Goal: Task Accomplishment & Management: Use online tool/utility

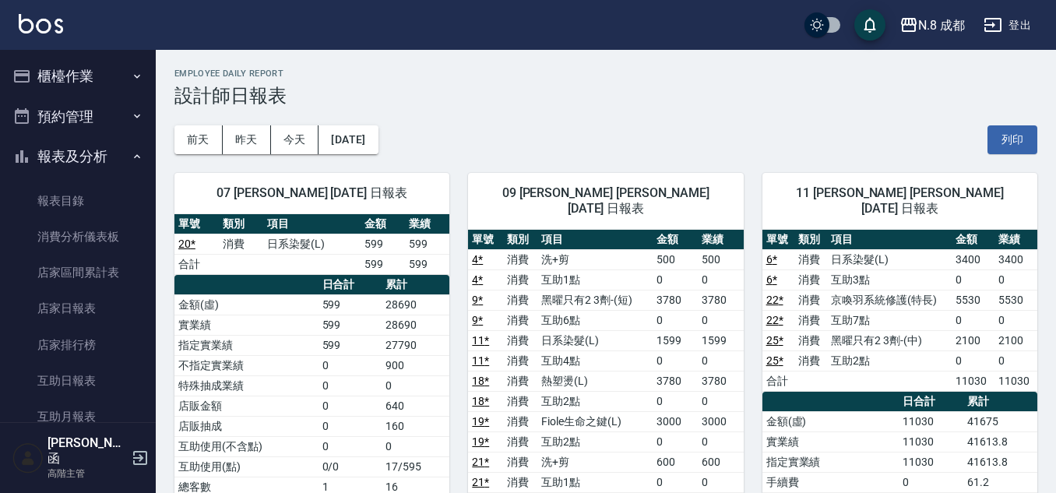
click at [114, 71] on button "櫃檯作業" at bounding box center [77, 76] width 143 height 41
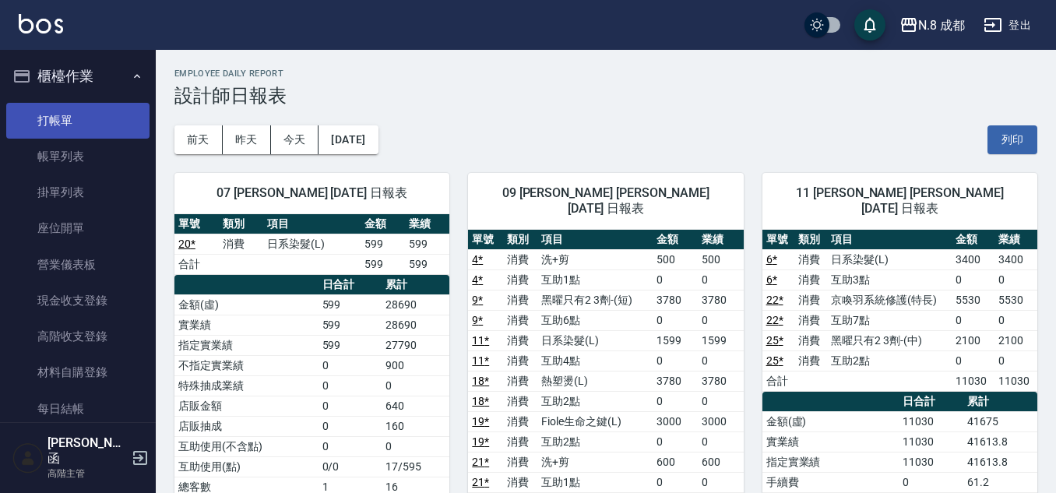
click at [114, 103] on link "打帳單" at bounding box center [77, 121] width 143 height 36
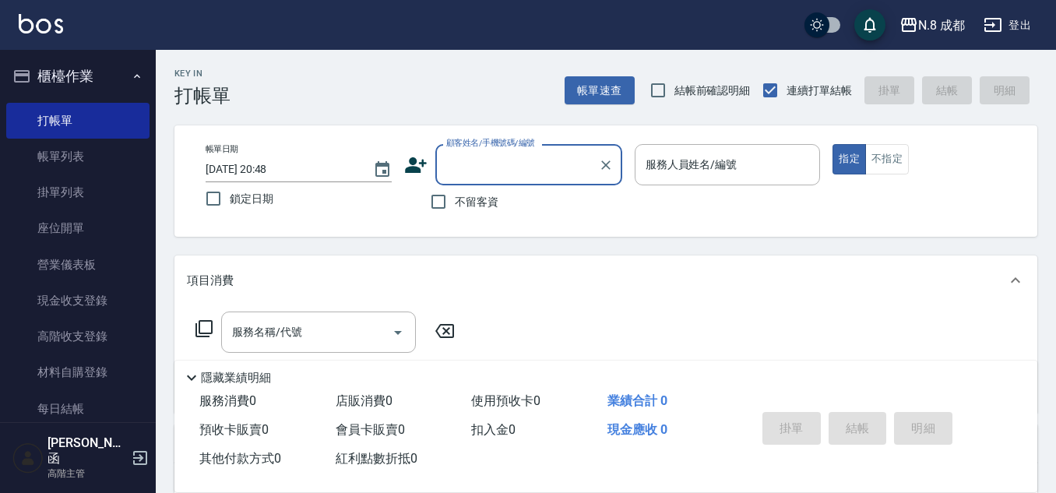
click at [515, 175] on input "顧客姓名/手機號碼/編號" at bounding box center [517, 164] width 150 height 27
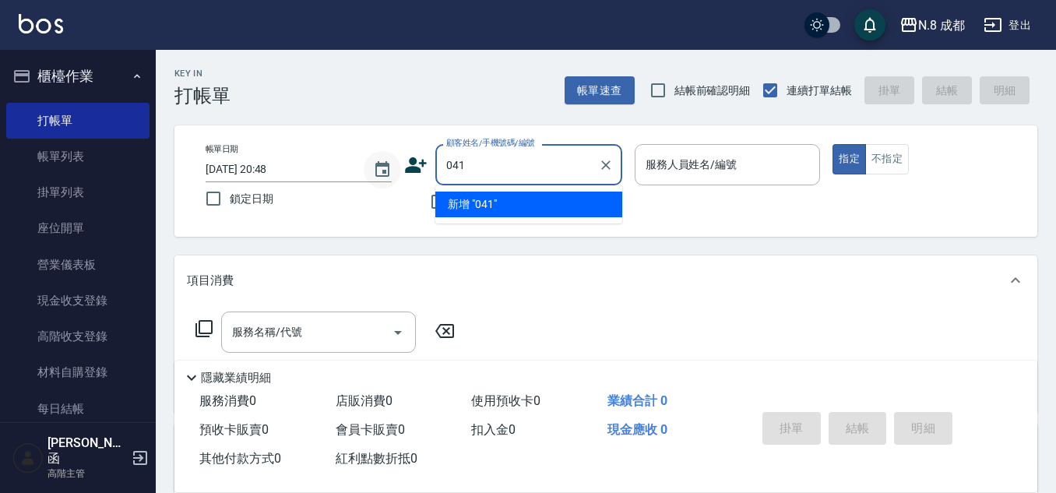
drag, startPoint x: 520, startPoint y: 194, endPoint x: 397, endPoint y: 173, distance: 124.9
click at [384, 184] on body "N.8 成都 登出 櫃檯作業 打帳單 帳單列表 掛單列表 座位開單 營業儀表板 現金收支登錄 高階收支登錄 材料自購登錄 每日結帳 排班表 現場電腦打卡 掃碼…" at bounding box center [528, 381] width 1056 height 762
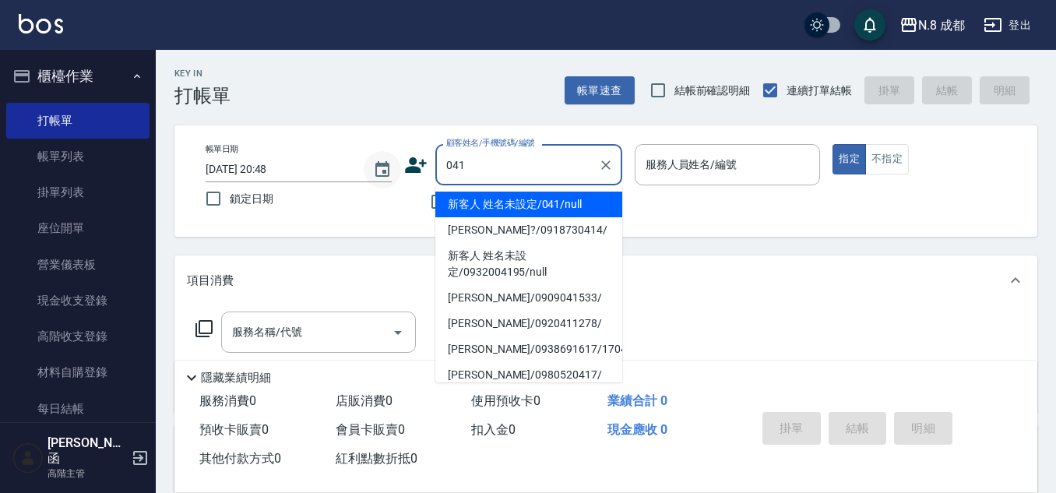
drag, startPoint x: 478, startPoint y: 166, endPoint x: 393, endPoint y: 166, distance: 84.9
click at [393, 166] on div "帳單日期 2025/10/14 20:48 鎖定日期 顧客姓名/手機號碼/編號 041 顧客姓名/手機號碼/編號 不留客資 服務人員姓名/編號 服務人員姓名/…" at bounding box center [606, 181] width 826 height 74
click at [587, 200] on li "新客人 姓名未設定/041/null" at bounding box center [528, 205] width 187 height 26
type input "新客人 姓名未設定/041/null"
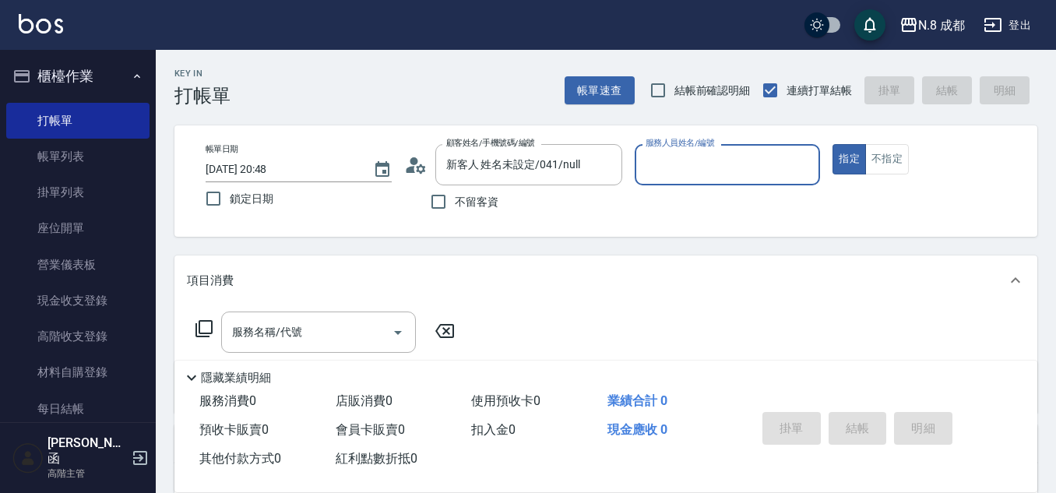
click at [686, 163] on input "服務人員姓名/編號" at bounding box center [728, 164] width 172 height 27
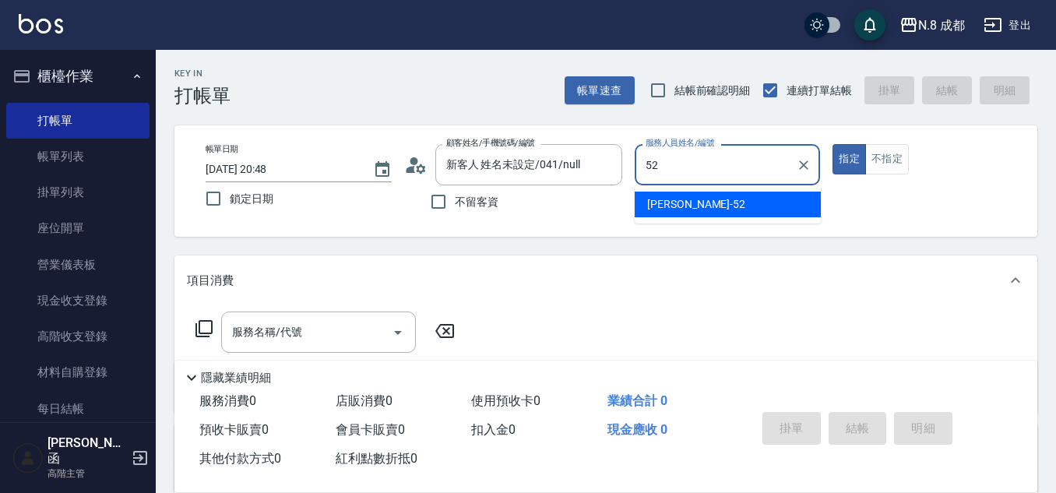
click at [693, 205] on span "楊博舜 -52" at bounding box center [696, 204] width 98 height 16
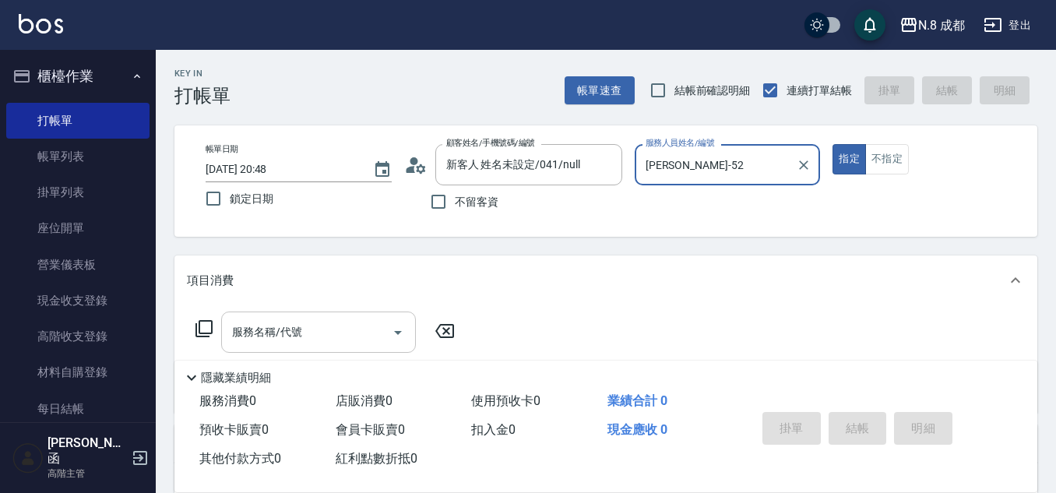
type input "楊博舜-52"
click at [290, 324] on div "服務名稱/代號 服務名稱/代號" at bounding box center [318, 332] width 195 height 41
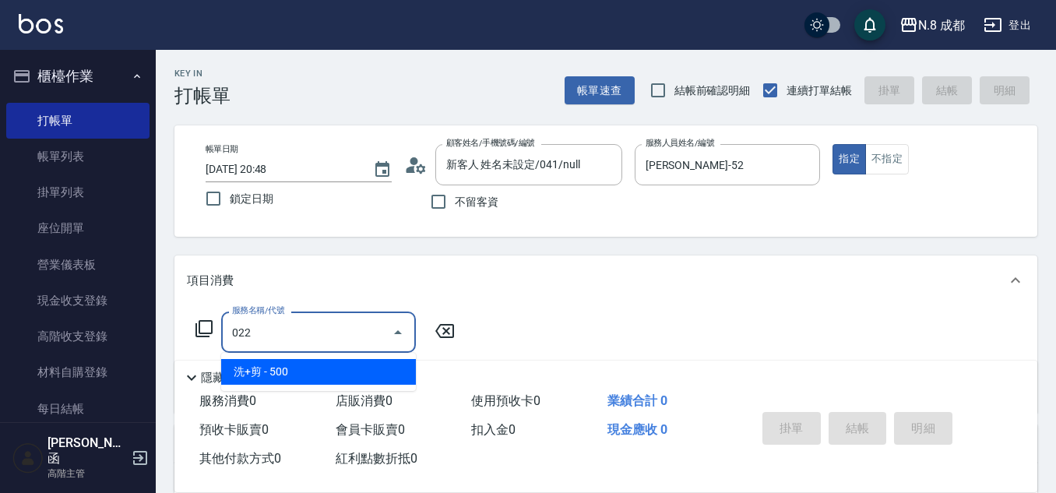
drag, startPoint x: 302, startPoint y: 318, endPoint x: 425, endPoint y: 350, distance: 126.4
click at [325, 365] on span "洗+剪 - 500" at bounding box center [318, 372] width 195 height 26
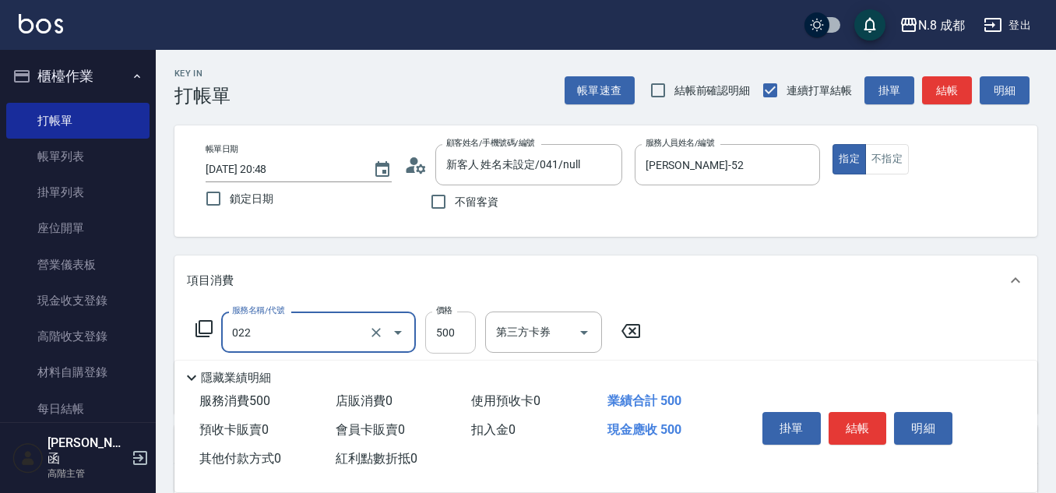
type input "洗+剪(022)"
click at [463, 345] on input "500" at bounding box center [450, 333] width 51 height 42
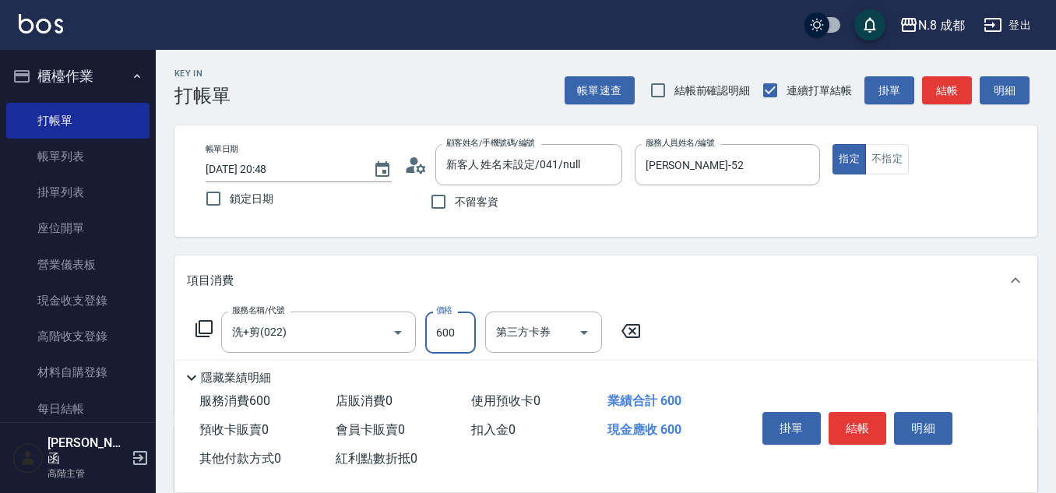
scroll to position [234, 0]
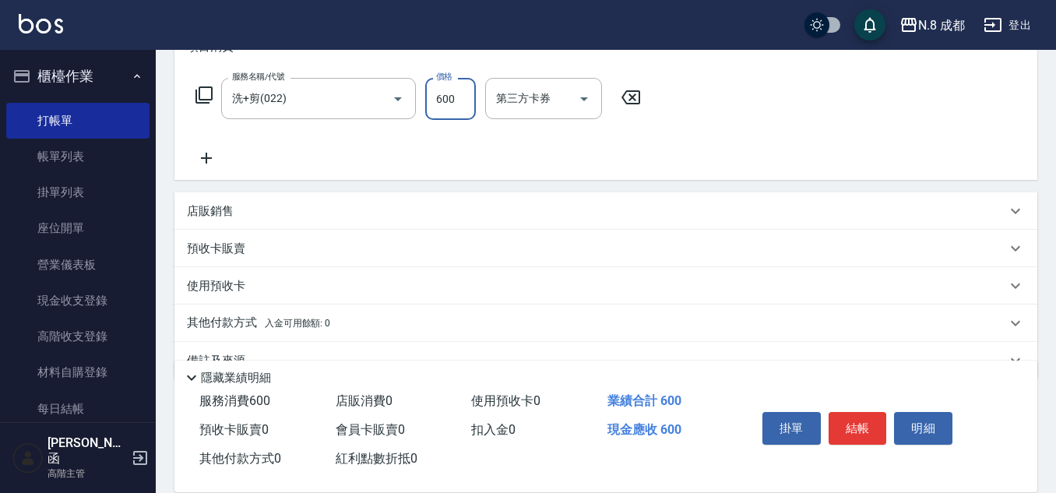
type input "600"
click at [207, 155] on icon at bounding box center [206, 158] width 11 height 11
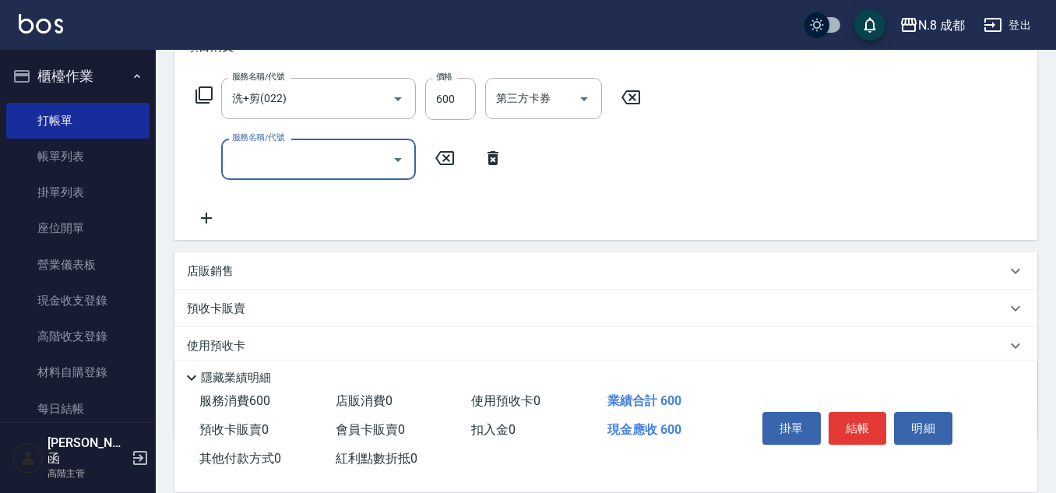
click at [274, 163] on input "服務名稱/代號" at bounding box center [306, 159] width 157 height 27
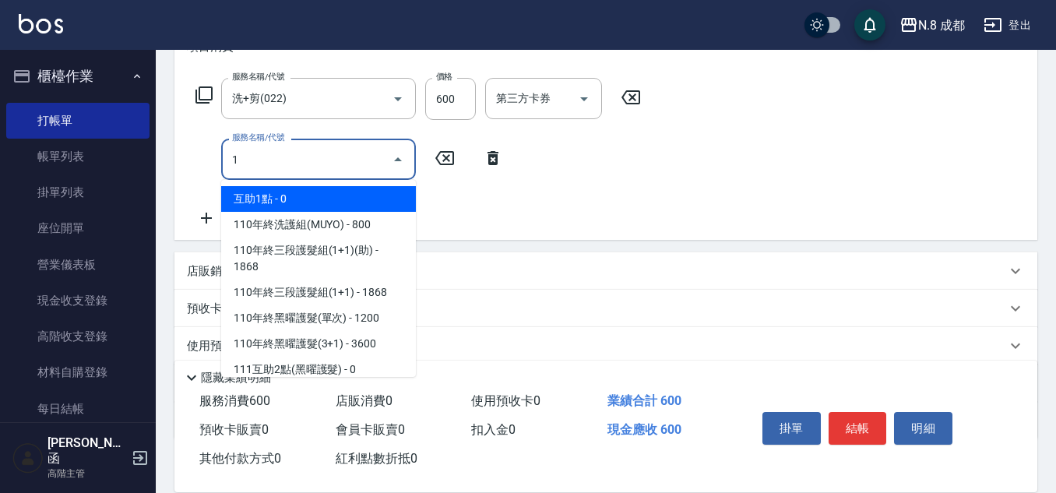
click at [318, 196] on span "互助1點 - 0" at bounding box center [318, 199] width 195 height 26
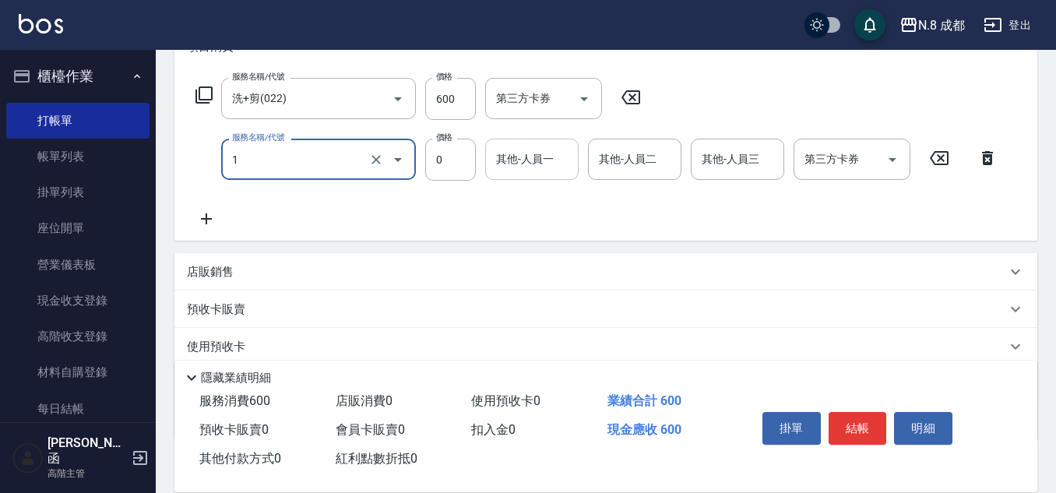
type input "互助1點(1)"
click at [529, 155] on input "其他-人員一" at bounding box center [531, 159] width 79 height 27
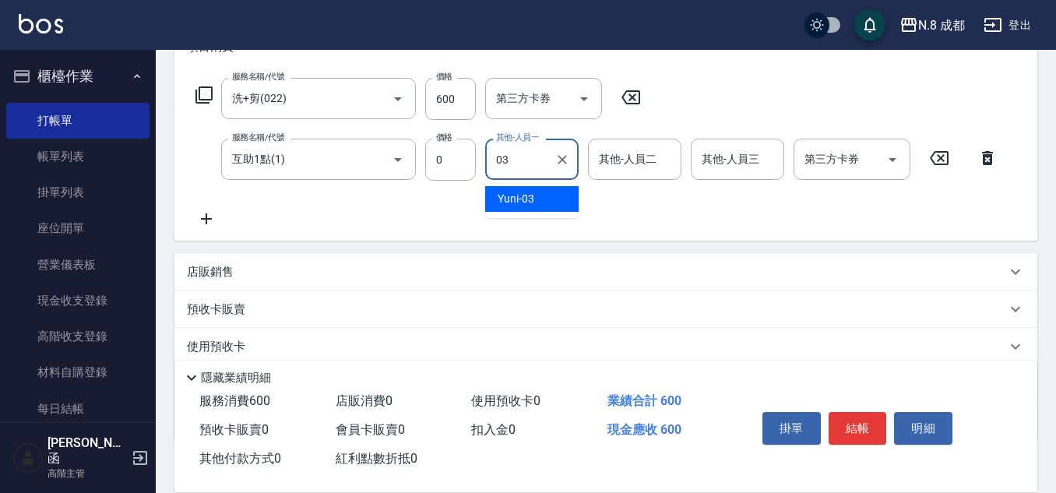
drag, startPoint x: 545, startPoint y: 199, endPoint x: 580, endPoint y: 200, distance: 35.1
click at [544, 199] on div "Yuni -03" at bounding box center [531, 199] width 93 height 26
type input "Yuni-03"
click at [861, 415] on button "結帳" at bounding box center [858, 428] width 58 height 33
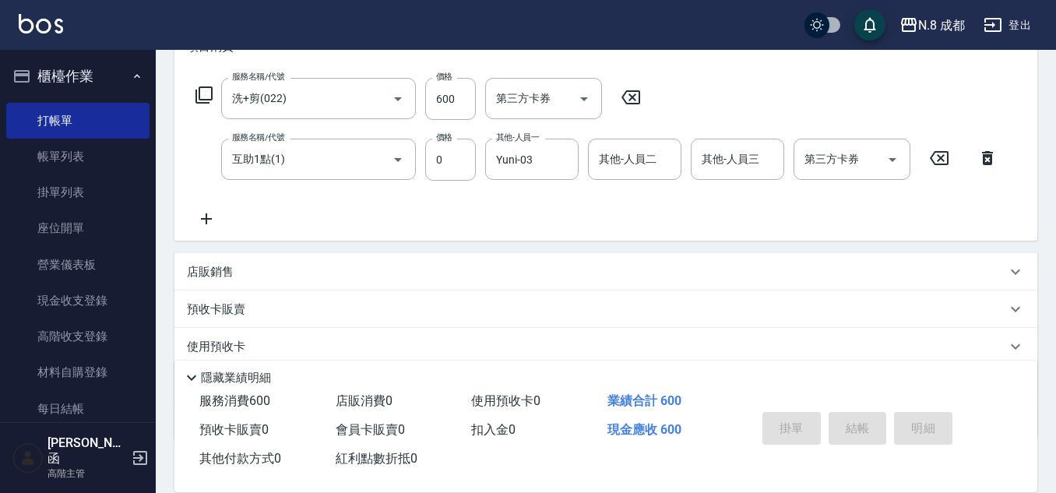
type input "2025/10/14 20:50"
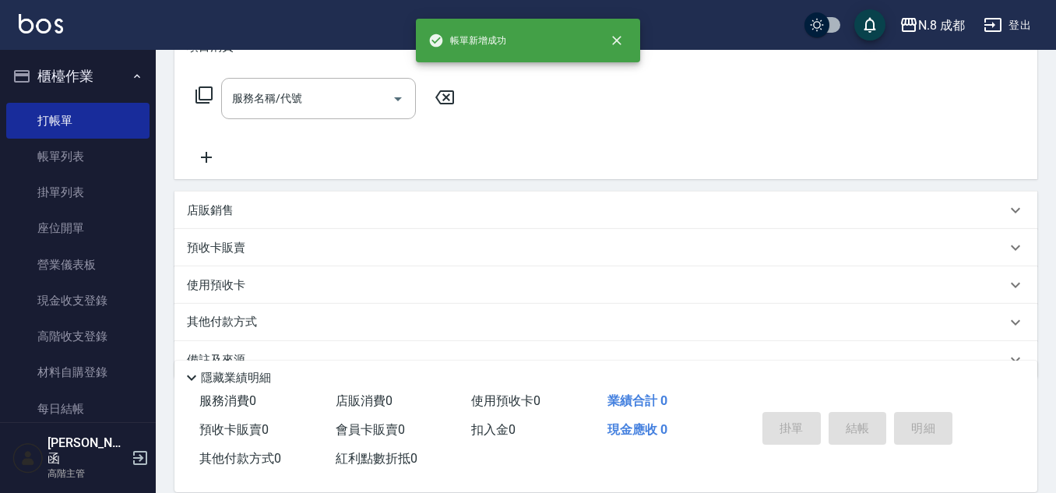
scroll to position [0, 0]
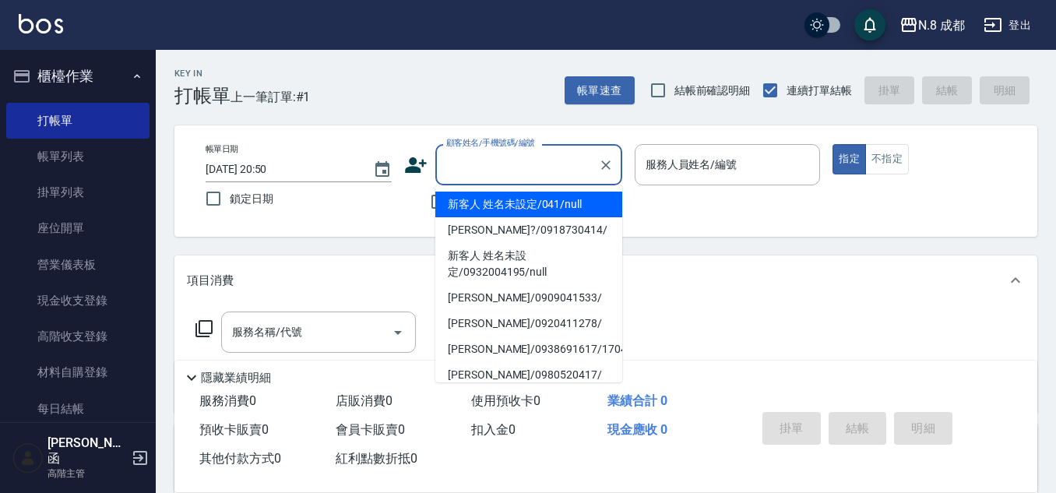
click at [540, 152] on input "顧客姓名/手機號碼/編號" at bounding box center [517, 164] width 150 height 27
drag, startPoint x: 562, startPoint y: 203, endPoint x: 685, endPoint y: 170, distance: 128.3
click at [562, 203] on li "新客人 姓名未設定/041/null" at bounding box center [528, 205] width 187 height 26
type input "新客人 姓名未設定/041/null"
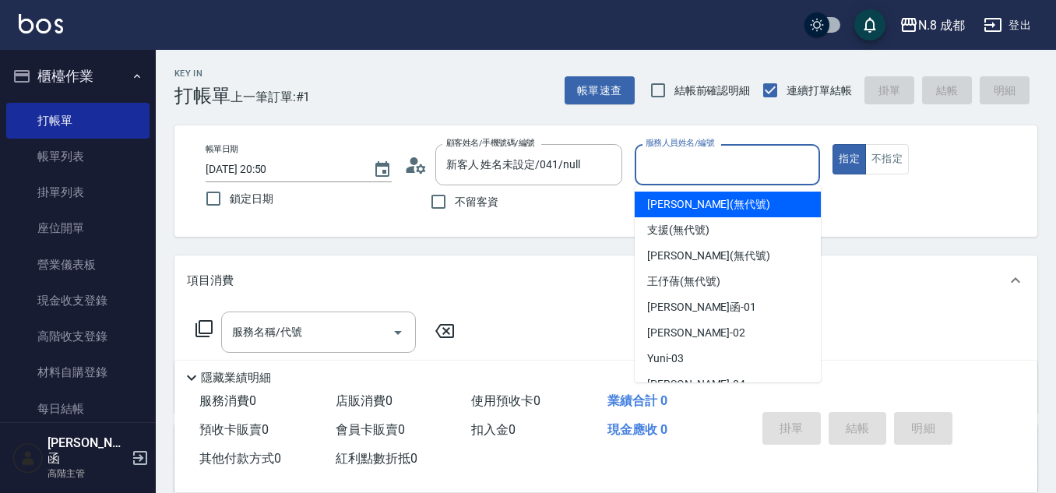
click at [742, 155] on input "服務人員姓名/編號" at bounding box center [728, 164] width 172 height 27
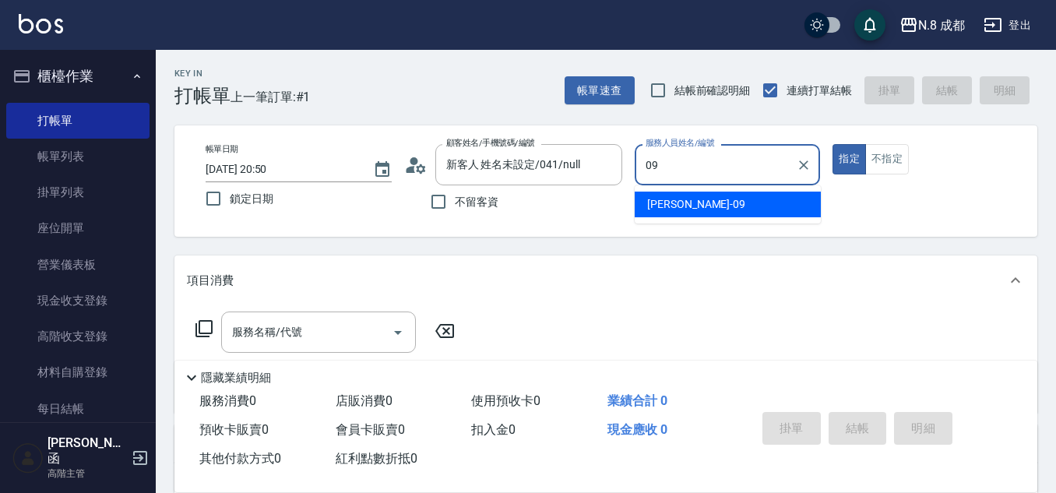
click at [715, 207] on div "[PERSON_NAME]-09" at bounding box center [728, 205] width 186 height 26
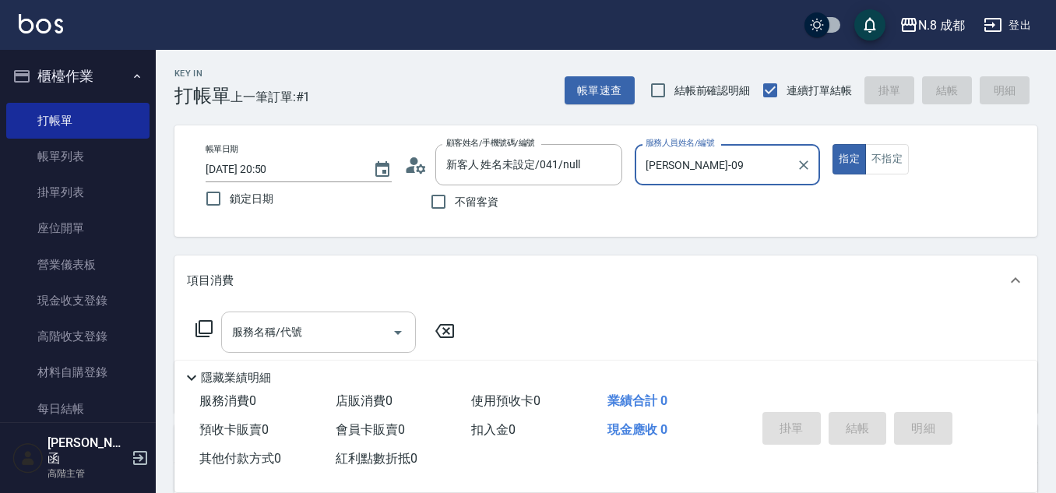
type input "[PERSON_NAME]-09"
click at [323, 330] on input "服務名稱/代號" at bounding box center [306, 332] width 157 height 27
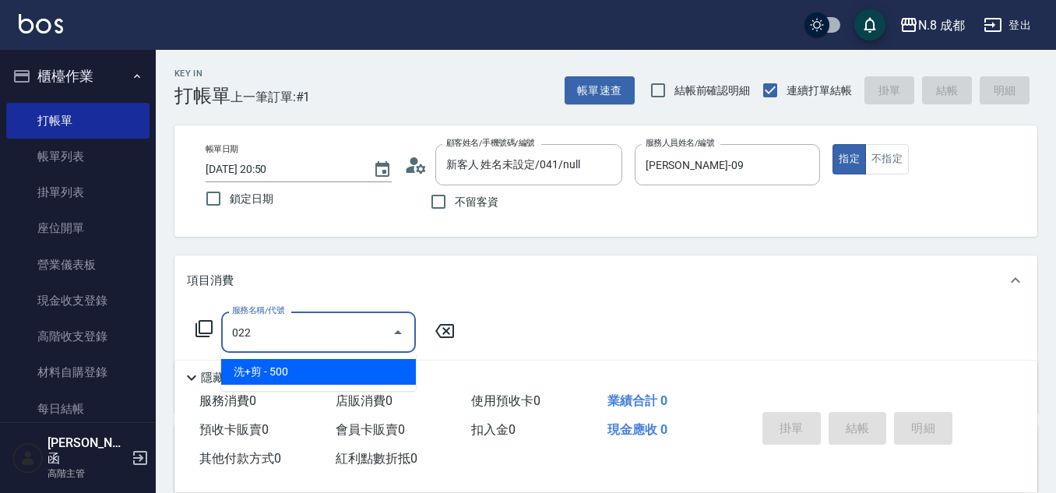
click at [331, 366] on span "洗+剪 - 500" at bounding box center [318, 372] width 195 height 26
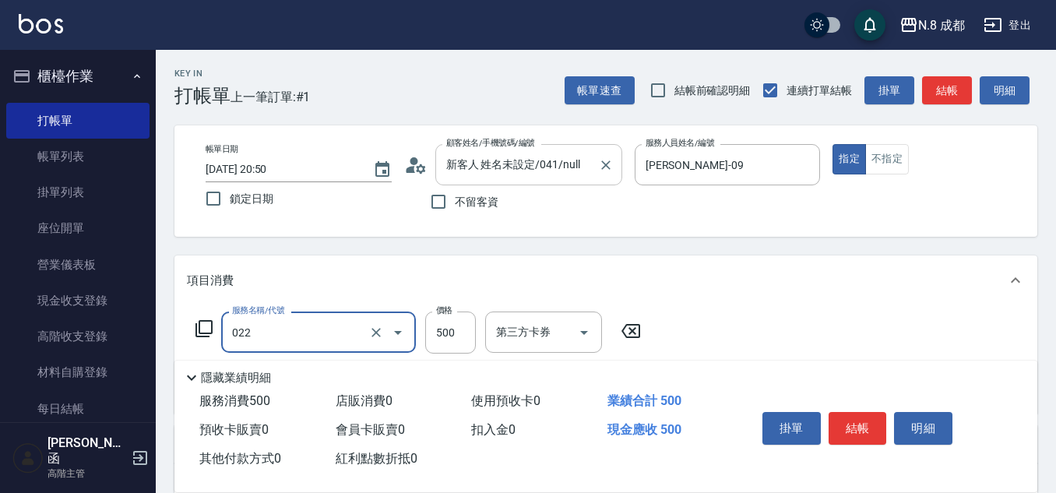
type input "洗+剪(022)"
click at [530, 167] on input "新客人 姓名未設定/041/null" at bounding box center [517, 164] width 150 height 27
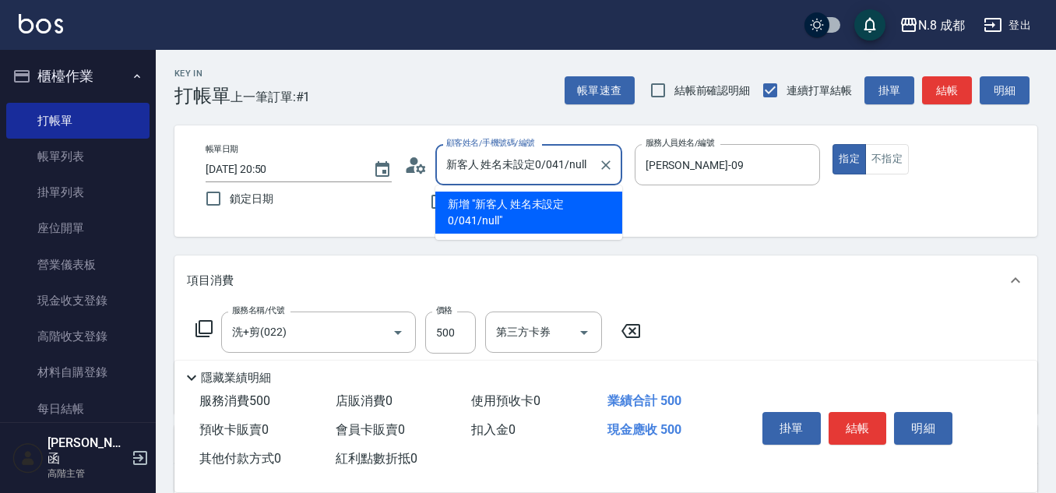
click at [583, 164] on input "新客人 姓名未設定0/041/null" at bounding box center [517, 164] width 150 height 27
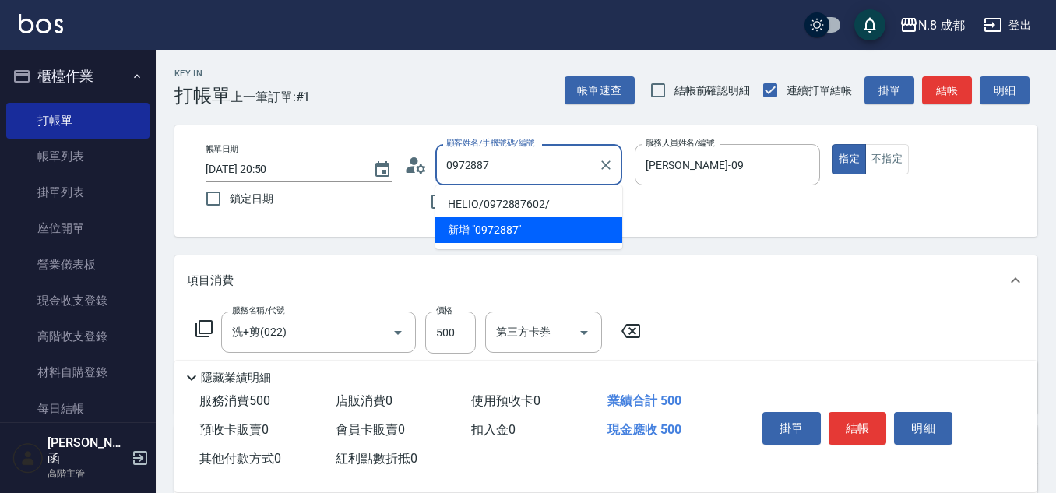
click at [538, 204] on li "HELIO/0972887602/" at bounding box center [528, 205] width 187 height 26
type input "HELIO/0972887602/"
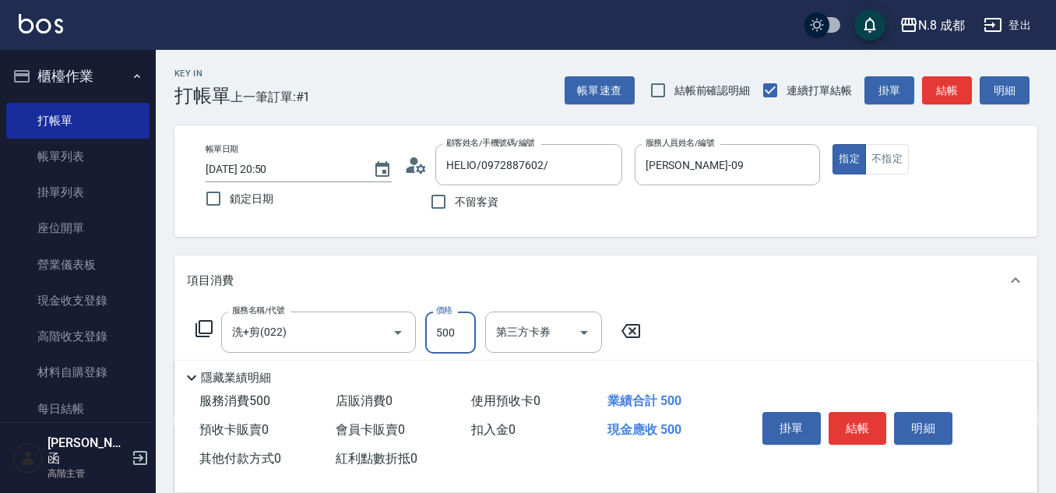
click at [456, 322] on input "500" at bounding box center [450, 333] width 51 height 42
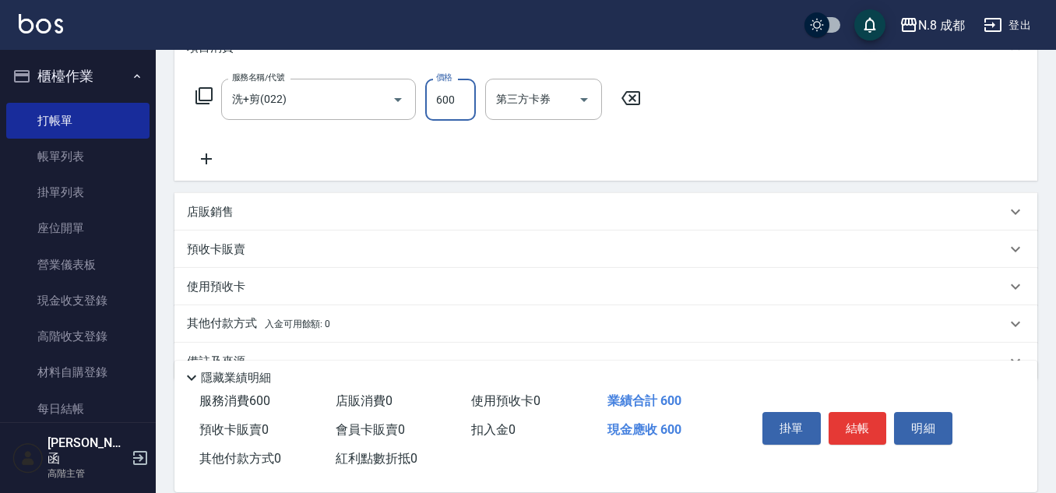
scroll to position [234, 0]
type input "600"
click at [216, 164] on icon at bounding box center [206, 158] width 39 height 19
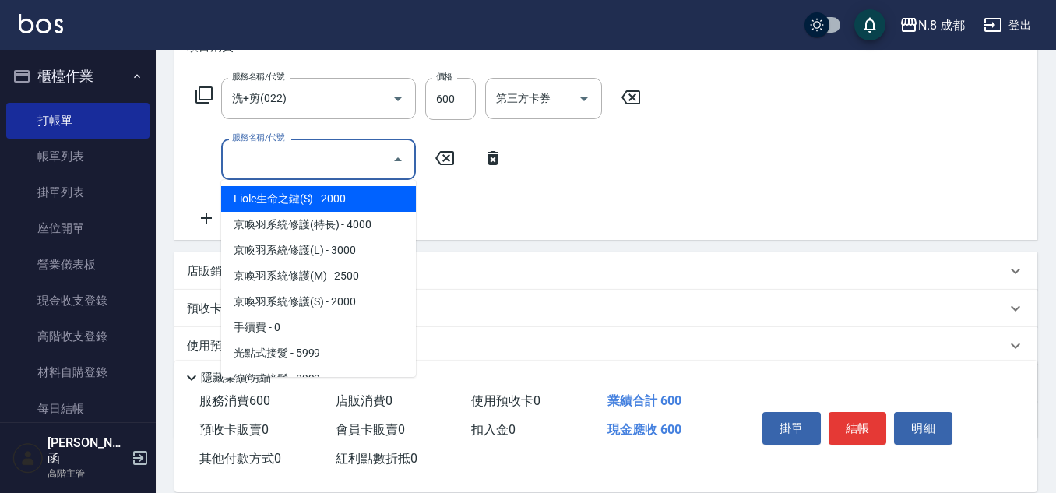
click at [236, 163] on input "服務名稱/代號" at bounding box center [306, 159] width 157 height 27
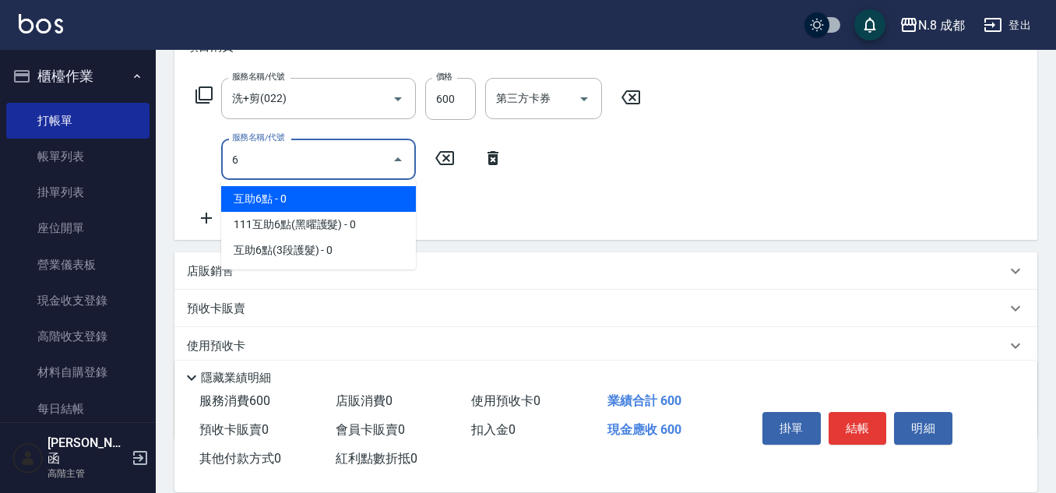
drag, startPoint x: 282, startPoint y: 143, endPoint x: 238, endPoint y: 140, distance: 43.7
click at [150, 140] on div "N.8 成都 登出 櫃檯作業 打帳單 帳單列表 掛單列表 座位開單 營業儀表板 現金收支登錄 高階收支登錄 材料自購登錄 每日結帳 排班表 現場電腦打卡 掃碼…" at bounding box center [528, 177] width 1056 height 823
drag, startPoint x: 263, startPoint y: 145, endPoint x: 192, endPoint y: 149, distance: 71.0
click at [192, 149] on div "服務名稱/代號 6 服務名稱/代號" at bounding box center [350, 159] width 326 height 41
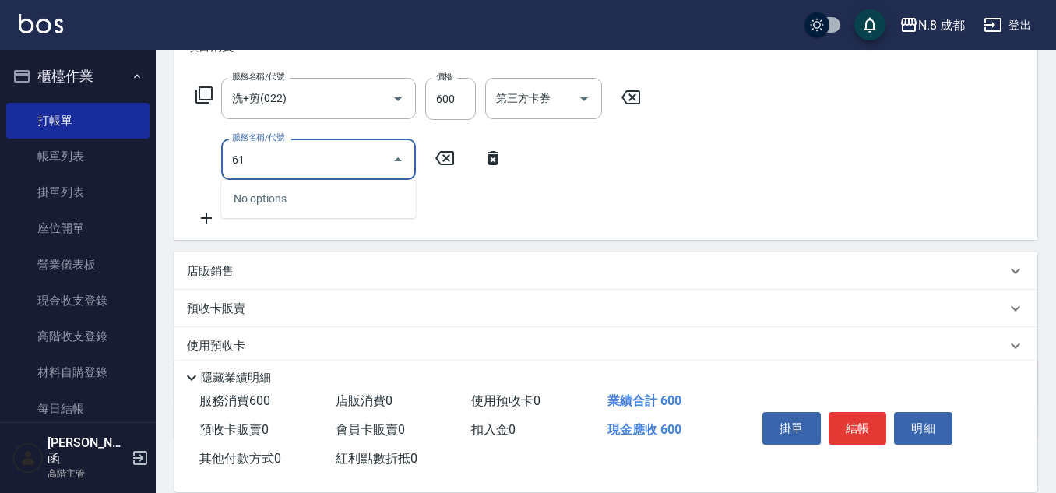
drag, startPoint x: 189, startPoint y: 158, endPoint x: 229, endPoint y: 159, distance: 39.7
click at [178, 158] on div "服務名稱/代號 洗+剪(022) 服務名稱/代號 價格 600 價格 第三方卡券 第三方卡券 服務名稱/代號 61 服務名稱/代號" at bounding box center [605, 156] width 863 height 168
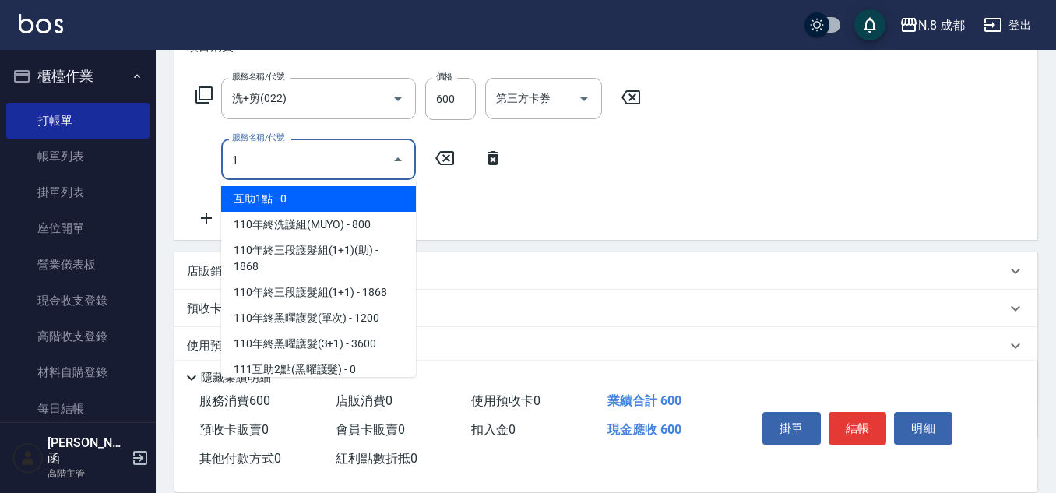
click at [324, 193] on span "互助1點 - 0" at bounding box center [318, 199] width 195 height 26
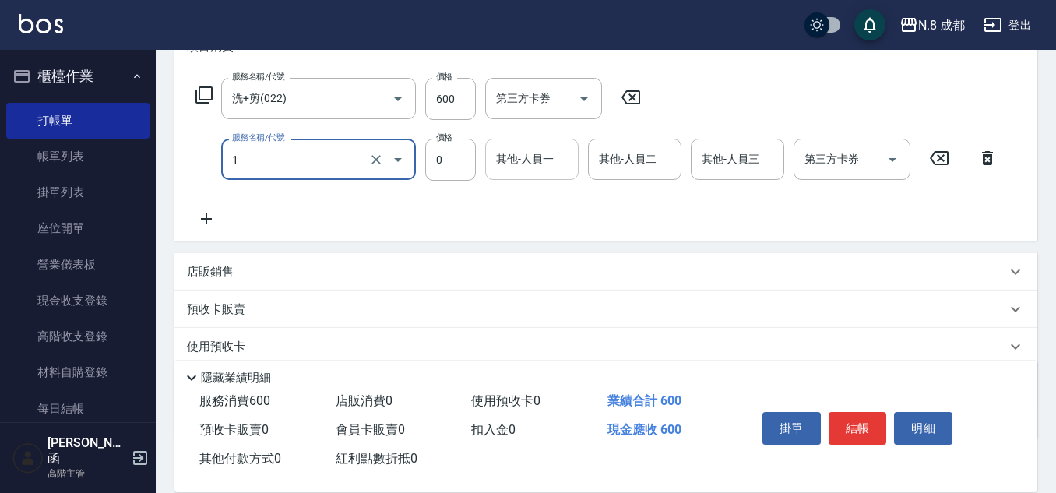
type input "互助1點(1)"
click at [528, 170] on input "其他-人員一" at bounding box center [531, 159] width 79 height 27
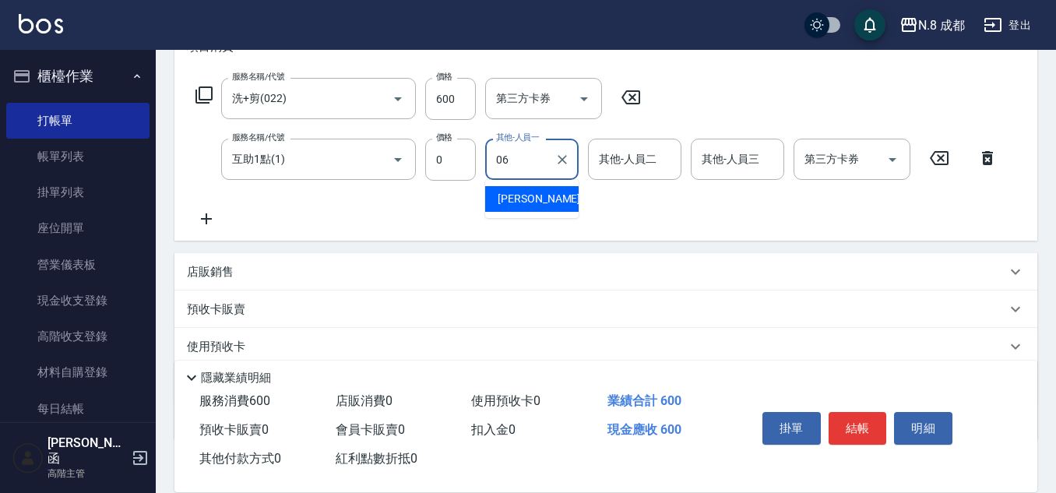
click at [533, 193] on span "[PERSON_NAME] -06" at bounding box center [547, 199] width 98 height 16
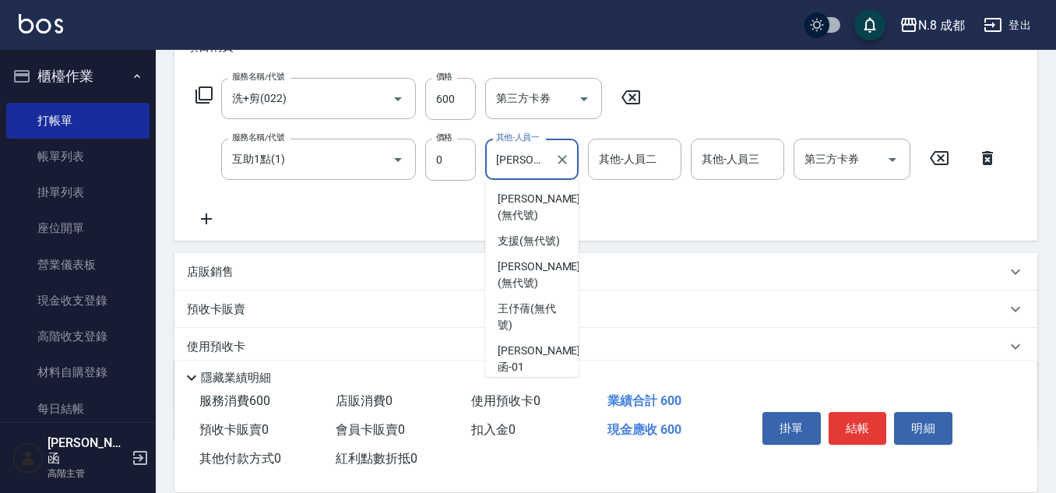
scroll to position [106, 0]
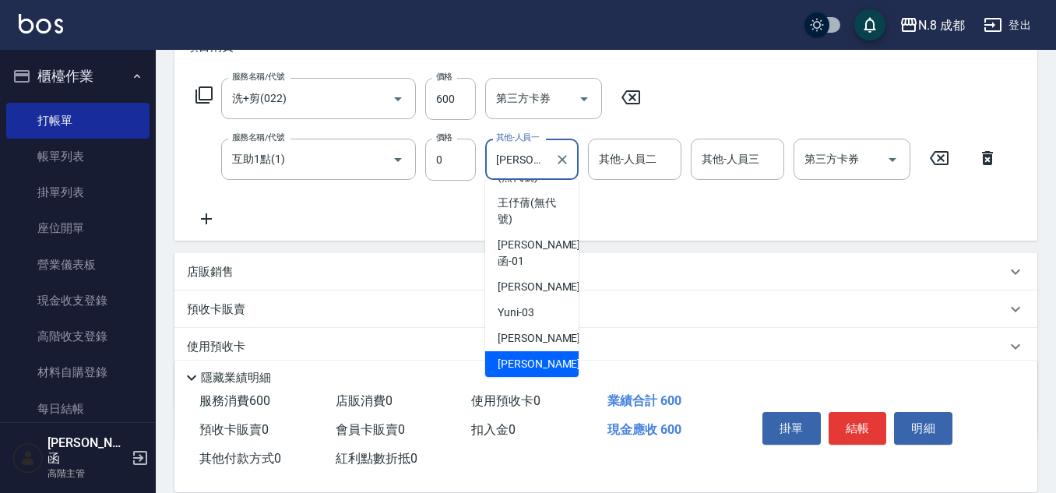
drag, startPoint x: 538, startPoint y: 161, endPoint x: 491, endPoint y: 161, distance: 47.5
click at [491, 161] on div "[PERSON_NAME]-06 其他-人員一" at bounding box center [531, 159] width 93 height 41
click at [492, 160] on input "[PERSON_NAME]-06" at bounding box center [520, 159] width 56 height 27
click at [493, 160] on input "[PERSON_NAME]-06" at bounding box center [520, 159] width 56 height 27
click at [494, 160] on input "[PERSON_NAME]-06" at bounding box center [520, 159] width 56 height 27
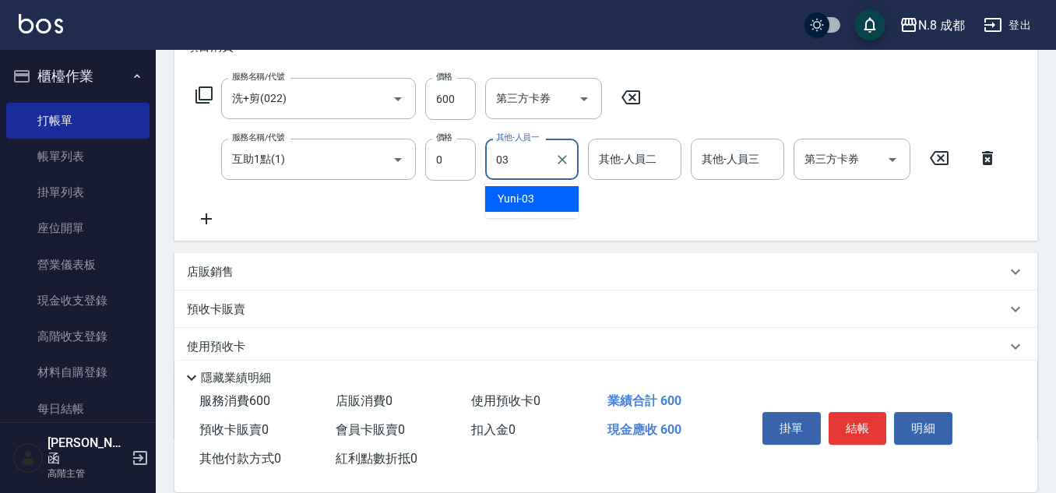
type input "Yuni-03"
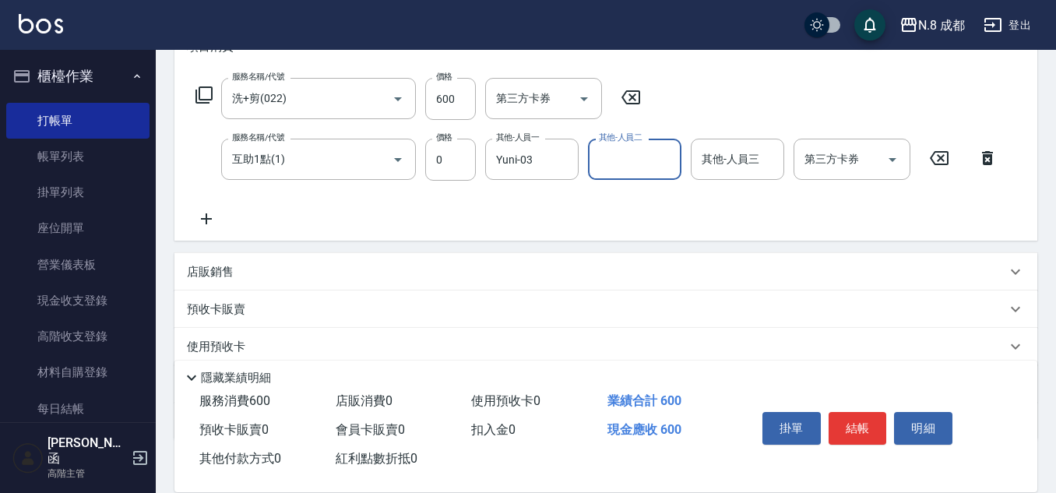
click at [654, 218] on div "服務名稱/代號 洗+剪(022) 服務名稱/代號 價格 600 價格 第三方卡券 第三方卡券 服務名稱/代號 互助1點(1) 服務名稱/代號 價格 0 價格 …" at bounding box center [597, 153] width 820 height 150
click at [856, 419] on button "結帳" at bounding box center [858, 428] width 58 height 33
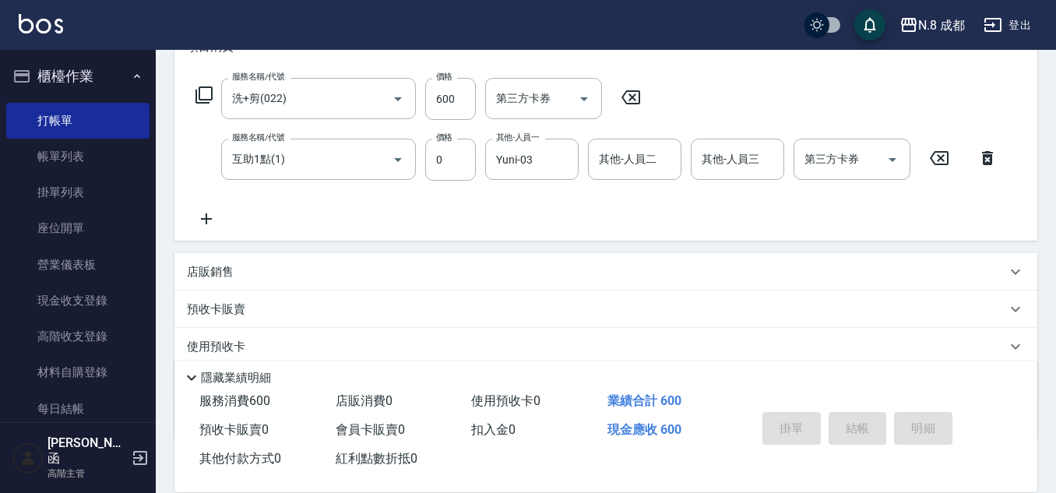
type input "2025/10/14 20:51"
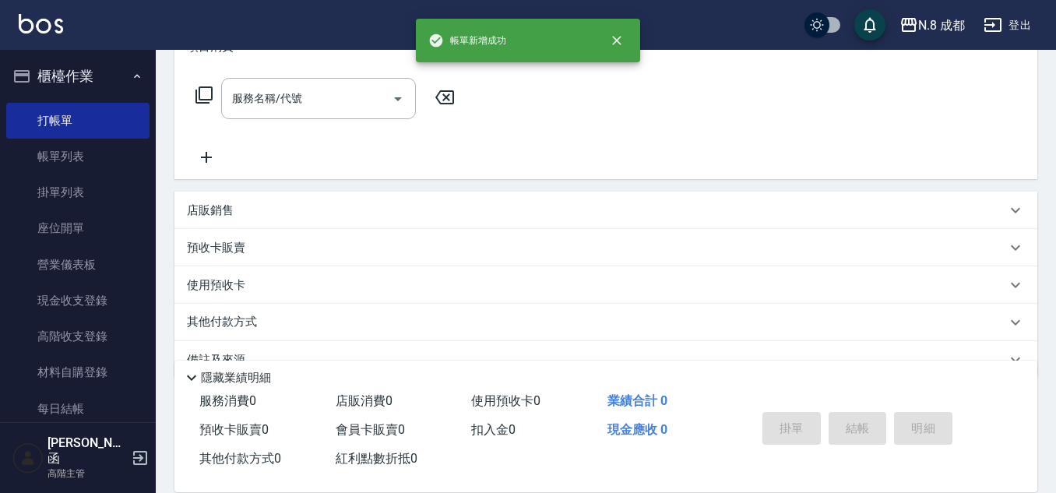
scroll to position [0, 0]
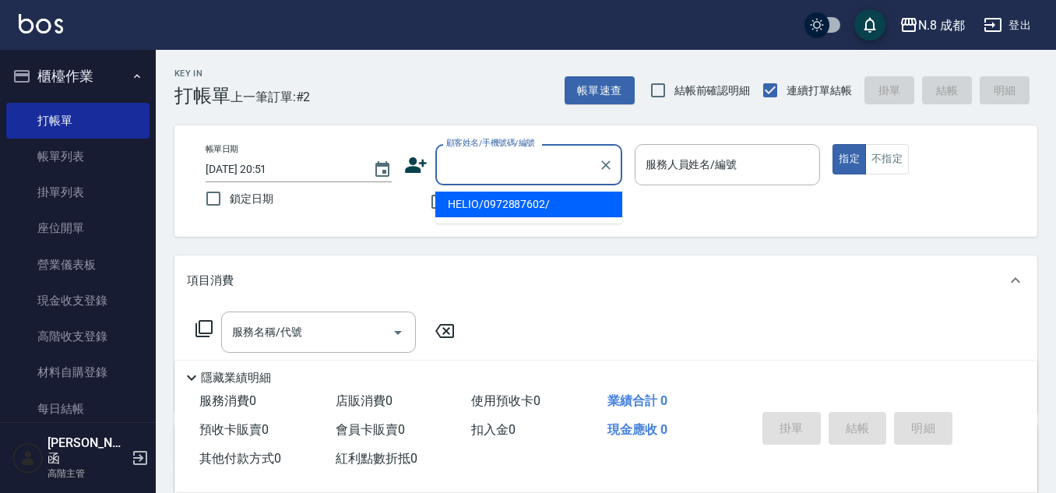
click at [495, 158] on input "顧客姓名/手機號碼/編號" at bounding box center [517, 164] width 150 height 27
click at [513, 201] on li "新增 "041"" at bounding box center [528, 205] width 187 height 26
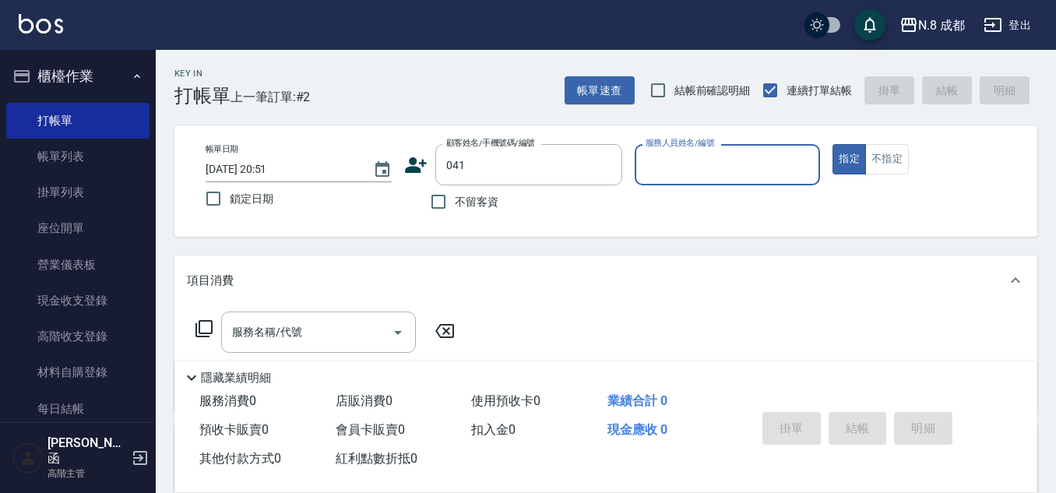
type input "041"
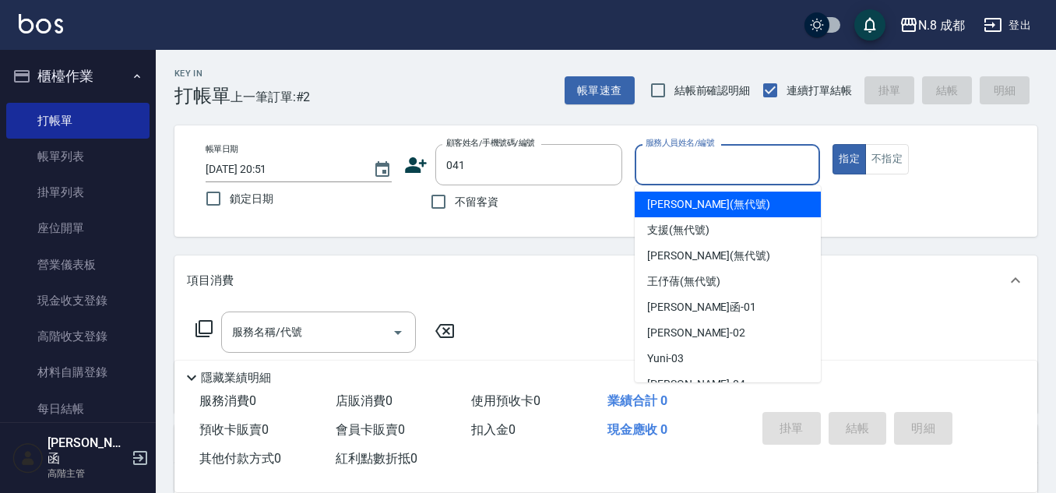
click at [709, 170] on input "服務人員姓名/編號" at bounding box center [728, 164] width 172 height 27
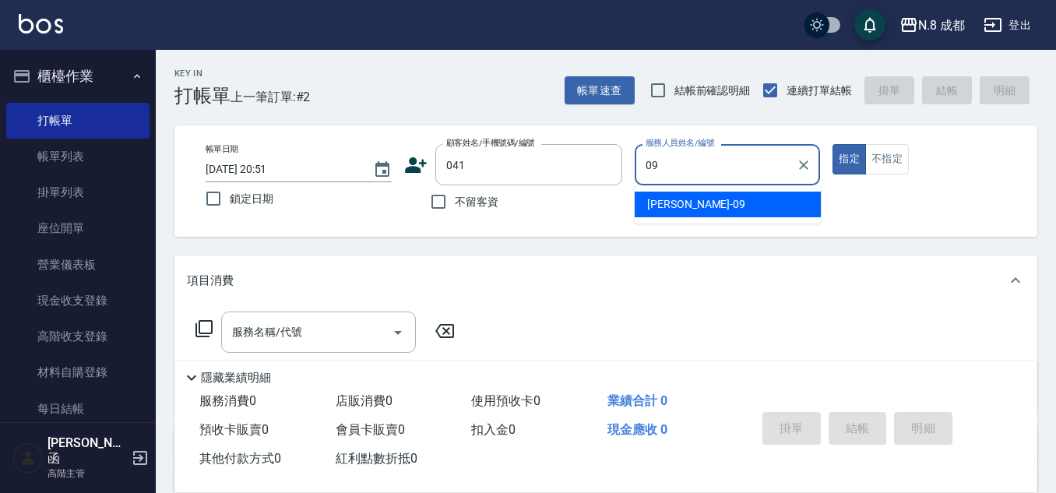
click at [700, 199] on div "[PERSON_NAME]-09" at bounding box center [728, 205] width 186 height 26
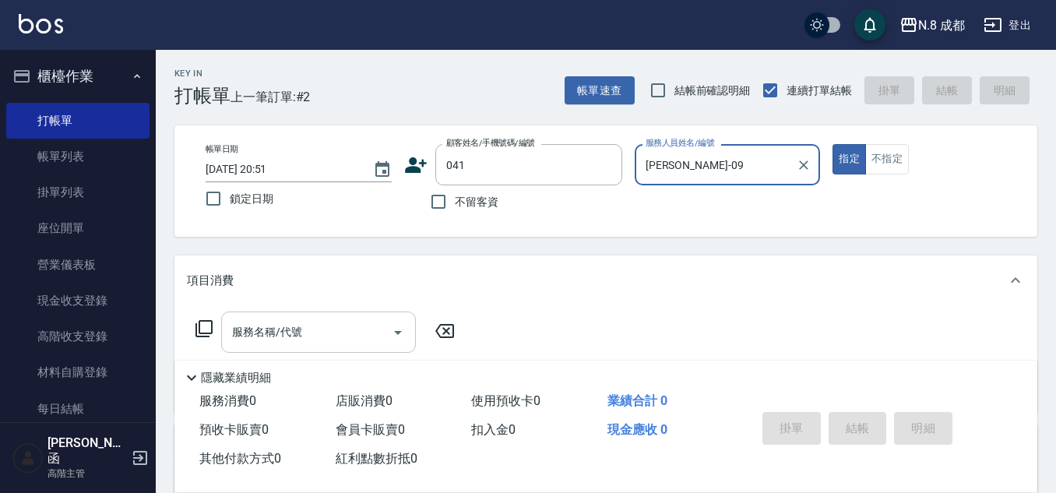
type input "[PERSON_NAME]-09"
click at [279, 344] on input "服務名稱/代號" at bounding box center [306, 332] width 157 height 27
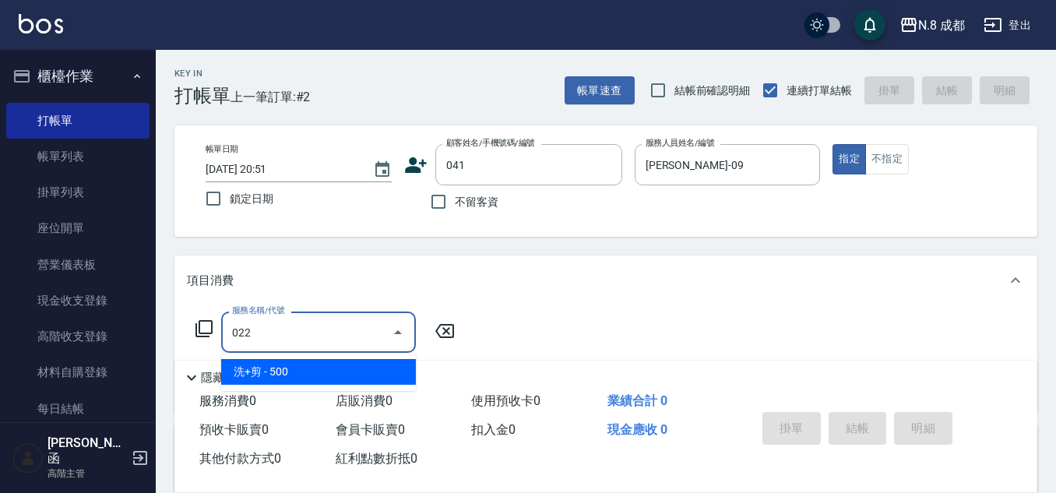
click at [338, 365] on span "洗+剪 - 500" at bounding box center [318, 372] width 195 height 26
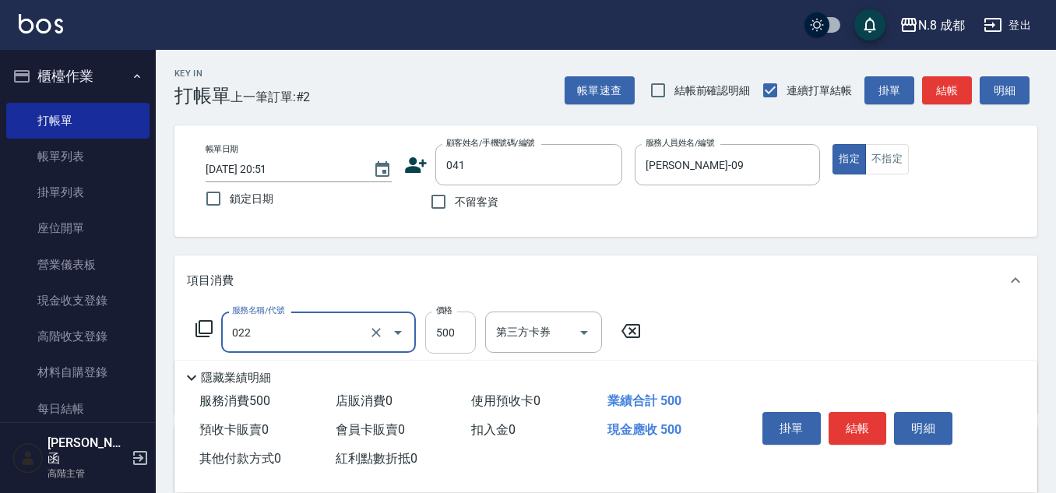
type input "洗+剪(022)"
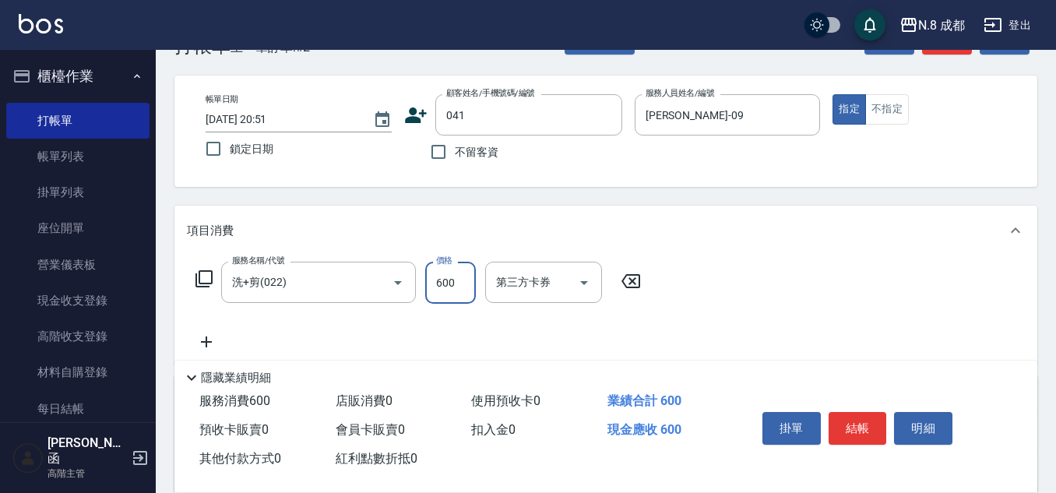
scroll to position [78, 0]
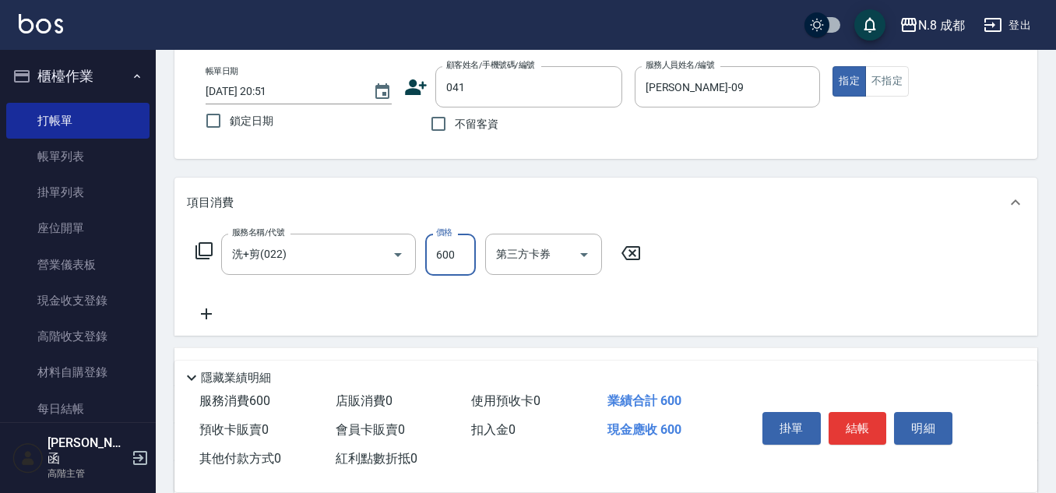
type input "600"
click at [206, 319] on icon at bounding box center [206, 313] width 11 height 11
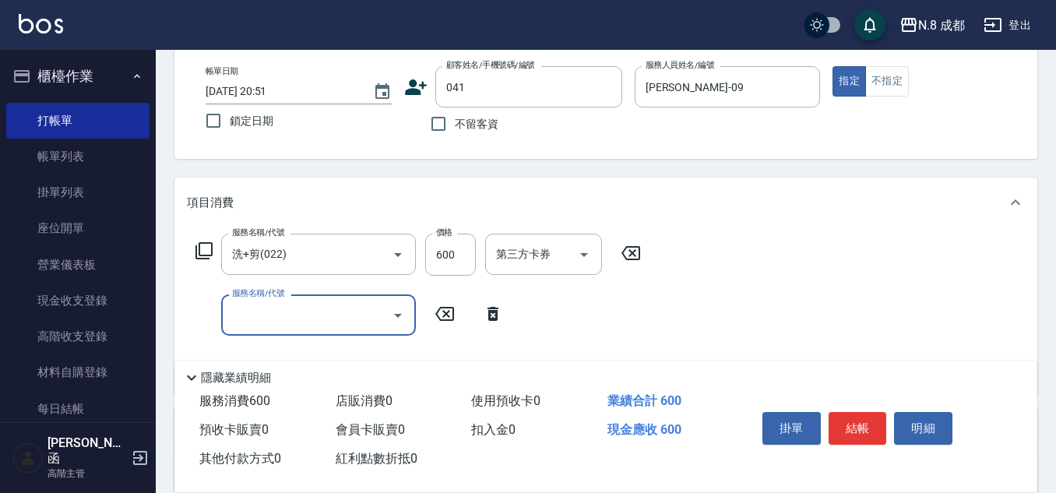
click at [322, 313] on input "服務名稱/代號" at bounding box center [306, 314] width 157 height 27
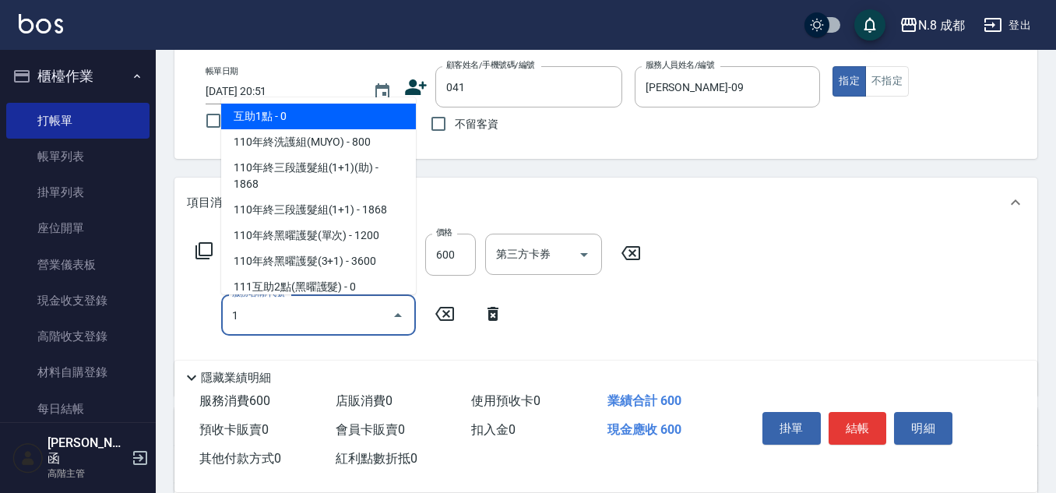
click at [349, 118] on span "互助1點 - 0" at bounding box center [318, 117] width 195 height 26
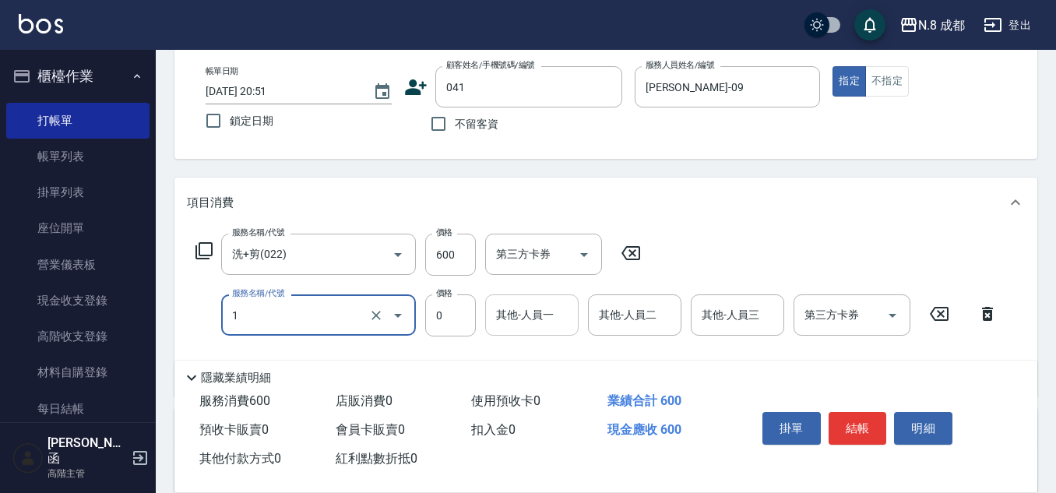
type input "互助1點(1)"
click at [555, 315] on input "其他-人員一" at bounding box center [531, 314] width 79 height 27
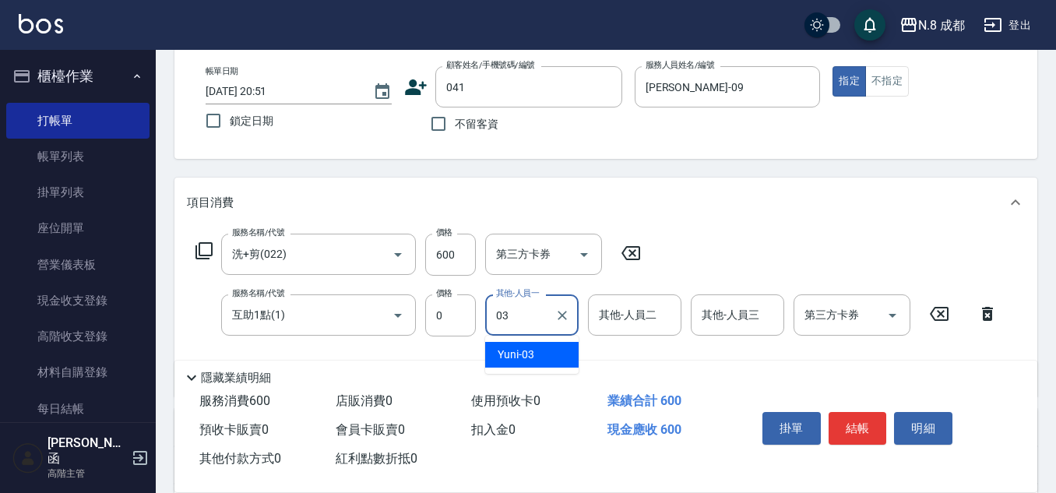
click at [558, 356] on div "Yuni -03" at bounding box center [531, 355] width 93 height 26
type input "Yuni-03"
click at [847, 414] on button "結帳" at bounding box center [858, 428] width 58 height 33
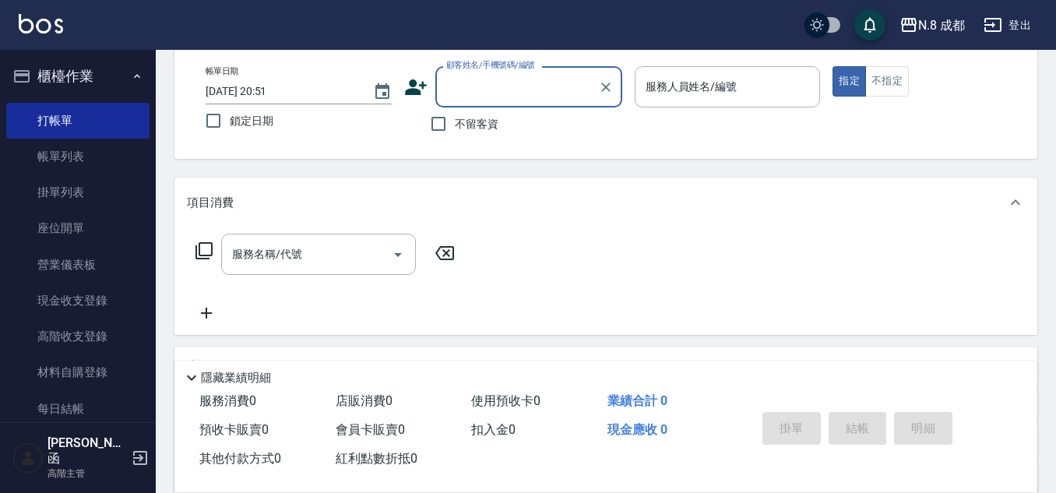
click at [467, 100] on div "顧客姓名/手機號碼/編號" at bounding box center [528, 86] width 187 height 41
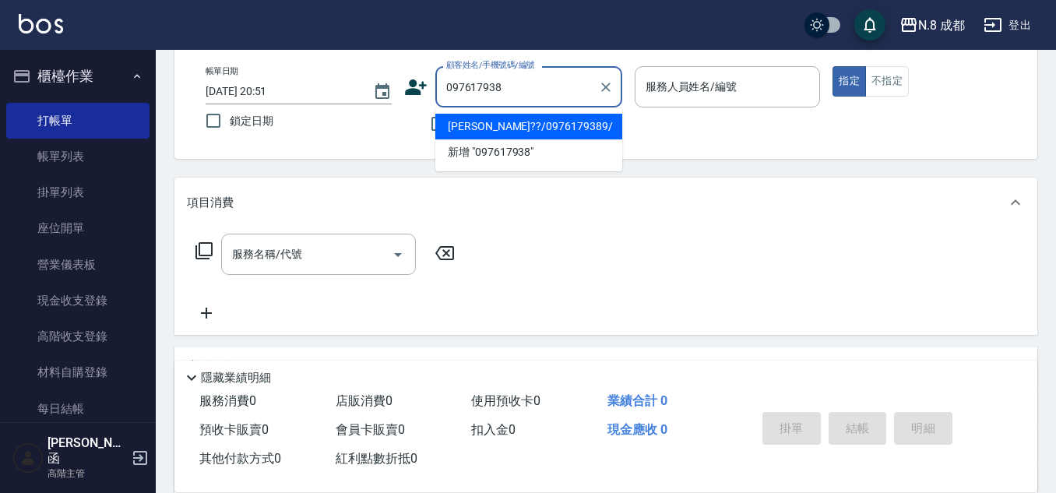
type input "0976179389"
click at [532, 131] on li "[PERSON_NAME]??/0976179389/" at bounding box center [528, 127] width 187 height 26
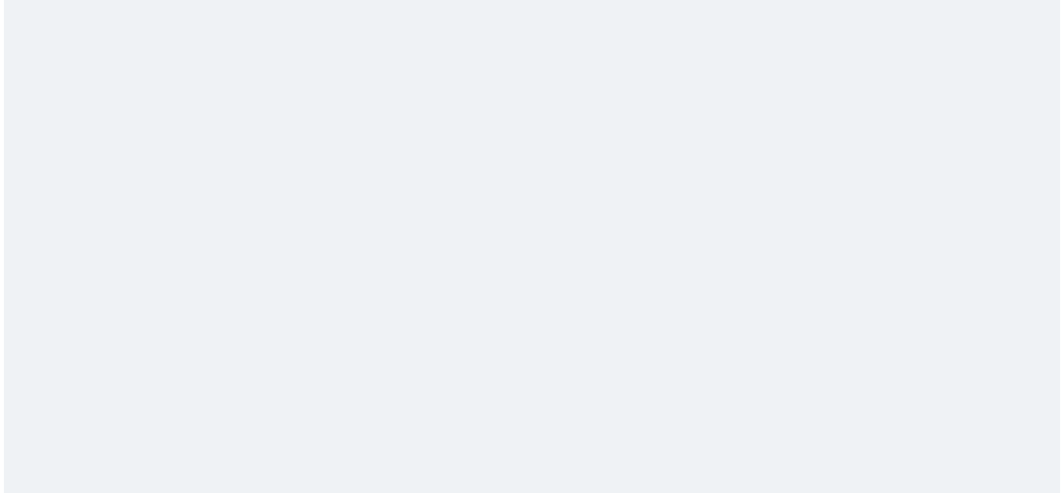
scroll to position [0, 0]
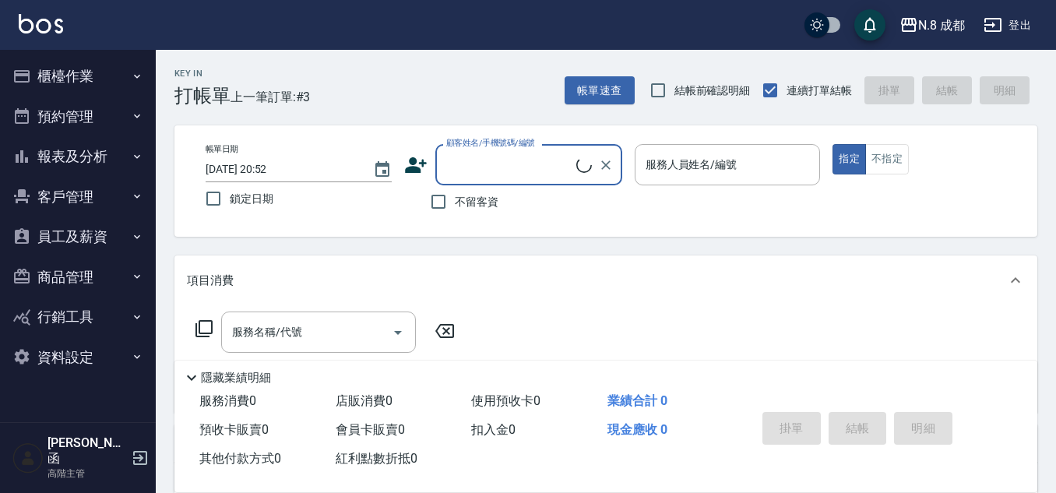
click at [493, 165] on input "顧客姓名/手機號碼/編號" at bounding box center [509, 164] width 134 height 27
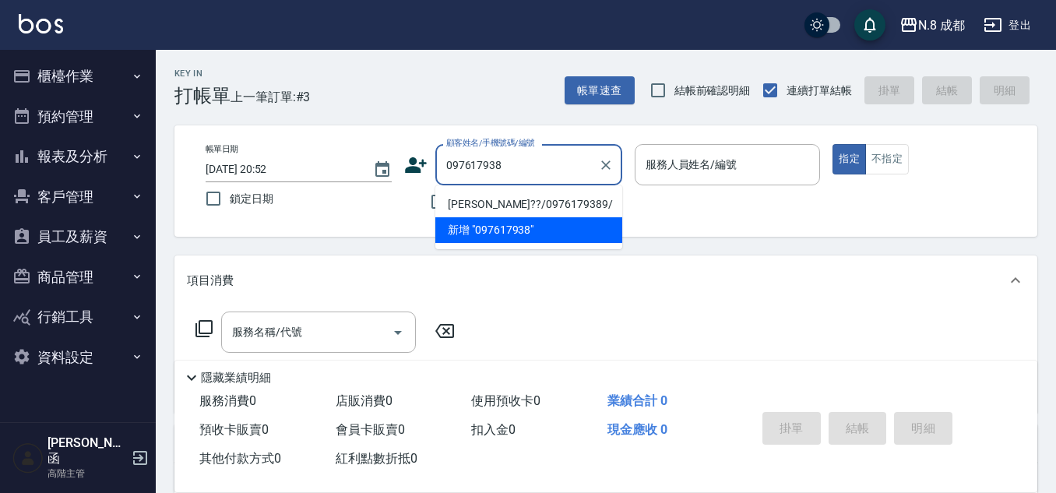
click at [557, 203] on li "[PERSON_NAME]??/0976179389/" at bounding box center [528, 205] width 187 height 26
type input "[PERSON_NAME]??/0976179389/"
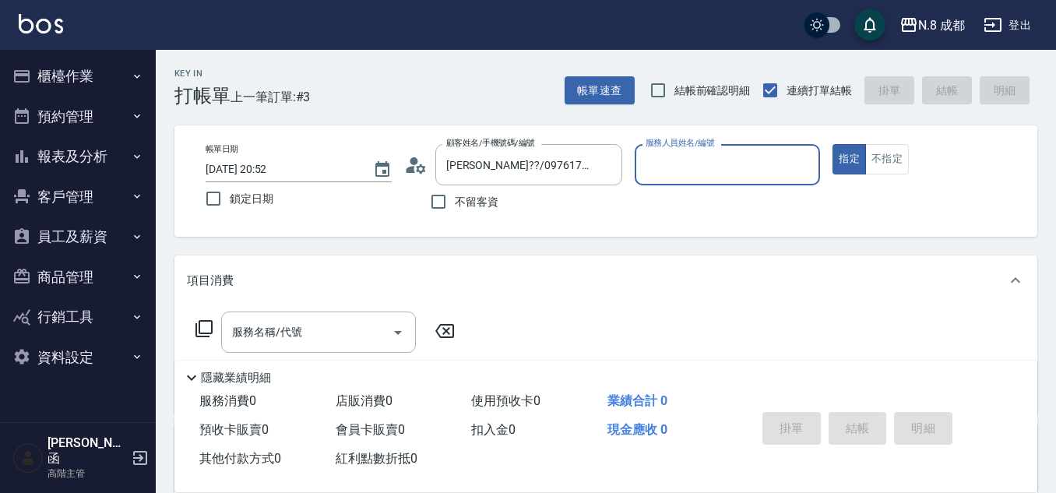
type input "[PERSON_NAME]-09"
click at [301, 314] on div "服務名稱/代號" at bounding box center [318, 332] width 195 height 41
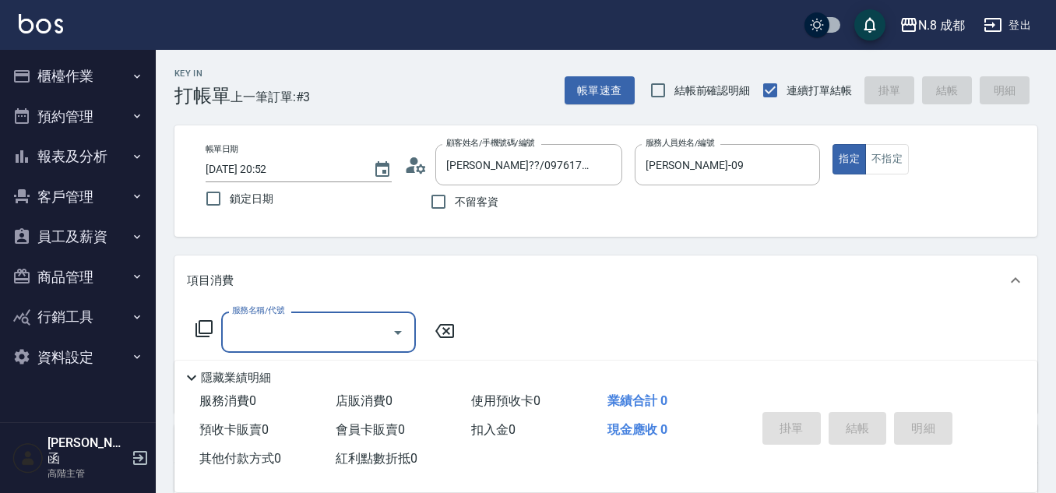
drag, startPoint x: 301, startPoint y: 322, endPoint x: 312, endPoint y: 312, distance: 14.9
click at [302, 322] on input "服務名稱/代號" at bounding box center [306, 332] width 157 height 27
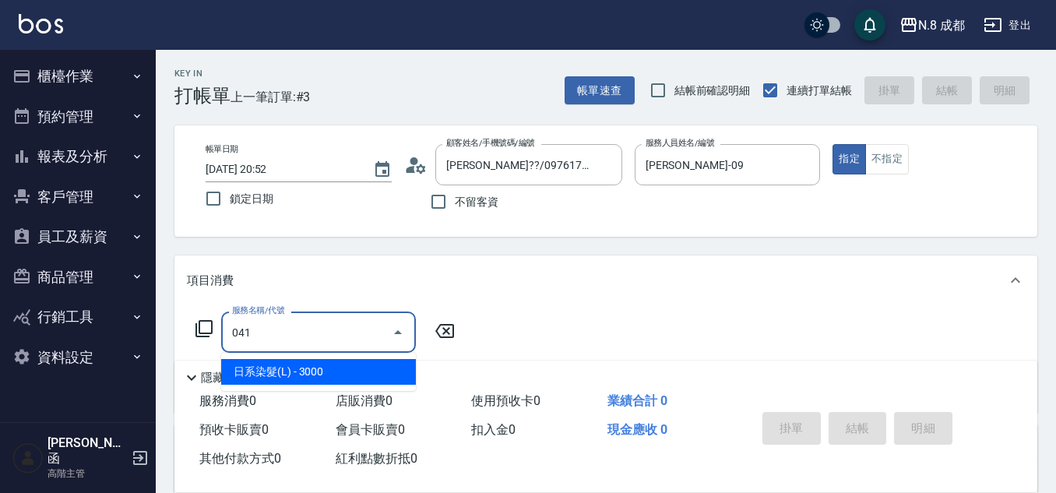
drag, startPoint x: 322, startPoint y: 362, endPoint x: 403, endPoint y: 351, distance: 81.1
click at [322, 375] on span "日系染髮(L) - 3000" at bounding box center [318, 372] width 195 height 26
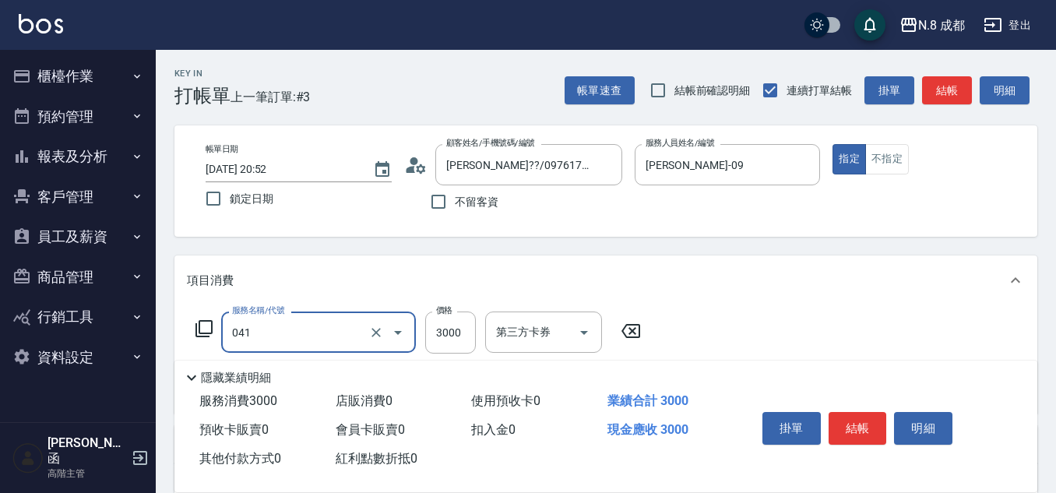
type input "日系染髮(L)(041)"
click at [474, 330] on div "服務名稱/代號 日系染髮(L)(041) 服務名稱/代號 價格 3000 價格 第三方卡券 第三方卡券" at bounding box center [418, 333] width 463 height 42
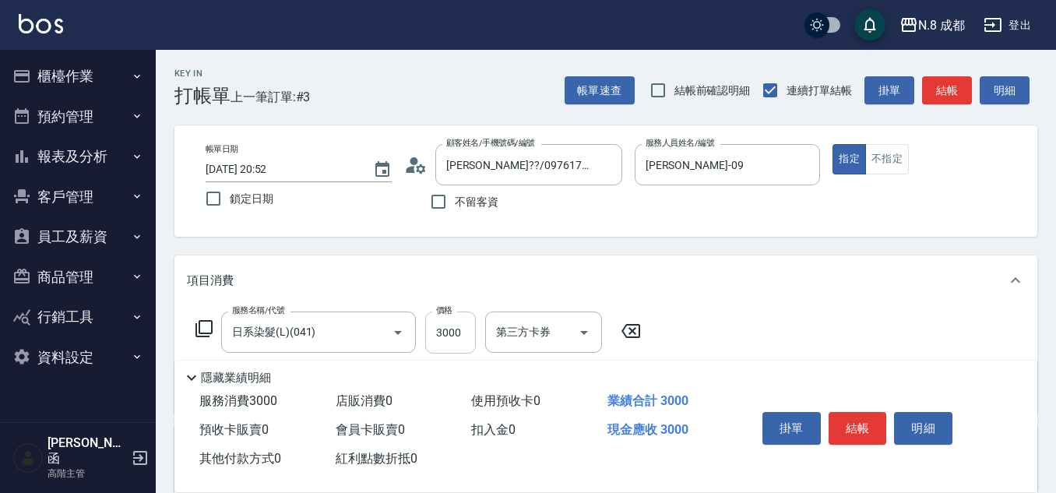
click at [473, 329] on input "3000" at bounding box center [450, 333] width 51 height 42
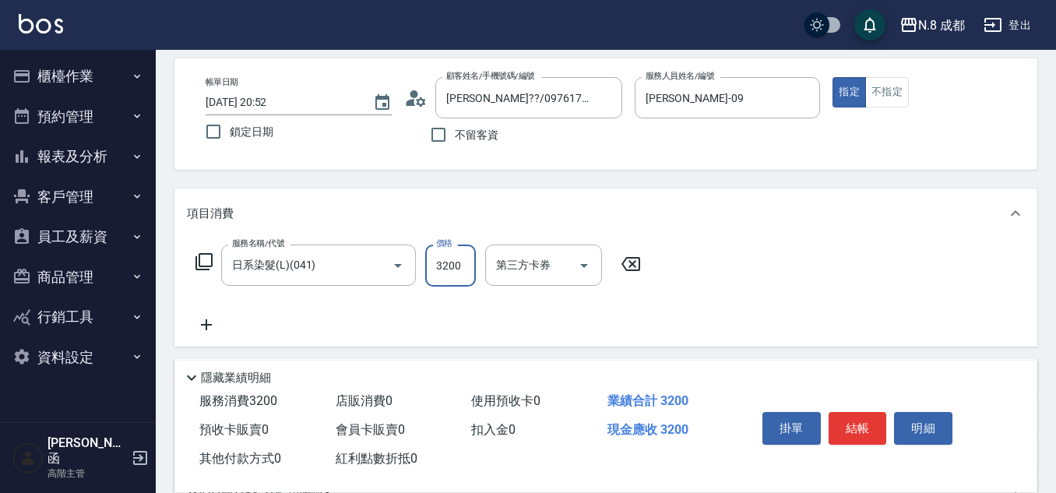
scroll to position [156, 0]
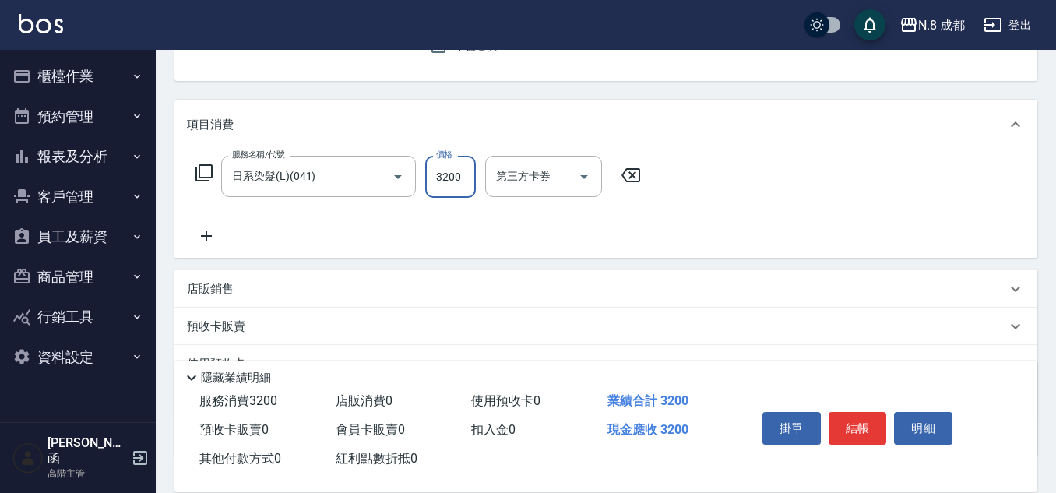
type input "3200"
click at [191, 225] on div "服務名稱/代號 日系染髮(L)(041) 服務名稱/代號 價格 3200 價格 第三方卡券 第三方卡券" at bounding box center [418, 201] width 463 height 90
click at [213, 234] on icon at bounding box center [206, 236] width 39 height 19
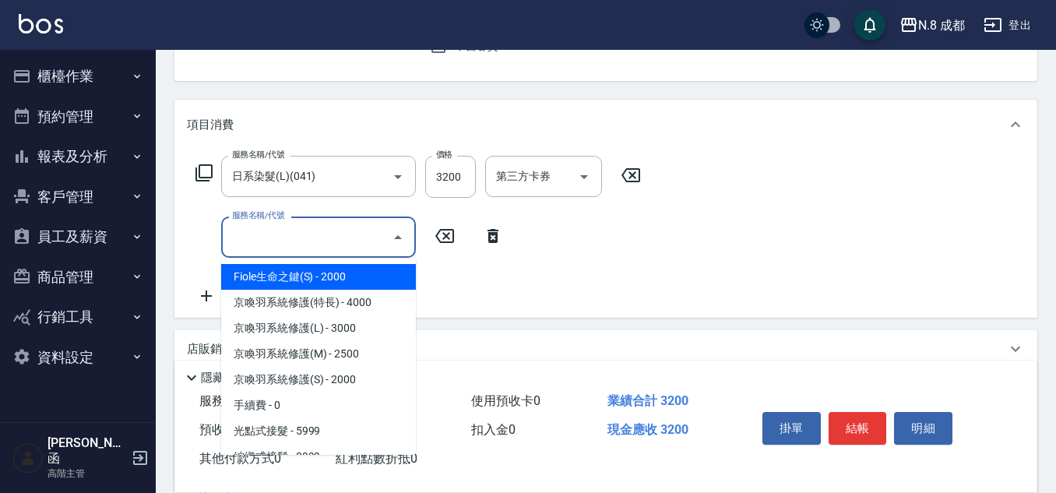
click at [332, 235] on input "服務名稱/代號" at bounding box center [306, 237] width 157 height 27
click at [344, 286] on span "互助3點 - 0" at bounding box center [318, 277] width 195 height 26
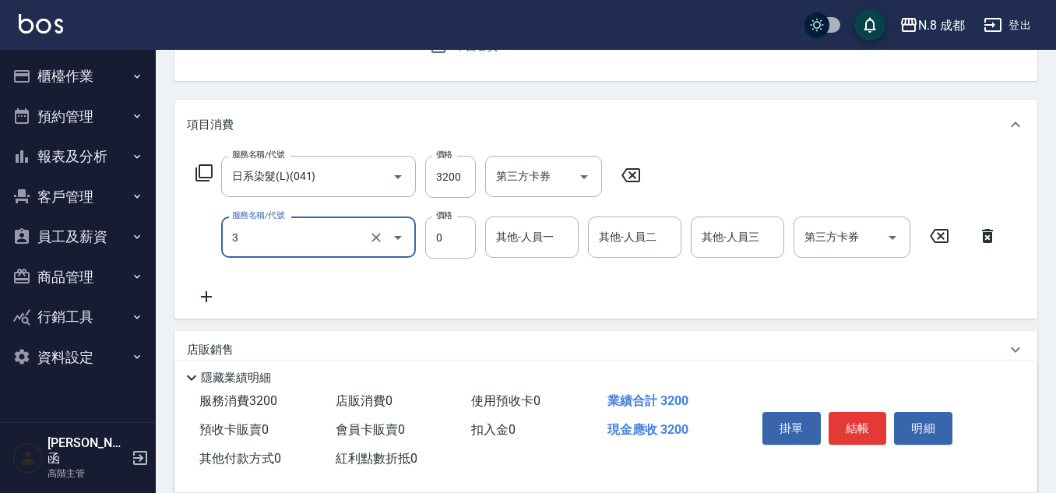
type input "互助3點(3)"
drag, startPoint x: 586, startPoint y: 265, endPoint x: 508, endPoint y: 240, distance: 81.8
click at [580, 263] on div "服務名稱/代號 日系染髮(L)(041) 服務名稱/代號 價格 3200 價格 第三方卡券 第三方卡券 服務名稱/代號 互助3點(3) 服務名稱/代號 價格 …" at bounding box center [597, 231] width 820 height 150
click at [508, 240] on input "其他-人員一" at bounding box center [531, 237] width 79 height 27
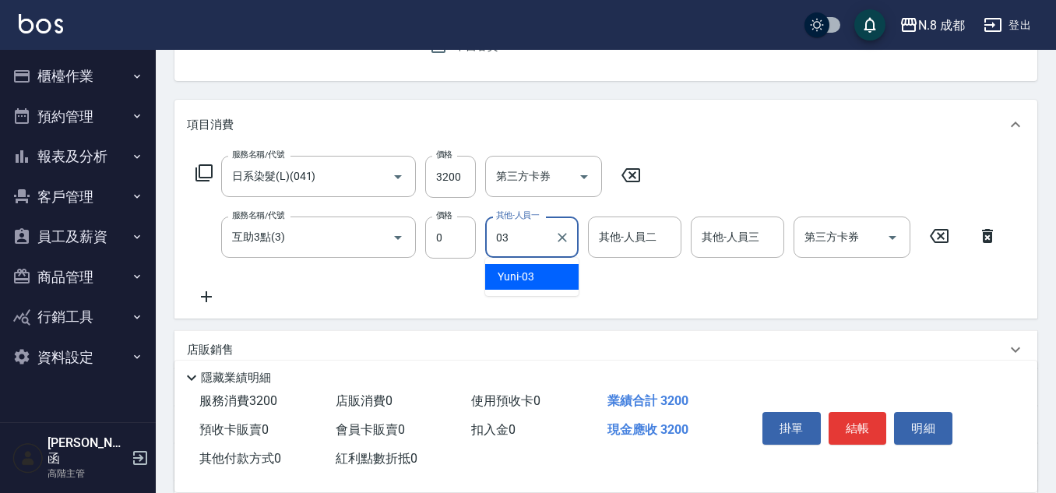
click at [543, 273] on div "Yuni -03" at bounding box center [531, 277] width 93 height 26
type input "Yuni-03"
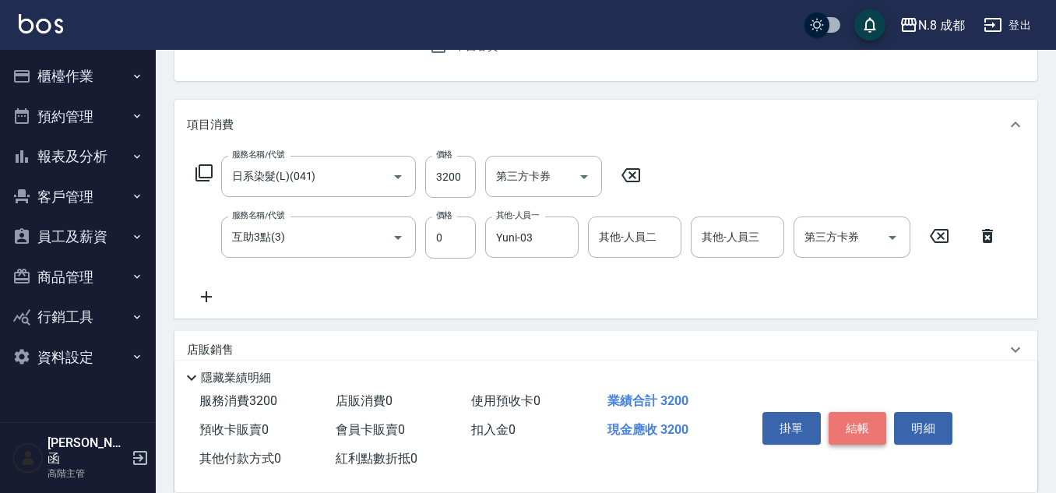
click at [847, 414] on button "結帳" at bounding box center [858, 428] width 58 height 33
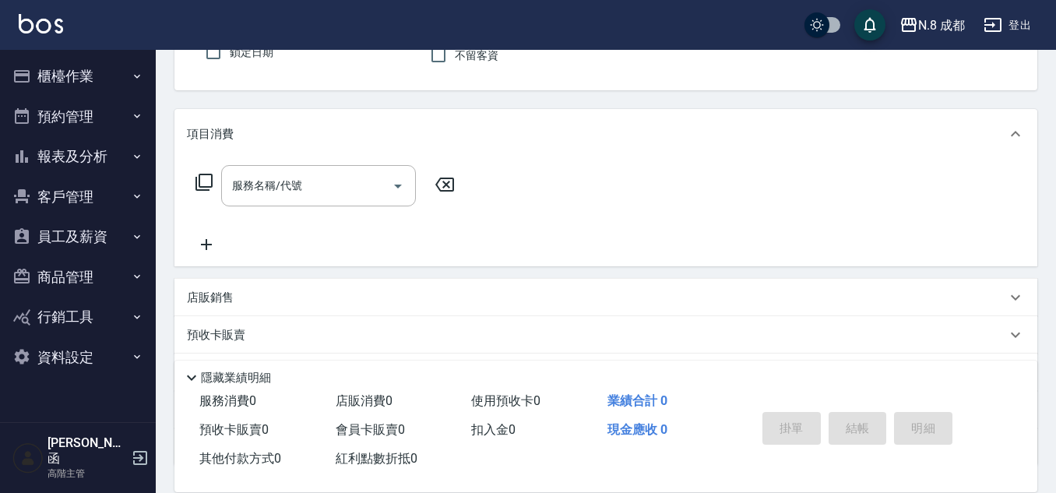
scroll to position [0, 0]
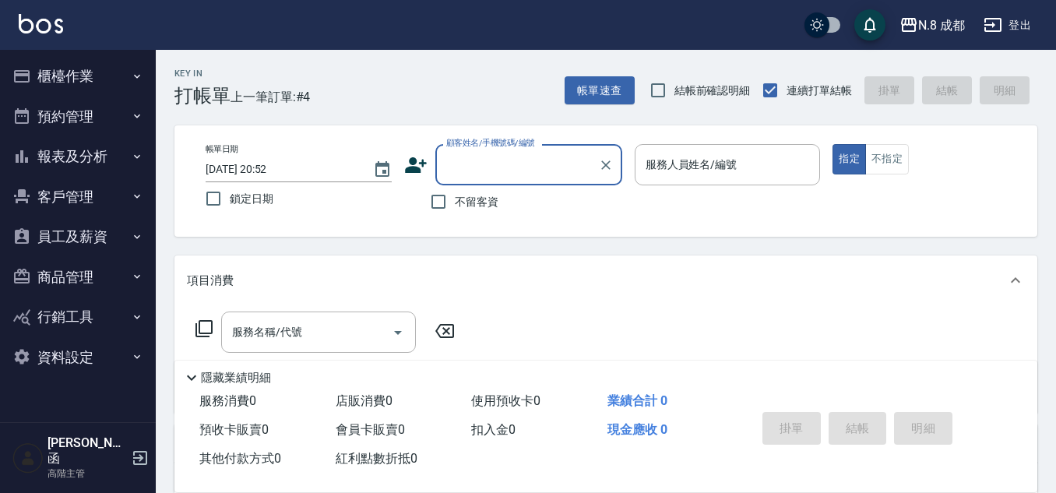
click at [499, 169] on input "顧客姓名/手機號碼/編號" at bounding box center [517, 164] width 150 height 27
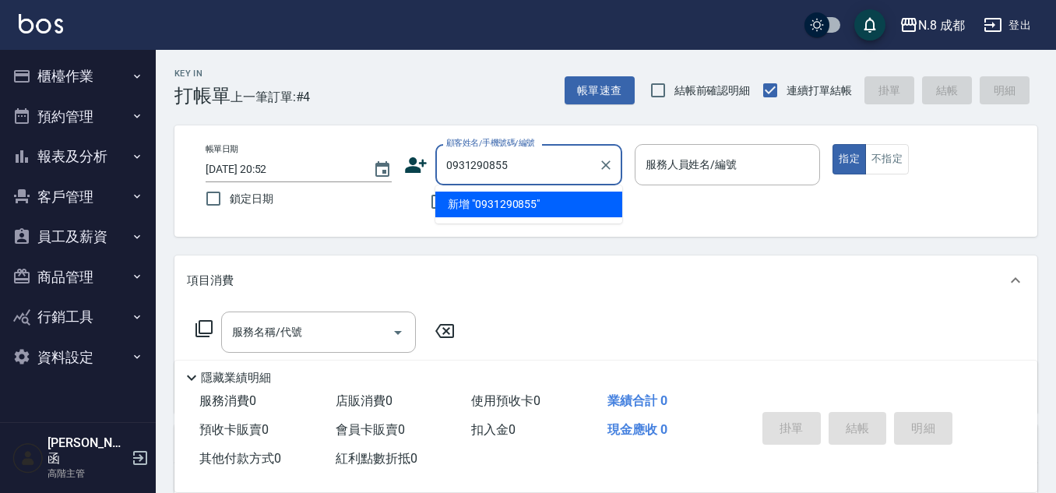
click at [541, 199] on li "新增 "0931290855"" at bounding box center [528, 205] width 187 height 26
type input "0931290855"
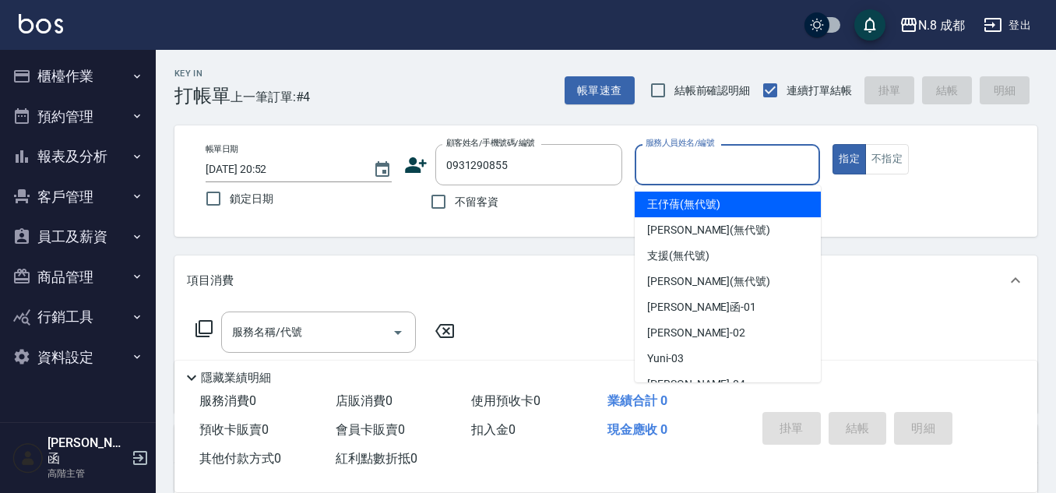
click at [701, 160] on input "服務人員姓名/編號" at bounding box center [728, 164] width 172 height 27
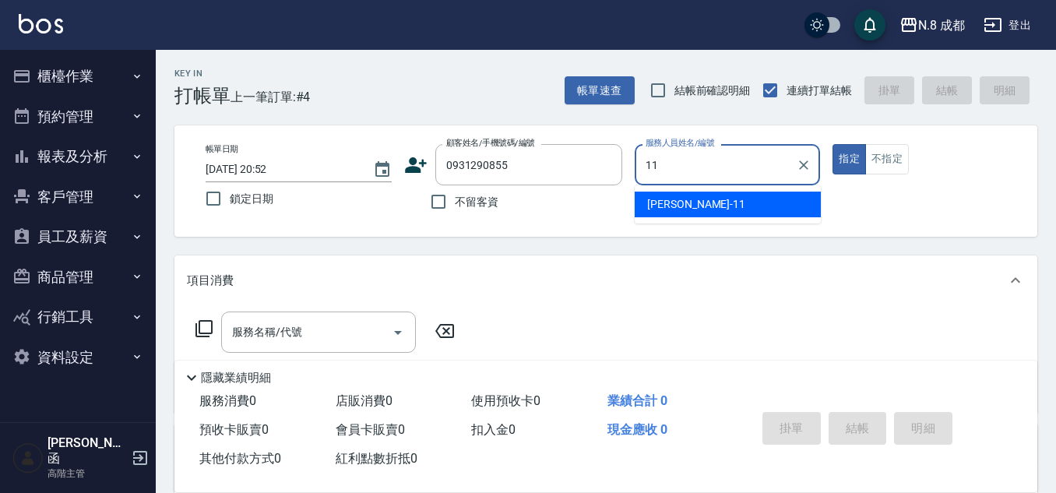
click at [696, 203] on div "[PERSON_NAME]-11" at bounding box center [728, 205] width 186 height 26
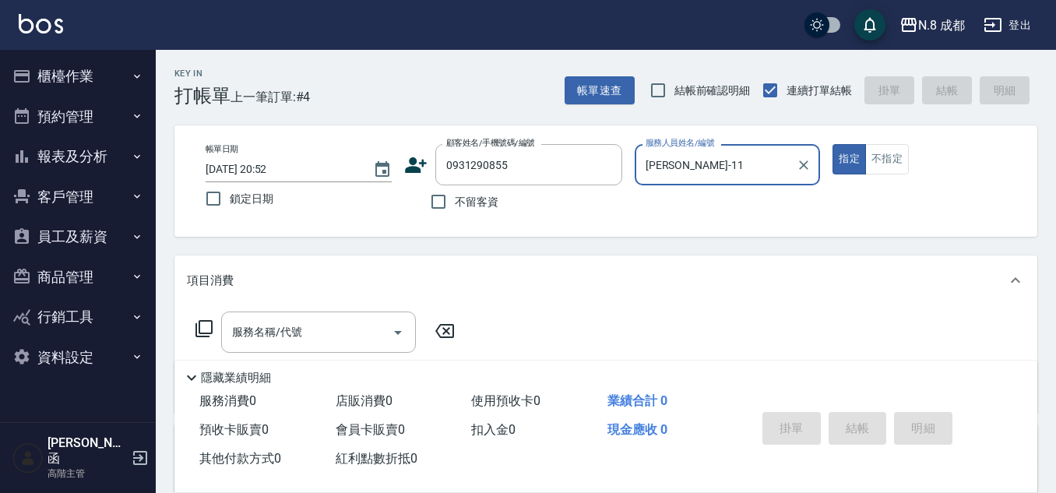
type input "[PERSON_NAME]-11"
drag, startPoint x: 335, startPoint y: 311, endPoint x: 327, endPoint y: 326, distance: 17.4
click at [327, 326] on div "服務名稱/代號 服務名稱/代號" at bounding box center [605, 358] width 863 height 107
click at [326, 326] on input "服務名稱/代號" at bounding box center [306, 332] width 157 height 27
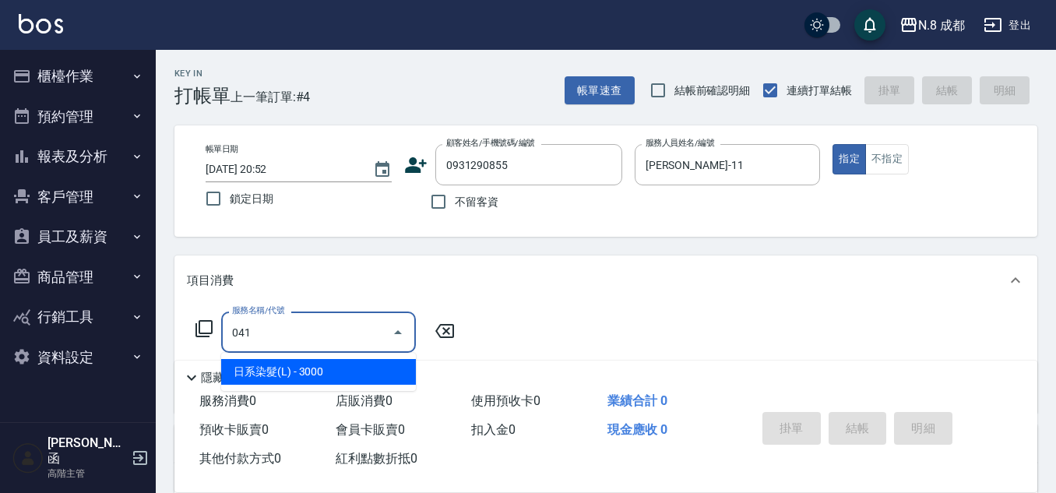
click at [351, 376] on span "日系染髮(L) - 3000" at bounding box center [318, 372] width 195 height 26
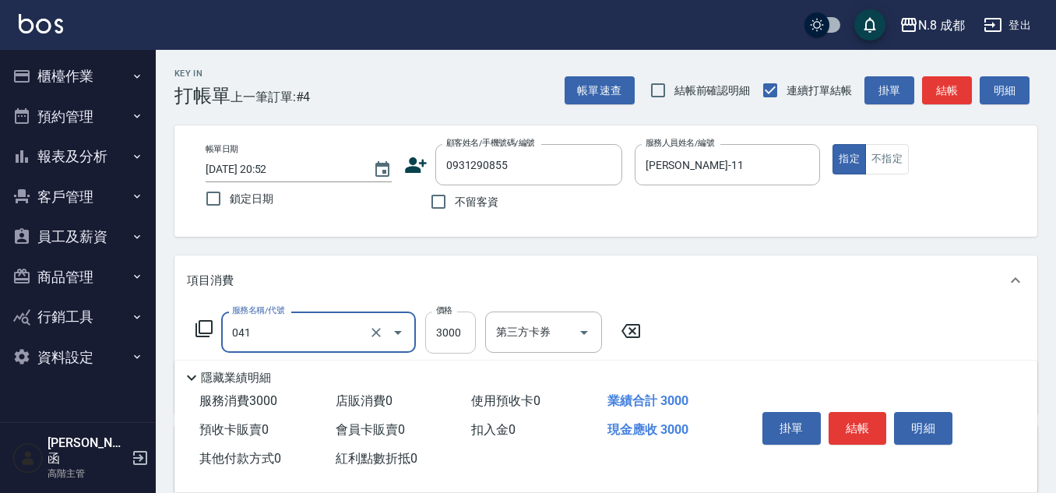
type input "日系染髮(L)(041)"
click at [453, 330] on input "3000" at bounding box center [450, 333] width 51 height 42
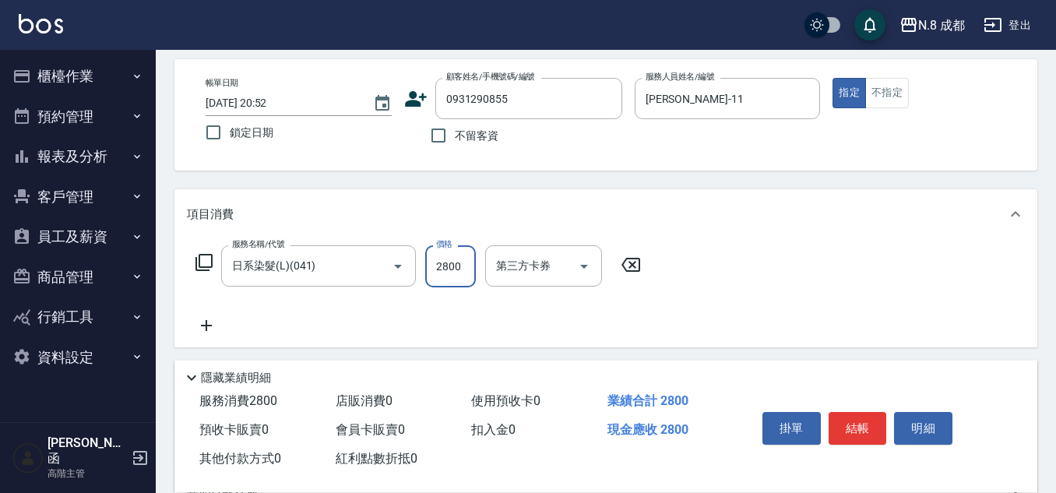
scroll to position [156, 0]
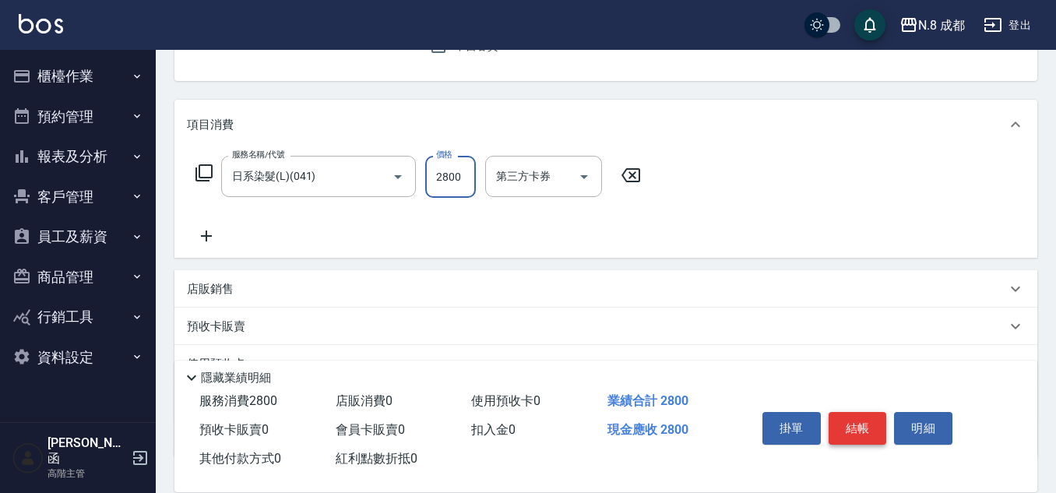
type input "2800"
click at [865, 422] on button "結帳" at bounding box center [858, 428] width 58 height 33
type input "[DATE] 20:53"
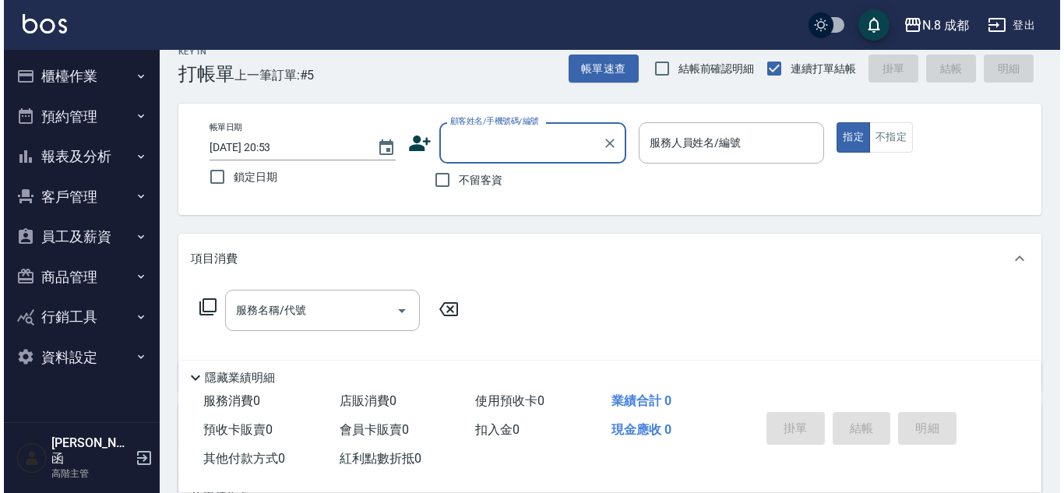
scroll to position [0, 0]
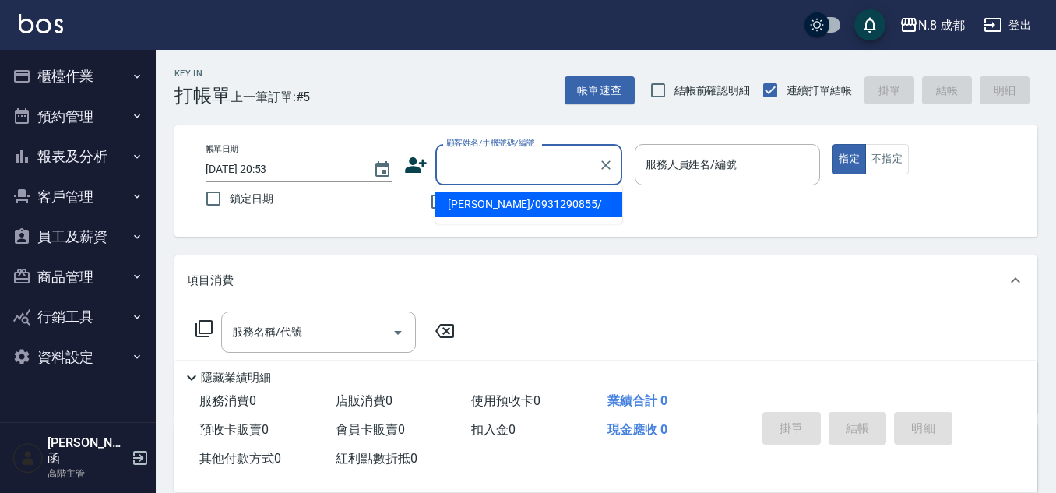
click at [516, 160] on input "顧客姓名/手機號碼/編號" at bounding box center [517, 164] width 150 height 27
type input "09764612"
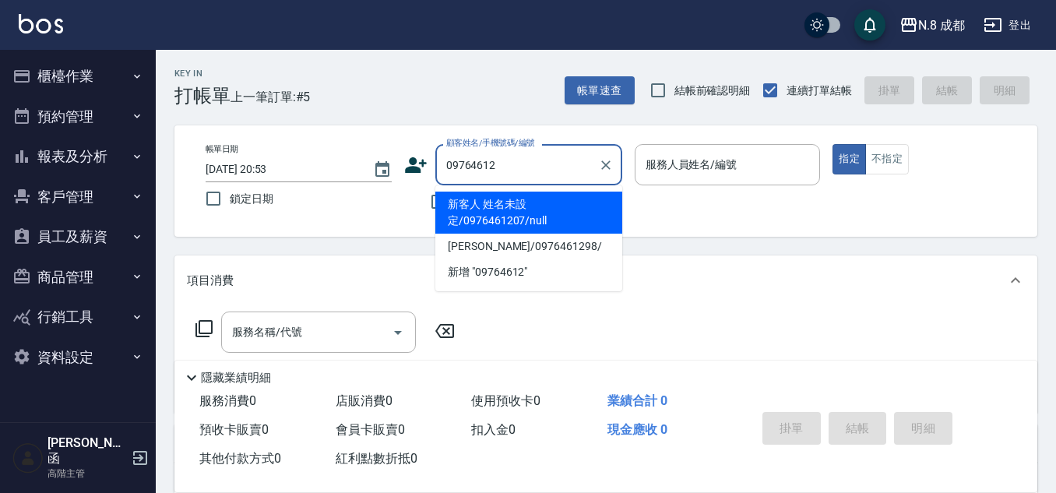
click at [559, 220] on li "新客人 姓名未設定/0976461207/null" at bounding box center [528, 213] width 187 height 42
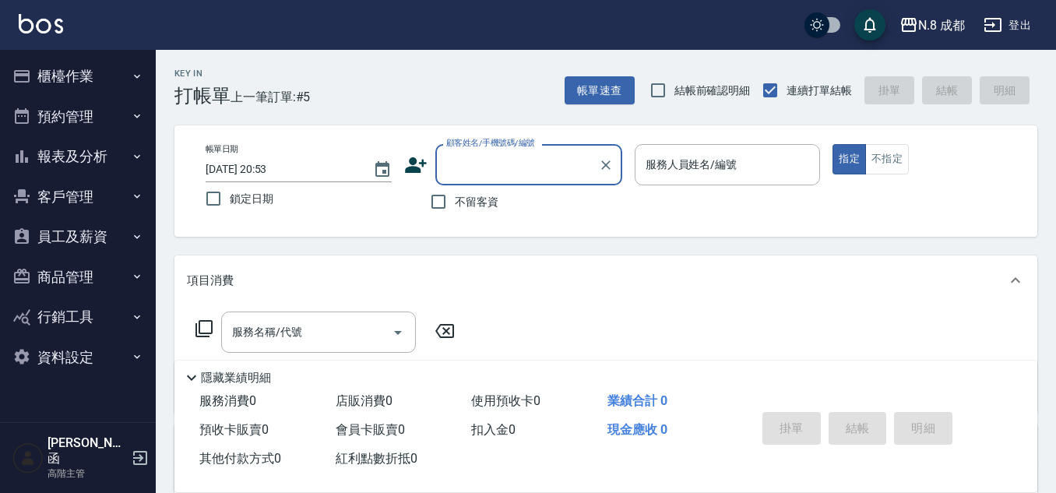
click at [513, 175] on input "顧客姓名/手機號碼/編號" at bounding box center [517, 164] width 150 height 27
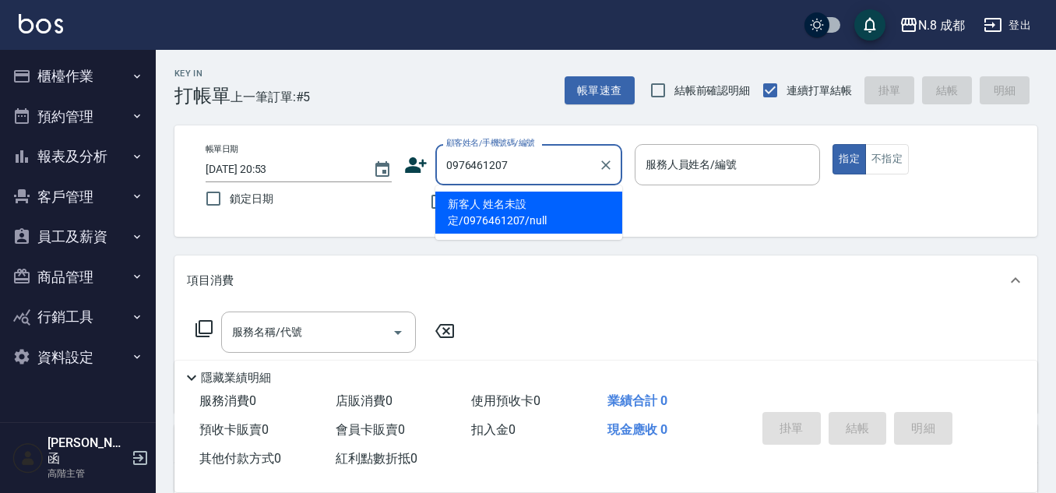
click at [520, 206] on li "新客人 姓名未設定/0976461207/null" at bounding box center [528, 213] width 187 height 42
type input "新客人 姓名未設定/0976461207/null"
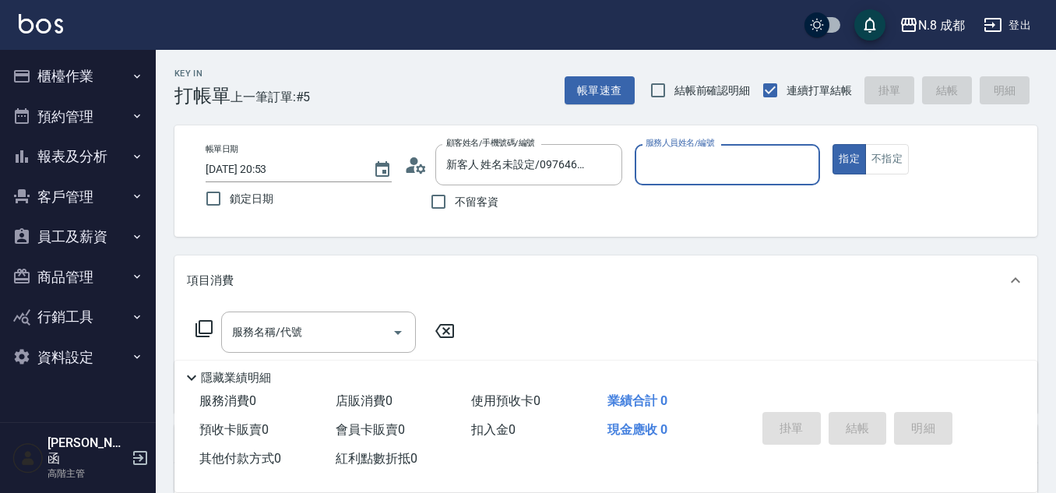
click at [687, 164] on input "服務人員姓名/編號" at bounding box center [728, 164] width 172 height 27
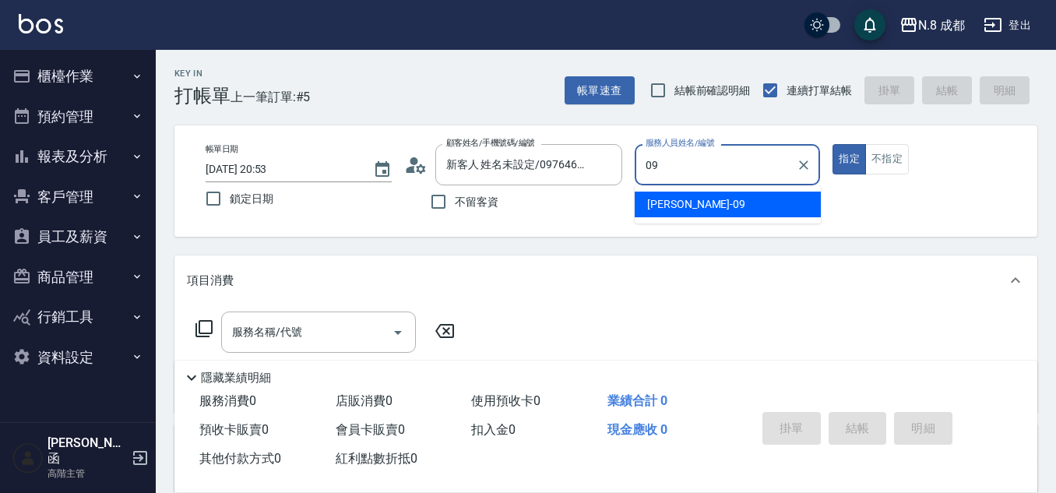
click at [684, 206] on span "[PERSON_NAME]-09" at bounding box center [696, 204] width 98 height 16
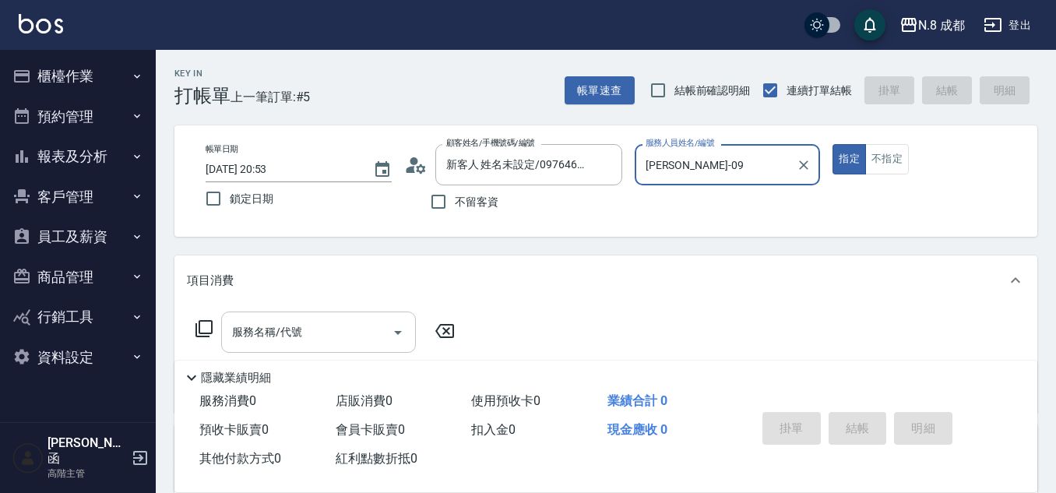
type input "[PERSON_NAME]-09"
click at [284, 334] on input "服務名稱/代號" at bounding box center [306, 332] width 157 height 27
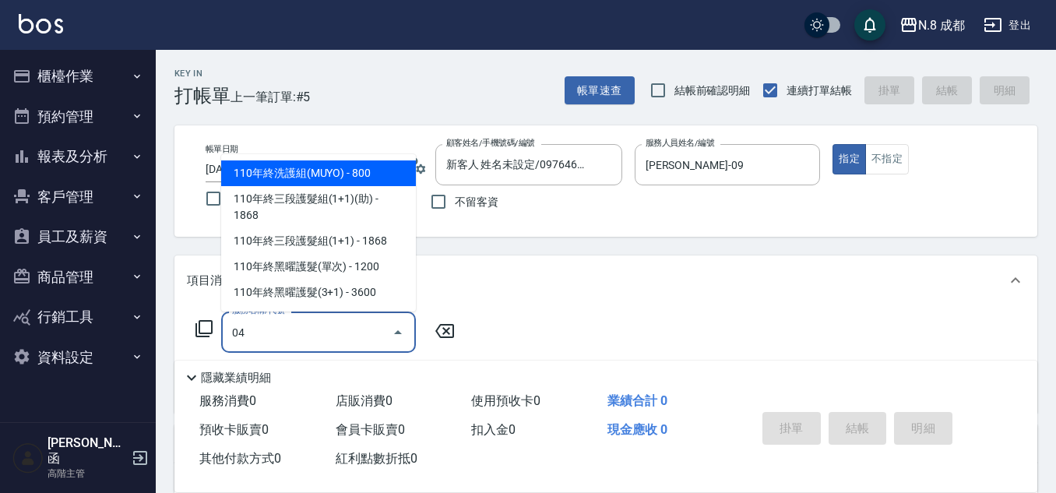
type input "041"
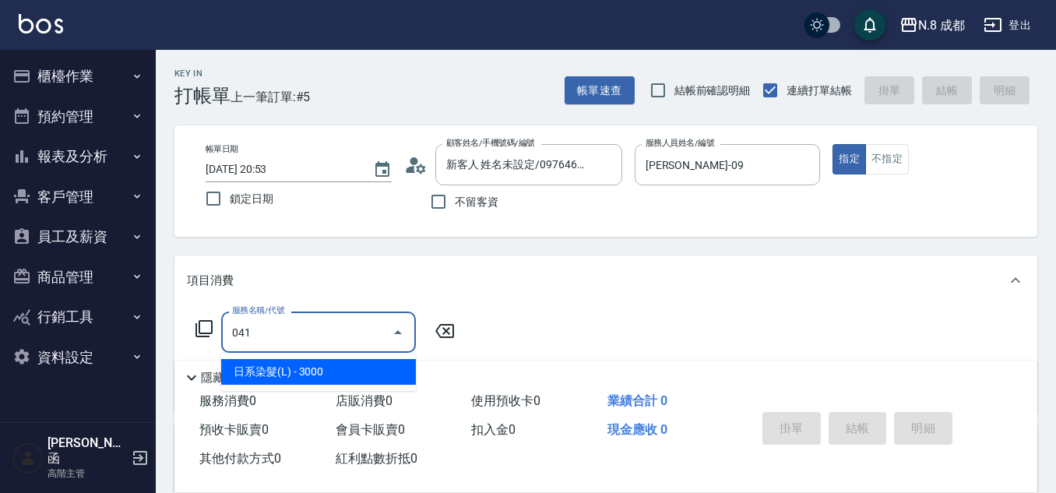
click at [312, 368] on span "日系染髮(L) - 3000" at bounding box center [318, 372] width 195 height 26
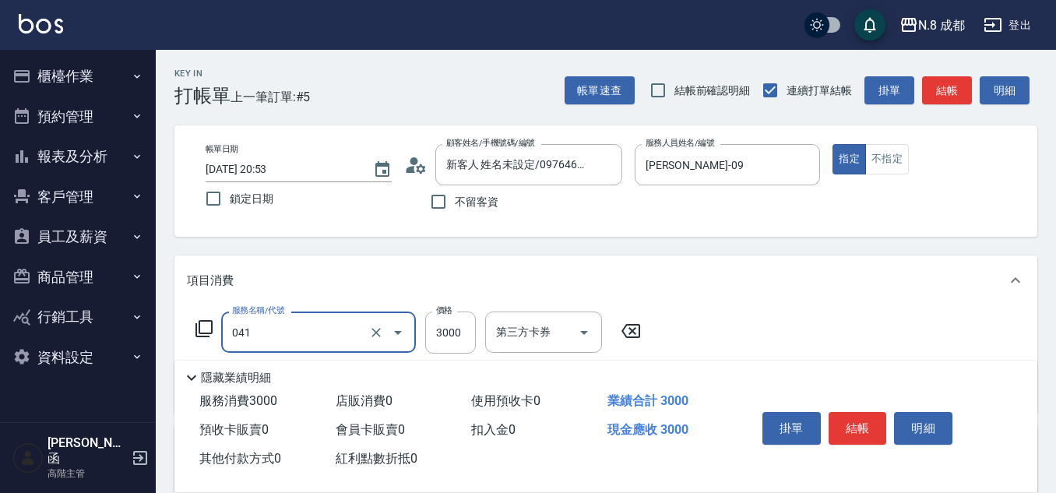
click at [340, 332] on input "041" at bounding box center [296, 332] width 137 height 27
click at [338, 332] on input "041" at bounding box center [296, 332] width 137 height 27
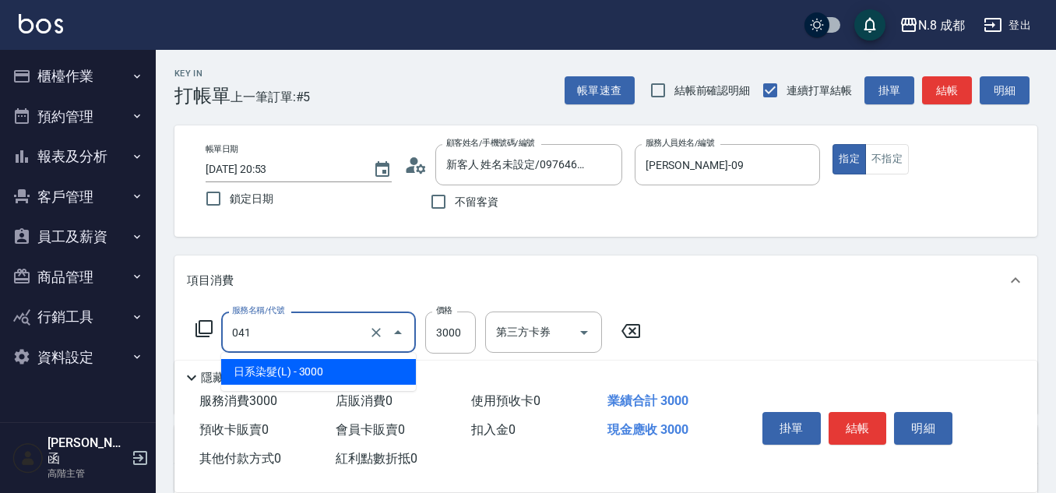
click at [338, 332] on input "041" at bounding box center [296, 332] width 137 height 27
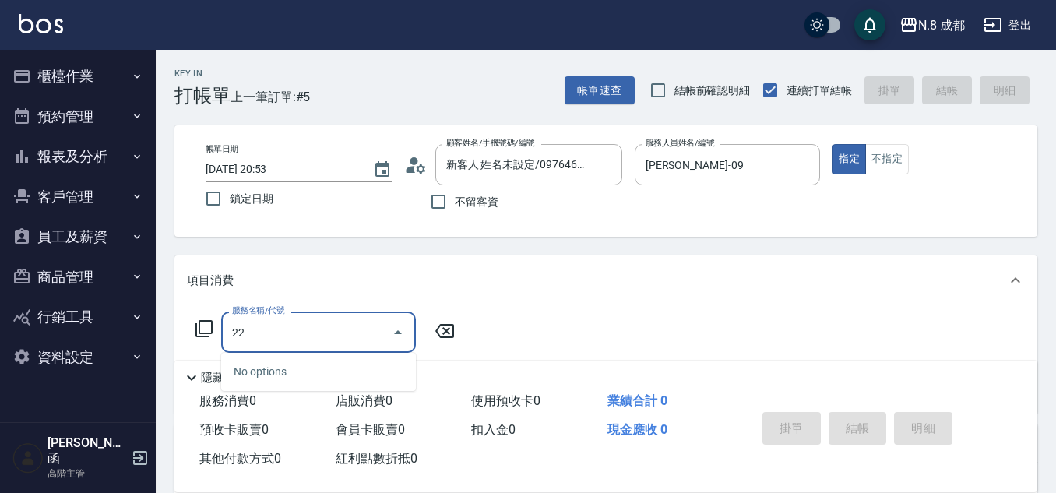
click at [337, 366] on div "No options" at bounding box center [318, 372] width 195 height 38
drag, startPoint x: 323, startPoint y: 338, endPoint x: 204, endPoint y: 338, distance: 119.2
click at [204, 338] on div "服務名稱/代號 22 服務名稱/代號" at bounding box center [325, 332] width 277 height 41
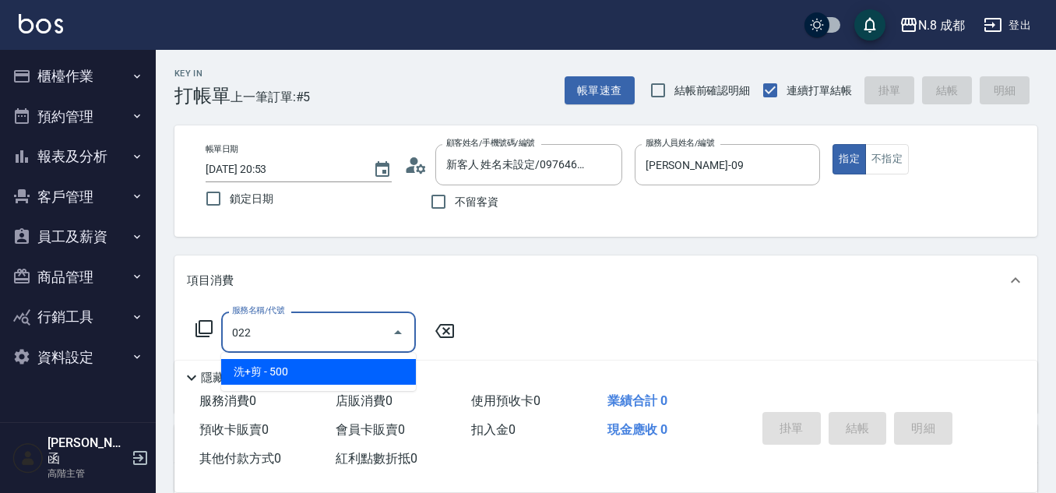
click at [296, 362] on span "洗+剪 - 500" at bounding box center [318, 372] width 195 height 26
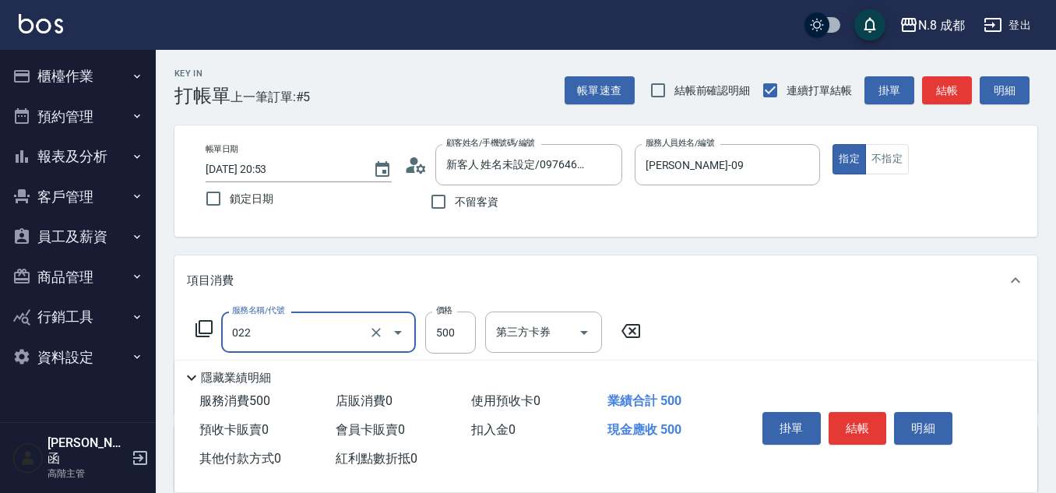
type input "洗+剪(022)"
click at [340, 368] on div "隱藏業績明細" at bounding box center [609, 377] width 855 height 19
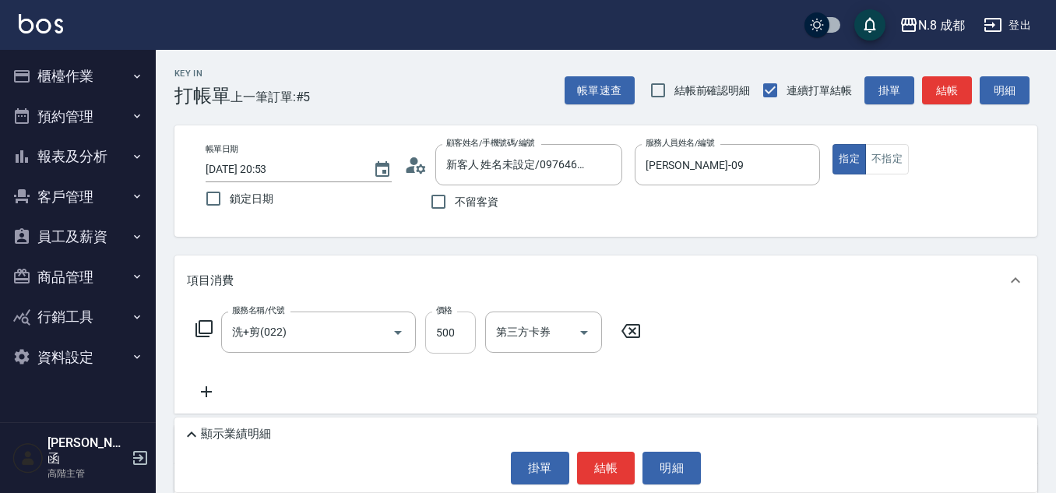
click at [456, 336] on input "500" at bounding box center [450, 333] width 51 height 42
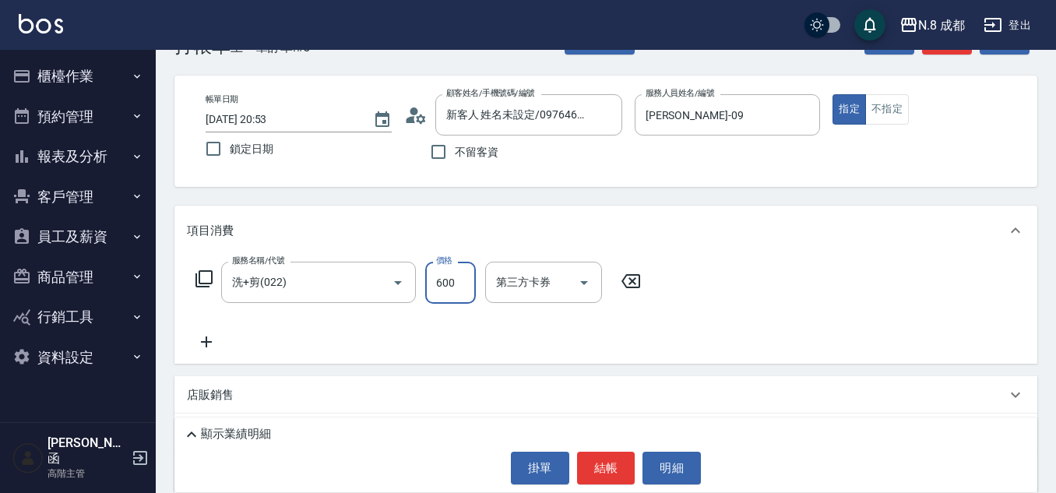
scroll to position [78, 0]
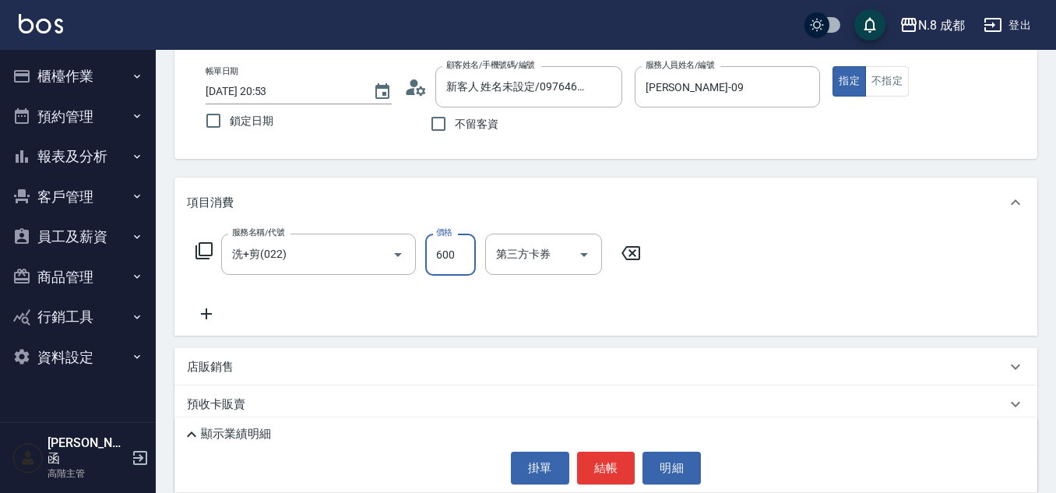
type input "600"
click at [208, 325] on div "服務名稱/代號 洗+剪(022) 服務名稱/代號 價格 600 價格 第三方卡券 第三方卡券" at bounding box center [605, 281] width 863 height 108
click at [289, 311] on div "服務名稱/代號 洗+剪(022) 服務名稱/代號 價格 600 價格 第三方卡券 第三方卡券" at bounding box center [418, 279] width 463 height 90
click at [199, 313] on icon at bounding box center [206, 314] width 39 height 19
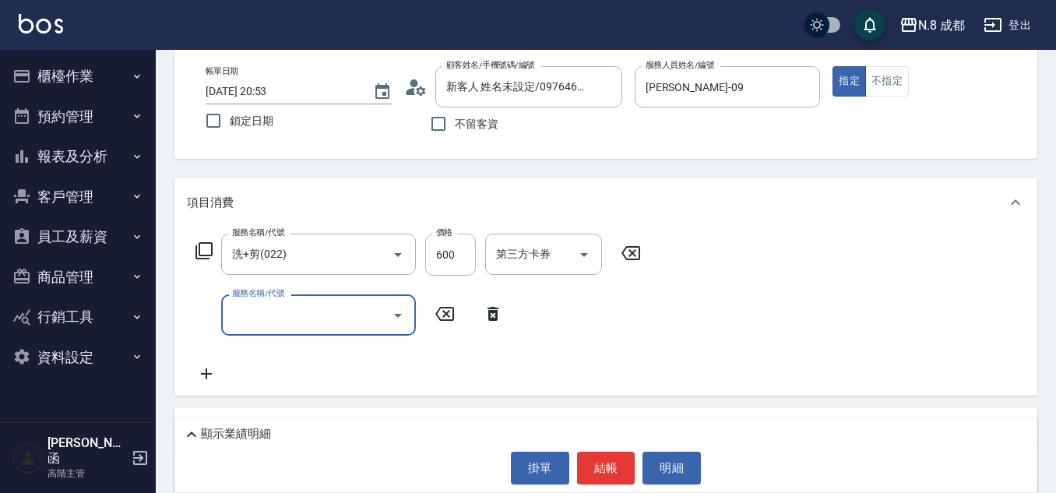
click at [287, 313] on input "服務名稱/代號" at bounding box center [306, 314] width 157 height 27
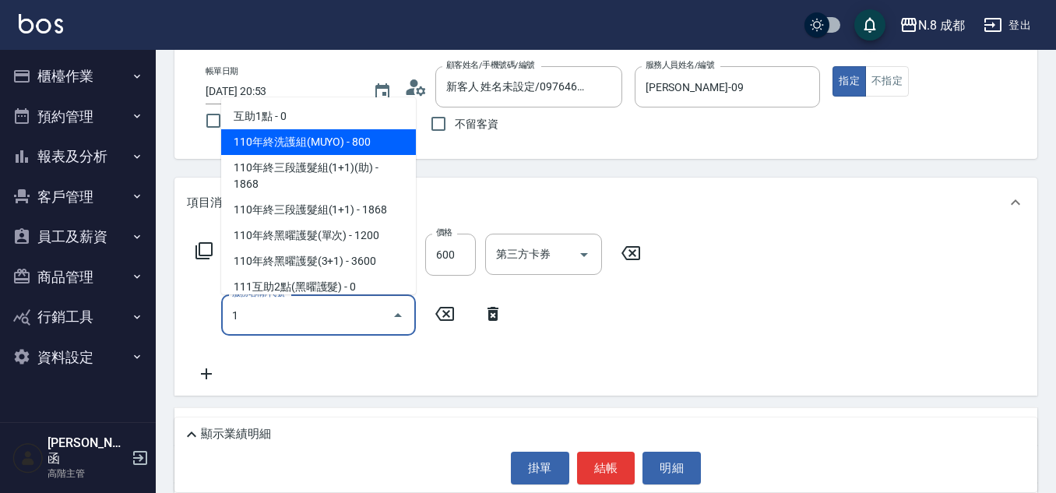
drag, startPoint x: 315, startPoint y: 113, endPoint x: 339, endPoint y: 124, distance: 25.8
click at [316, 113] on span "互助1點 - 0" at bounding box center [318, 117] width 195 height 26
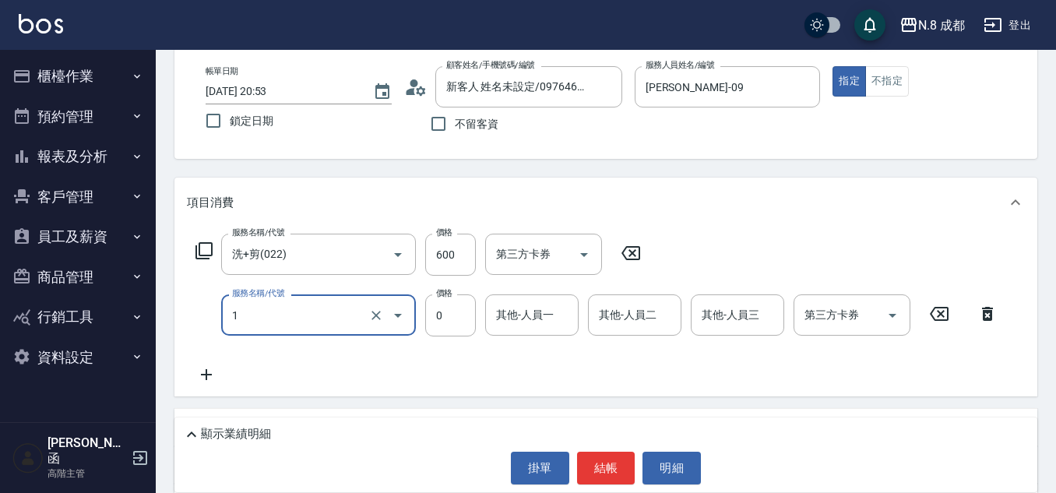
type input "互助1點(1)"
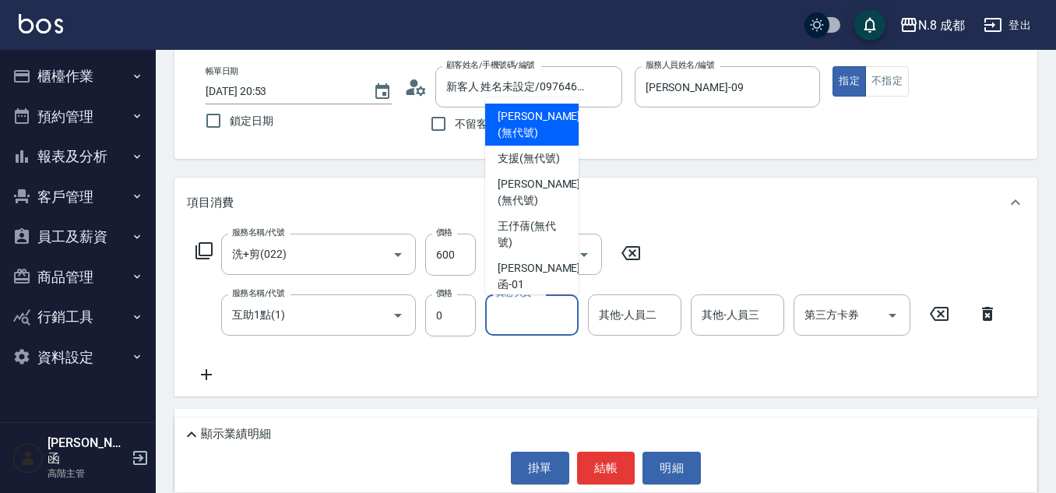
click at [529, 310] on input "其他-人員一" at bounding box center [531, 314] width 79 height 27
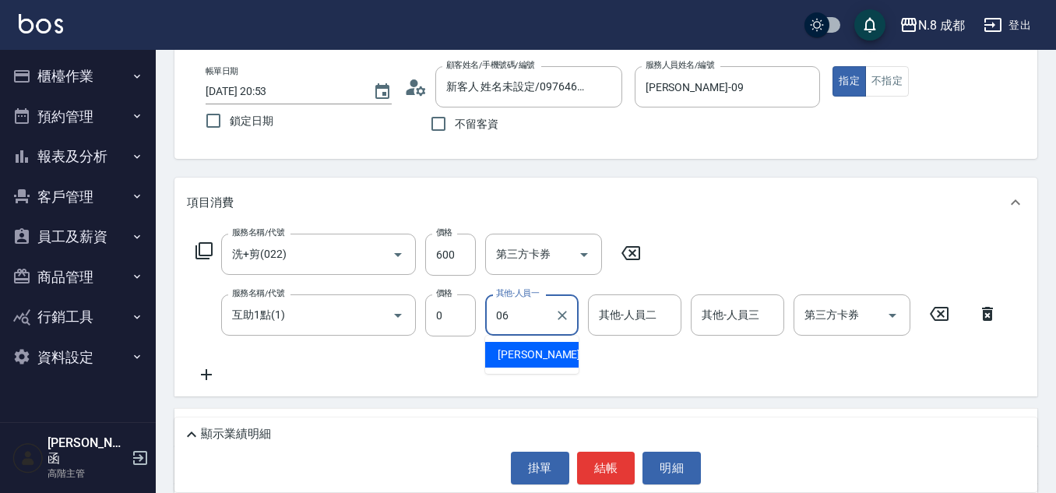
drag, startPoint x: 546, startPoint y: 333, endPoint x: 548, endPoint y: 351, distance: 18.1
click at [550, 352] on div "[PERSON_NAME] -06" at bounding box center [531, 355] width 93 height 26
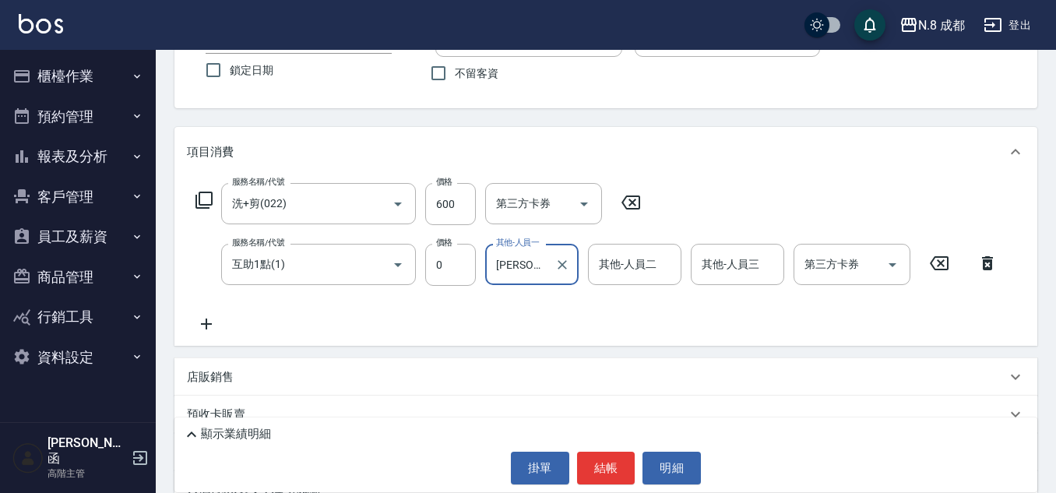
scroll to position [156, 0]
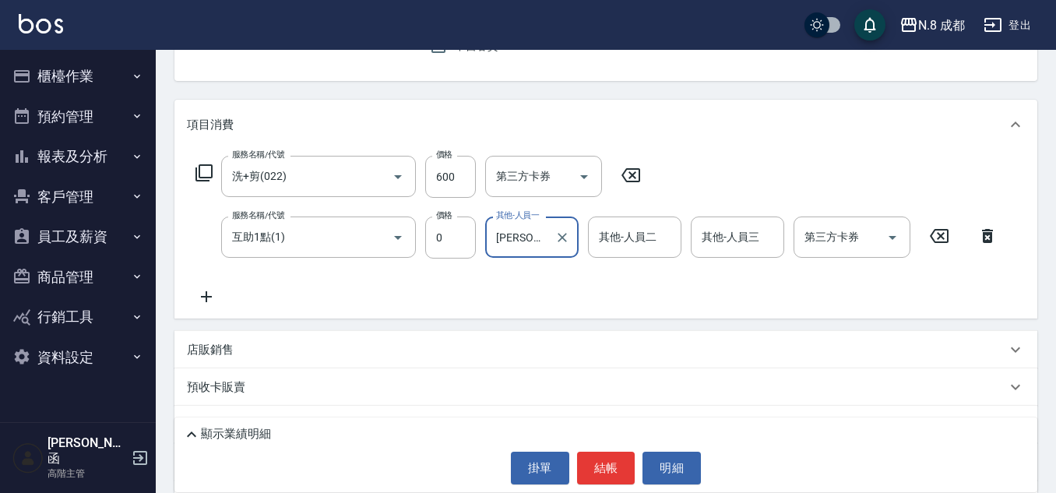
click at [548, 224] on div "[PERSON_NAME]-06 其他-人員一" at bounding box center [531, 237] width 93 height 41
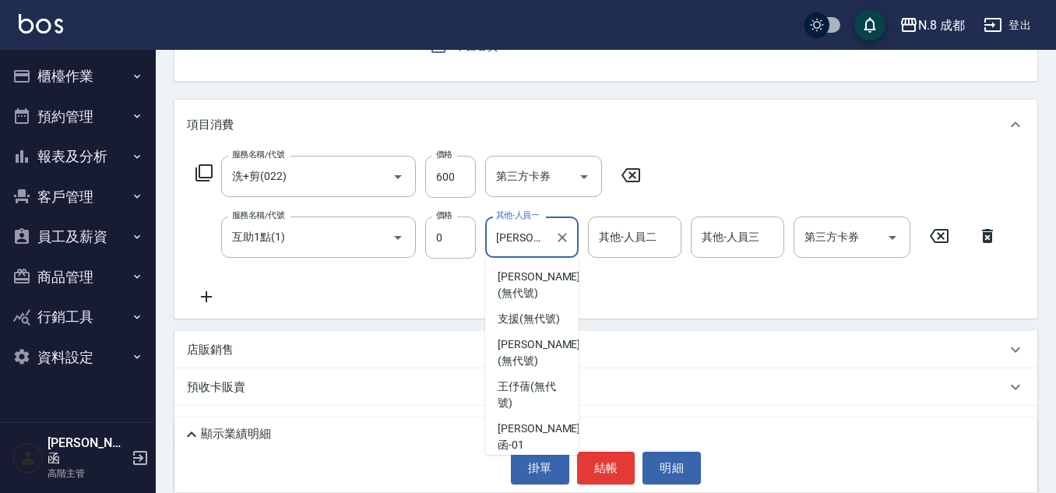
scroll to position [106, 0]
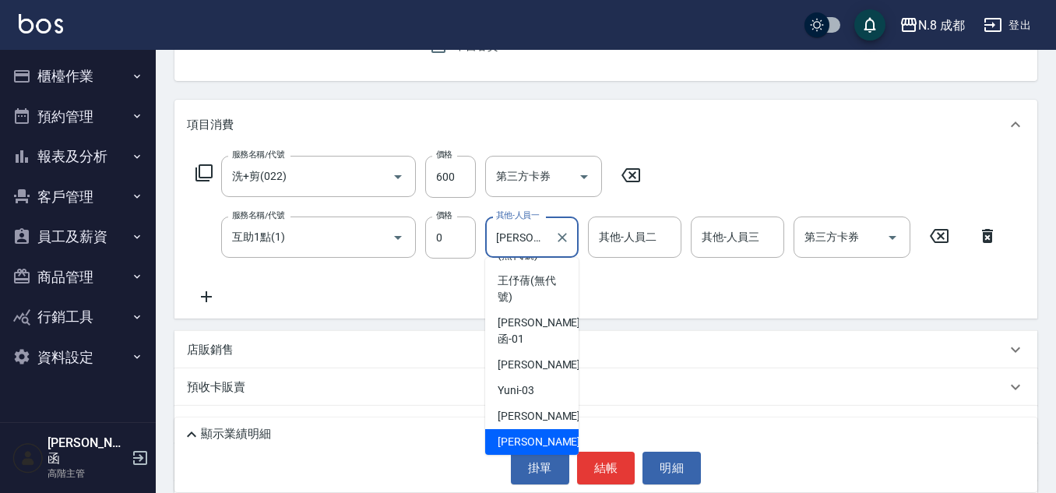
click at [548, 234] on div "[PERSON_NAME]-06 其他-人員一" at bounding box center [531, 237] width 93 height 41
drag, startPoint x: 548, startPoint y: 234, endPoint x: 444, endPoint y: 251, distance: 105.6
click at [444, 251] on div "服務名稱/代號 互助1點(1) 服務名稱/代號 價格 0 價格 其他-人員一 [PERSON_NAME]-06 其他-人員一 其他-人員二 其他-人員二 其他…" at bounding box center [597, 238] width 820 height 42
click at [527, 241] on input "[PERSON_NAME]-06" at bounding box center [520, 237] width 56 height 27
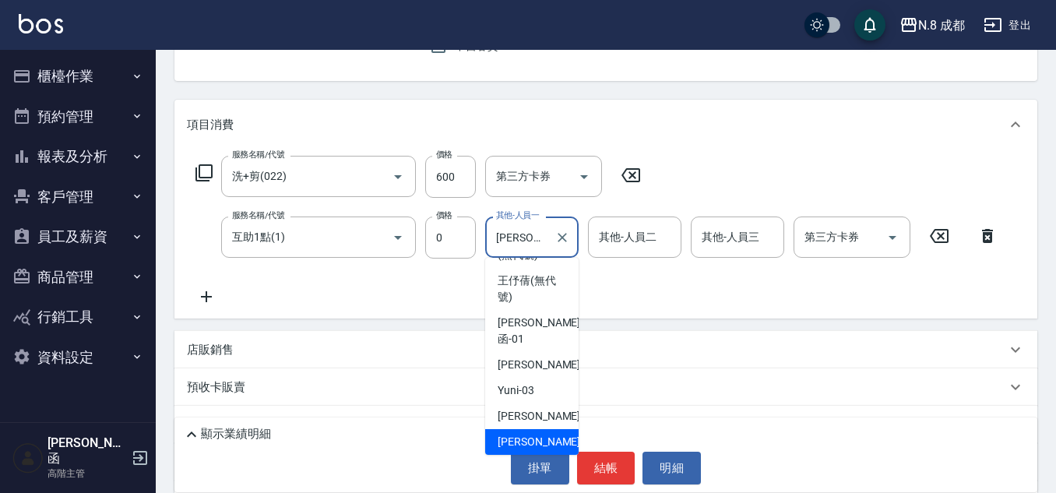
click at [527, 241] on input "[PERSON_NAME]-06" at bounding box center [520, 237] width 56 height 27
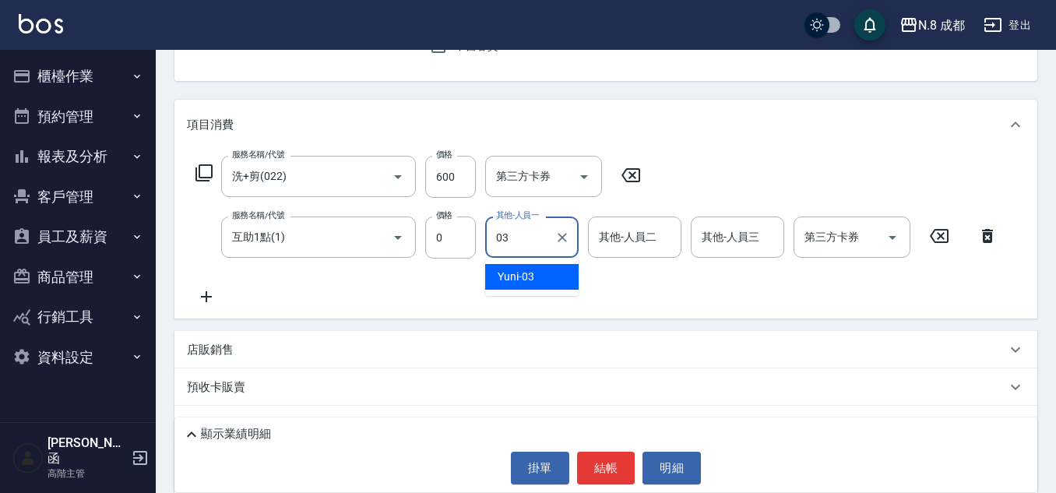
click at [539, 275] on div "Yuni -03" at bounding box center [531, 277] width 93 height 26
type input "Yuni-03"
click at [601, 482] on button "結帳" at bounding box center [606, 468] width 58 height 33
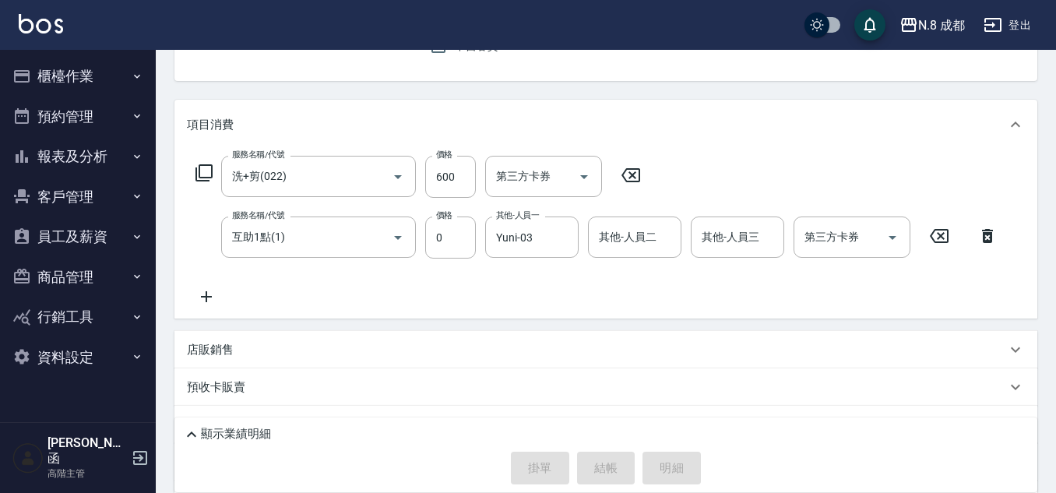
type input "[DATE] 20:54"
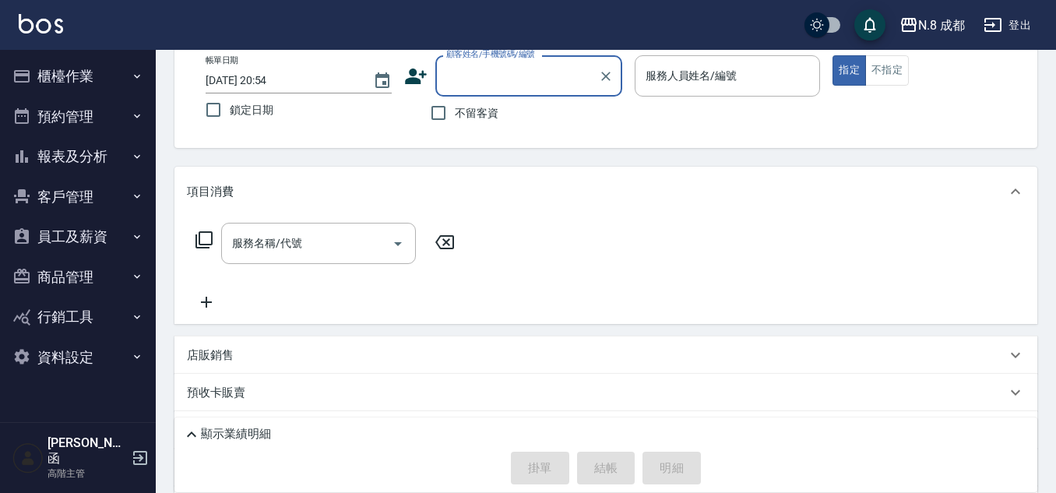
scroll to position [0, 0]
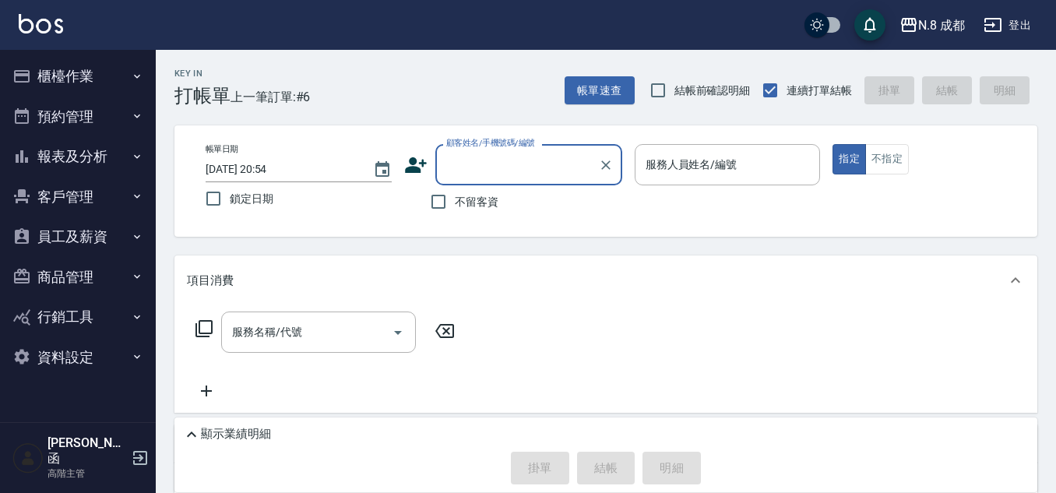
click at [509, 158] on input "顧客姓名/手機號碼/編號" at bounding box center [517, 164] width 150 height 27
click at [549, 196] on li "[PERSON_NAME]/0970351998/" at bounding box center [528, 205] width 187 height 26
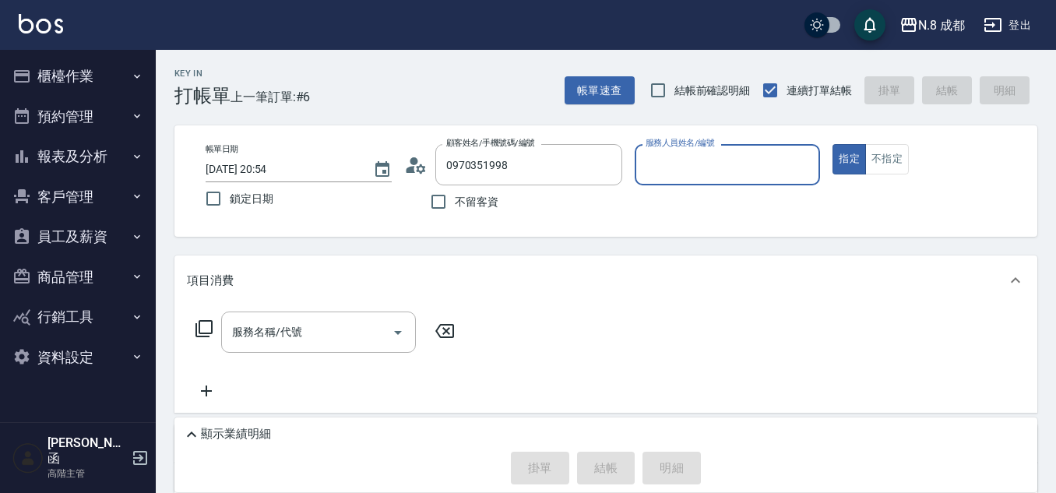
type input "[PERSON_NAME]/0970351998/"
type input "[PERSON_NAME]-09"
click at [287, 323] on div "服務名稱/代號 服務名稱/代號" at bounding box center [318, 332] width 195 height 41
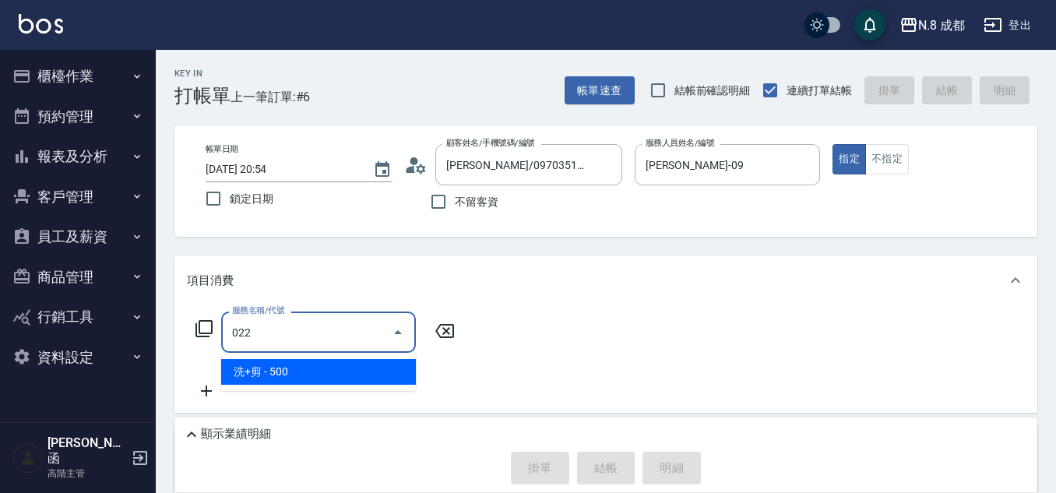
click at [332, 366] on span "洗+剪 - 500" at bounding box center [318, 372] width 195 height 26
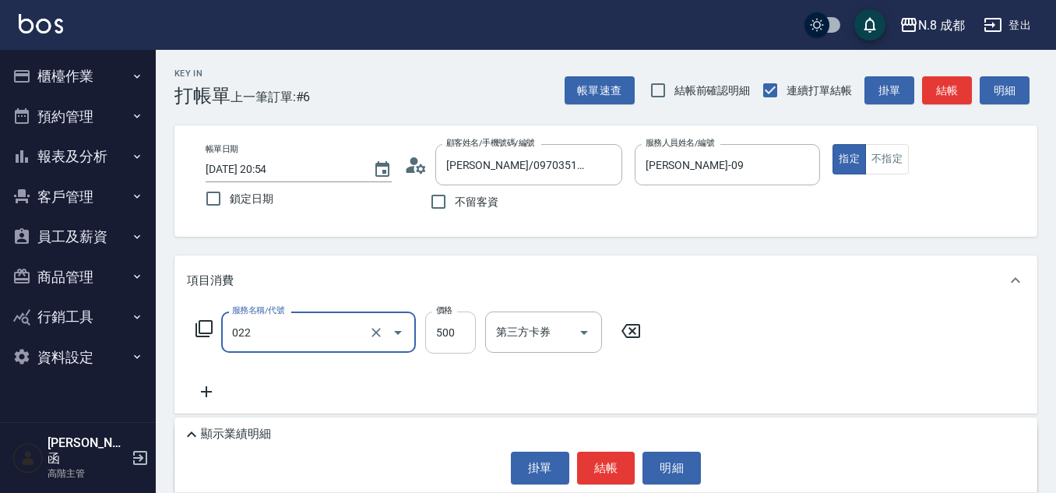
type input "洗+剪(022)"
click at [436, 342] on input "500" at bounding box center [450, 333] width 51 height 42
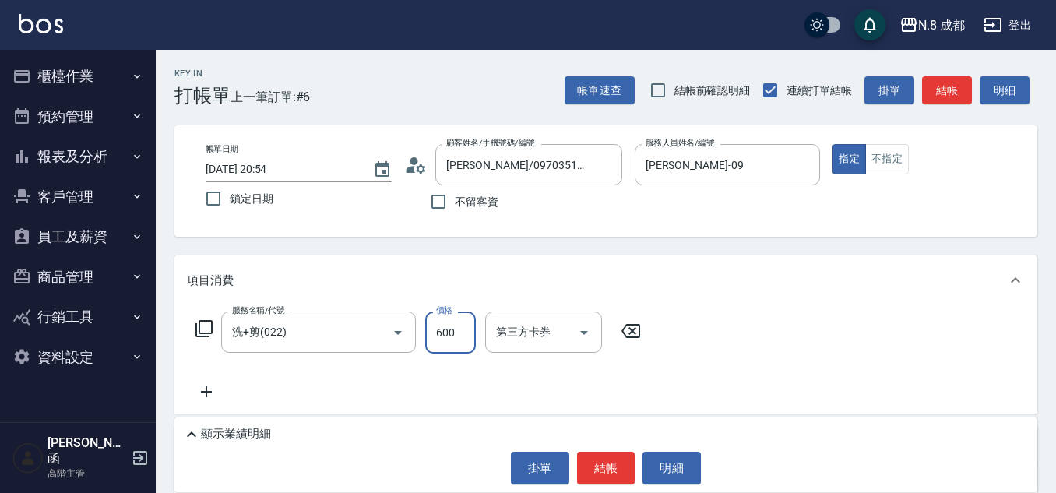
scroll to position [78, 0]
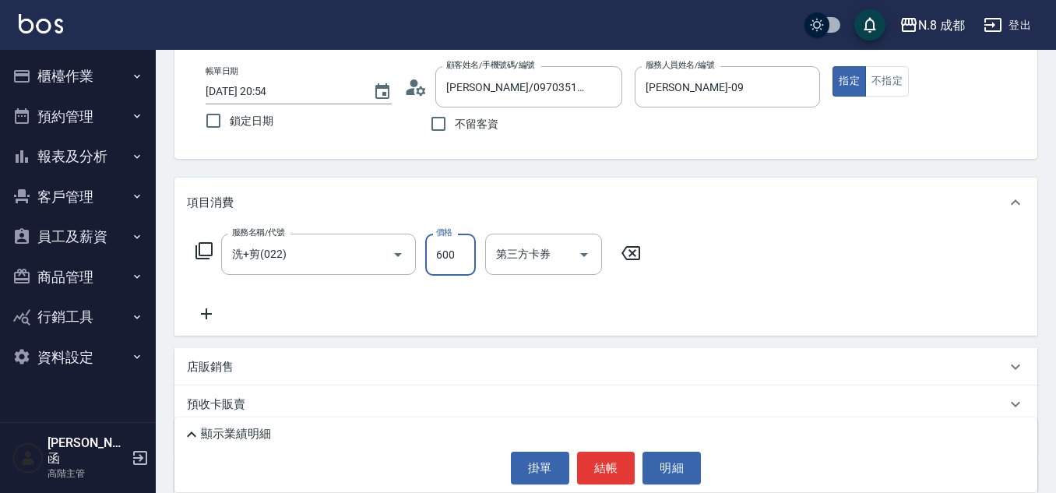
type input "600"
click at [207, 308] on icon at bounding box center [206, 314] width 39 height 19
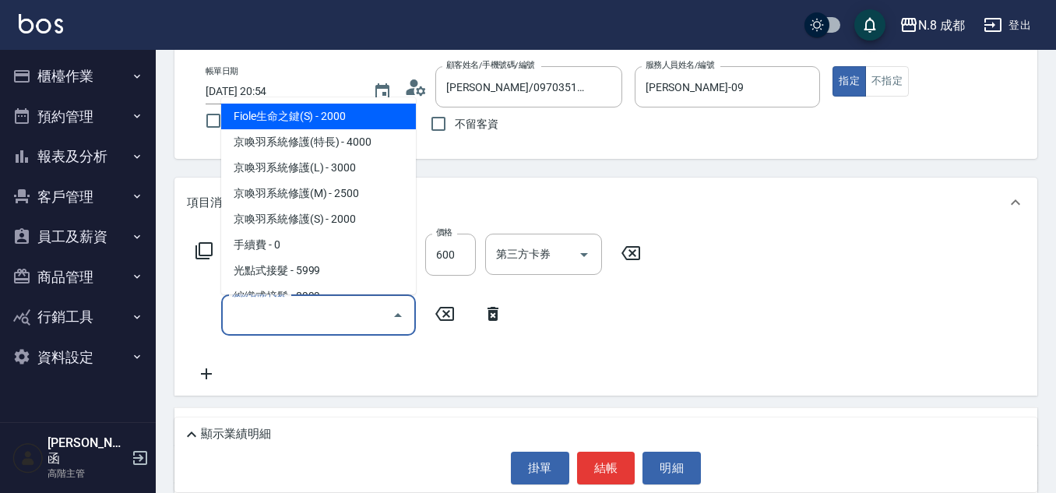
click at [258, 308] on input "服務名稱/代號" at bounding box center [306, 314] width 157 height 27
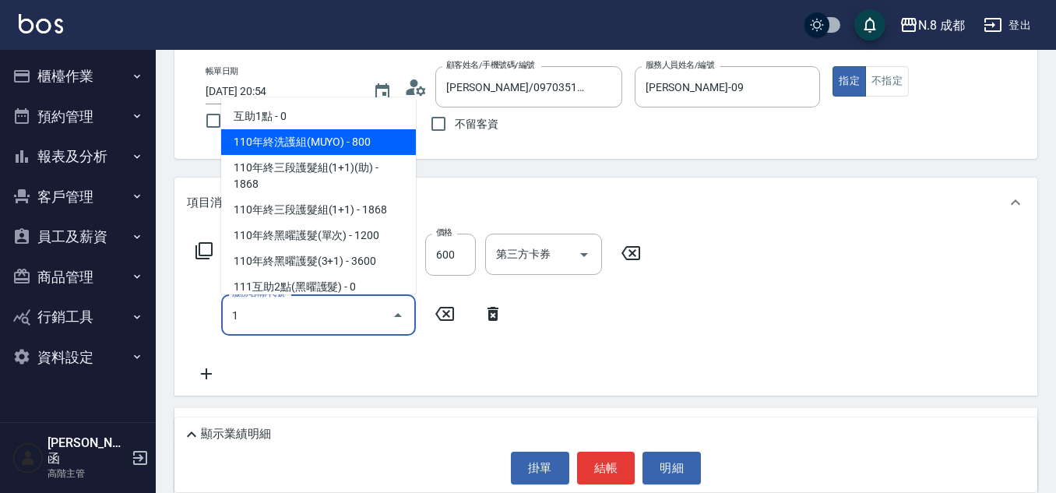
click at [324, 109] on span "互助1點 - 0" at bounding box center [318, 117] width 195 height 26
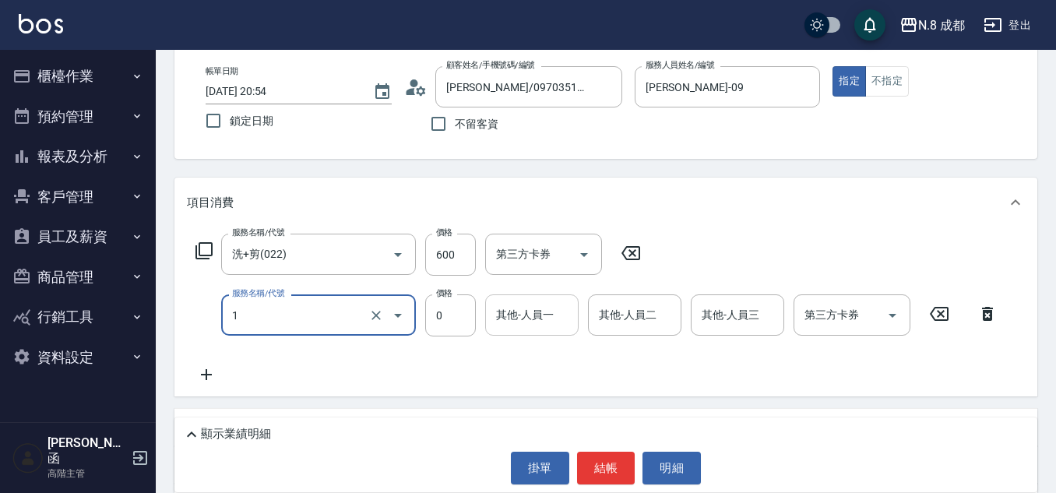
type input "互助1點(1)"
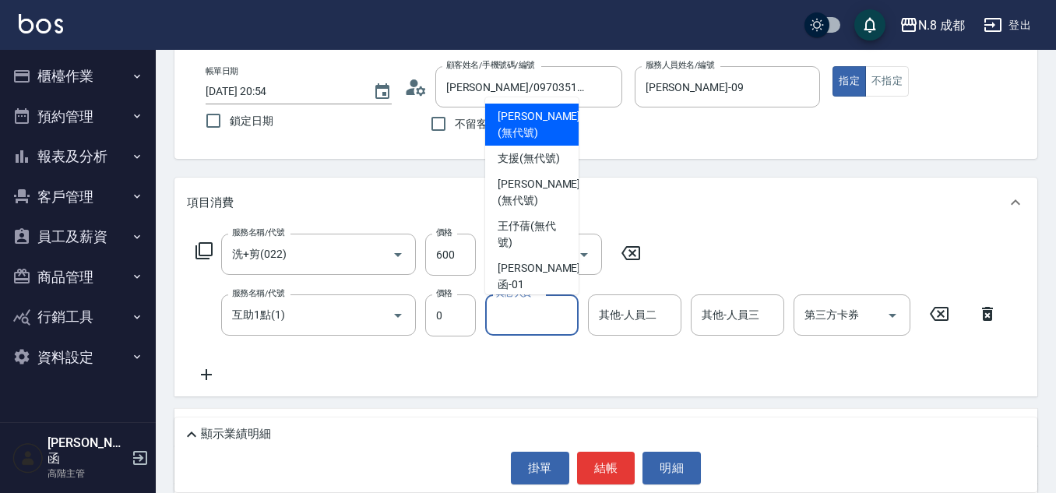
click at [538, 322] on input "其他-人員一" at bounding box center [531, 314] width 79 height 27
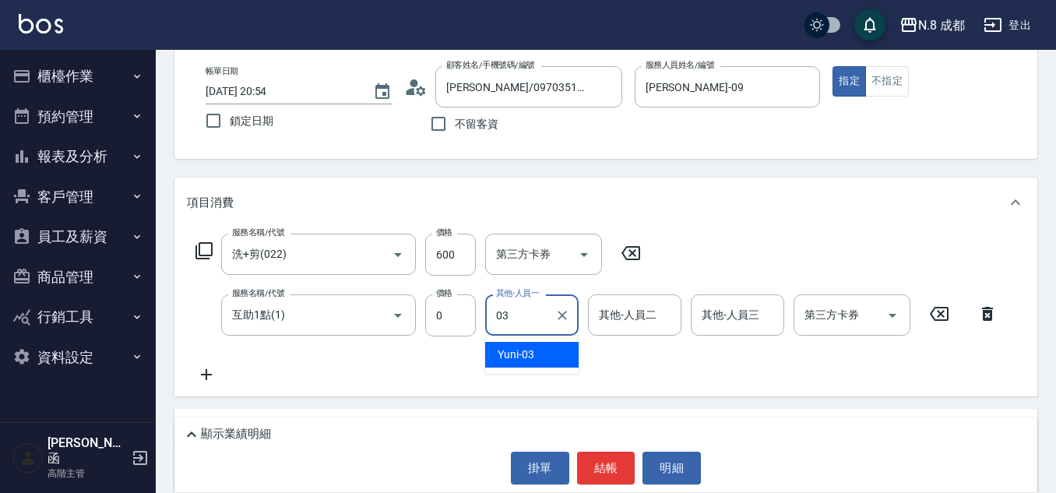
click at [550, 356] on div "Yuni -03" at bounding box center [531, 355] width 93 height 26
type input "Yuni-03"
click at [611, 477] on button "結帳" at bounding box center [606, 468] width 58 height 33
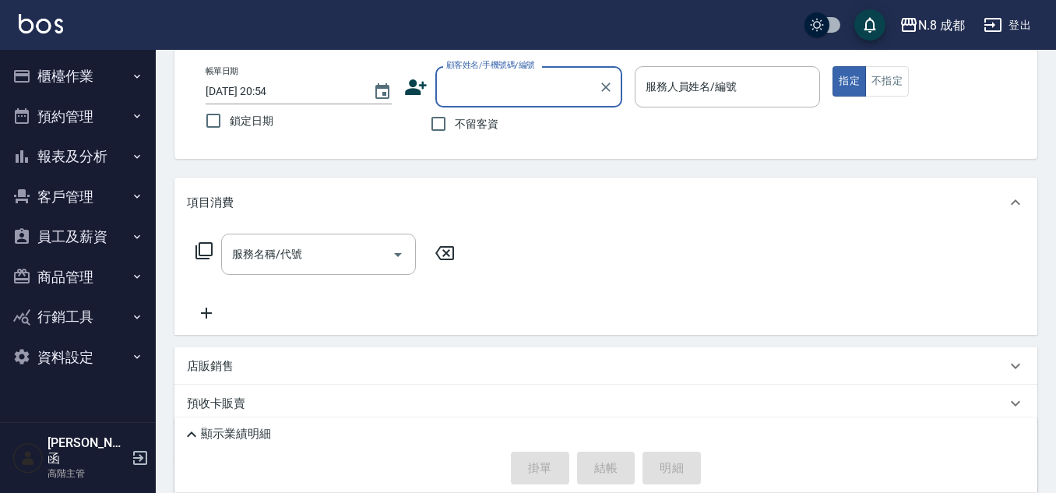
click at [523, 89] on input "顧客姓名/手機號碼/編號" at bounding box center [517, 86] width 150 height 27
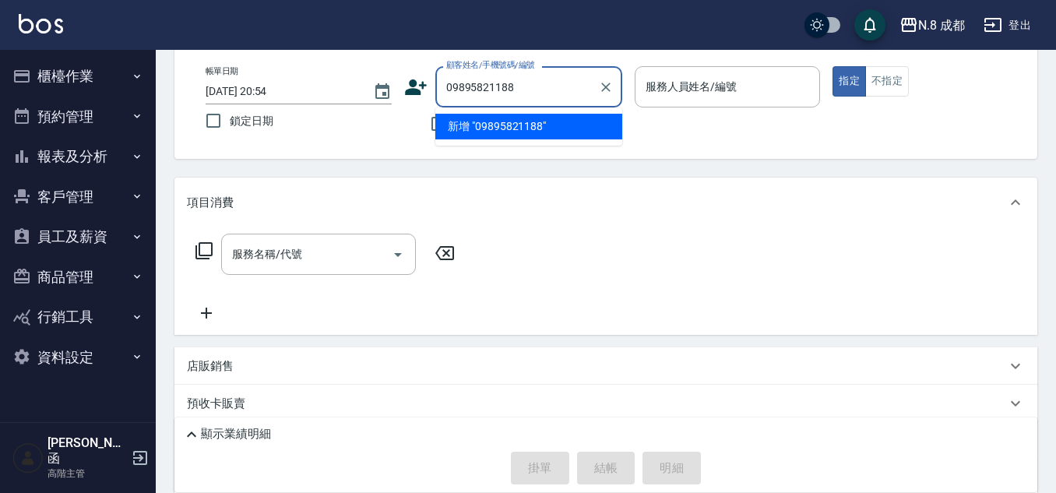
click at [502, 84] on input "09895821188" at bounding box center [517, 86] width 150 height 27
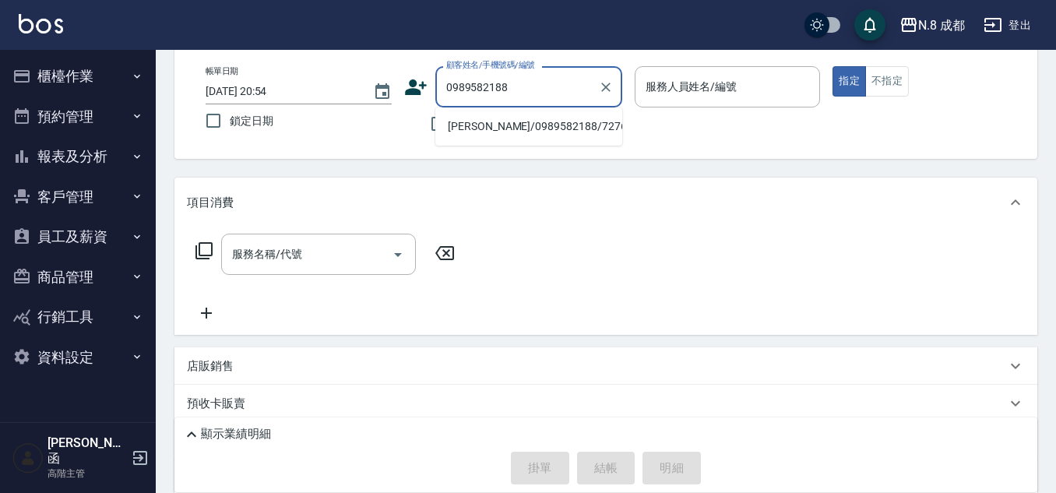
click at [552, 125] on li "[PERSON_NAME]/0989582188/727667" at bounding box center [528, 127] width 187 height 26
type input "[PERSON_NAME]/0989582188/727667"
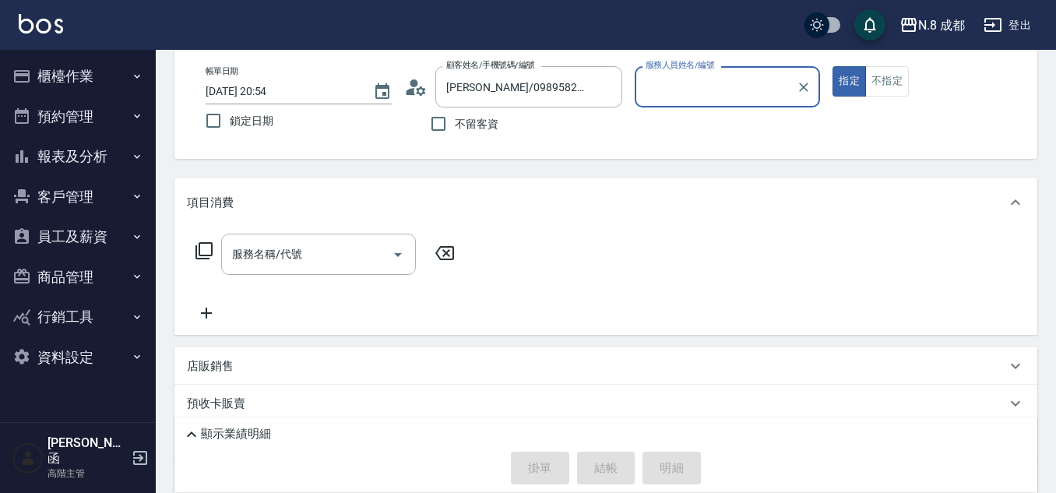
type input "[PERSON_NAME]程-13"
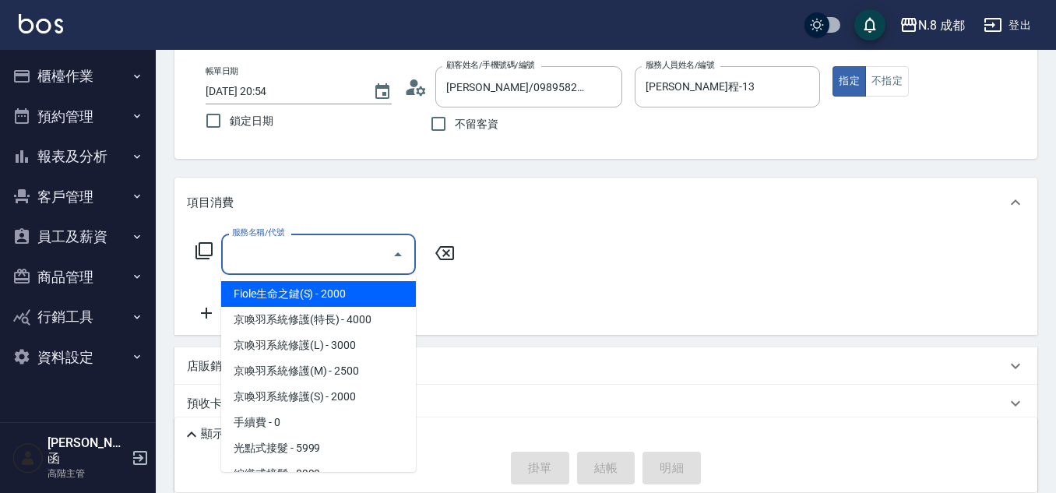
click at [312, 251] on input "服務名稱/代號" at bounding box center [306, 254] width 157 height 27
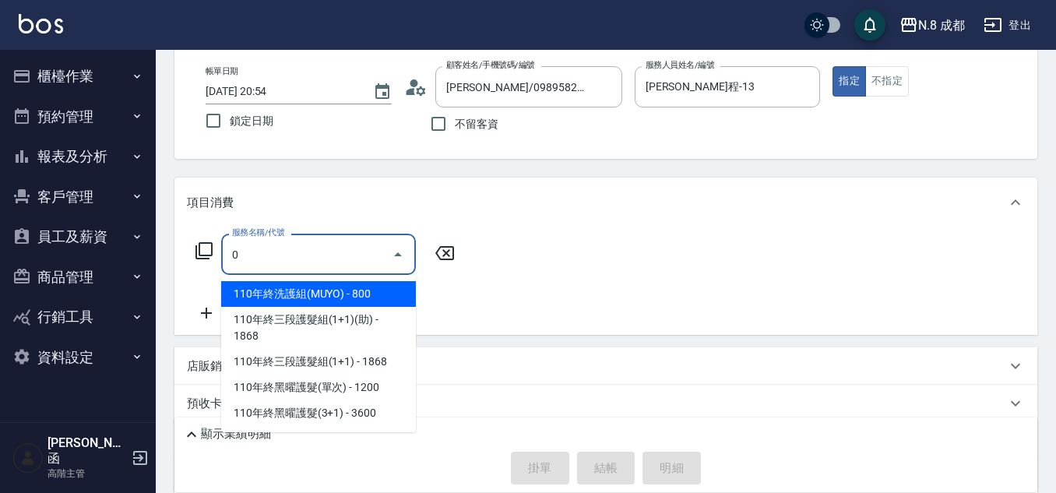
type input "0"
drag, startPoint x: 697, startPoint y: 116, endPoint x: 705, endPoint y: 100, distance: 18.1
click at [698, 114] on p at bounding box center [728, 115] width 186 height 16
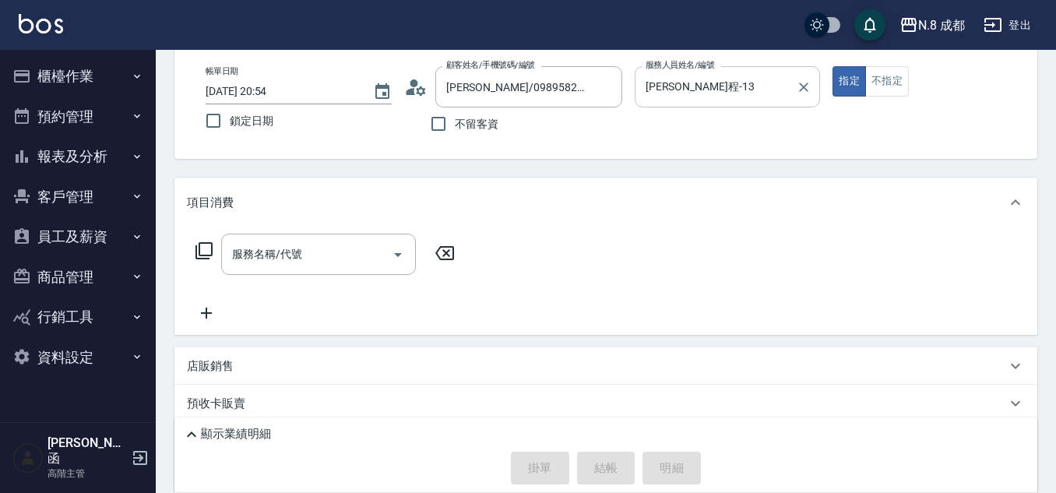
click at [705, 98] on input "[PERSON_NAME]程-13" at bounding box center [716, 86] width 149 height 27
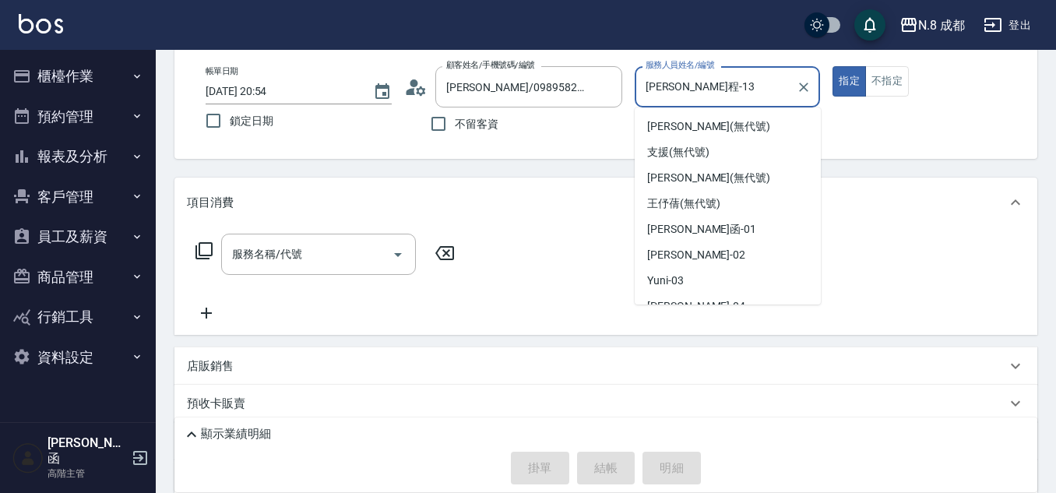
click at [705, 98] on input "[PERSON_NAME]程-13" at bounding box center [716, 86] width 149 height 27
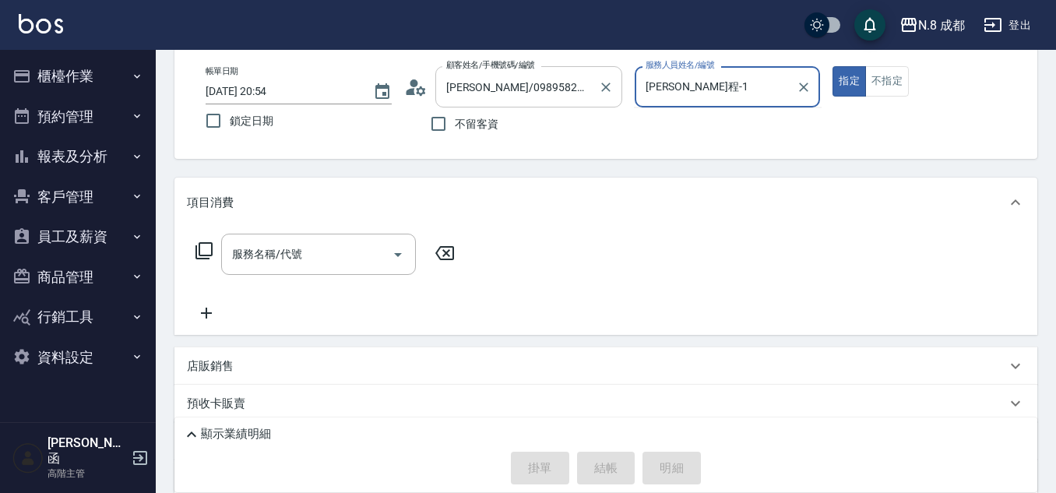
drag, startPoint x: 703, startPoint y: 94, endPoint x: 590, endPoint y: 99, distance: 112.3
click at [590, 99] on div "帳單日期 [DATE] 20:54 鎖定日期 顧客姓名/手機號碼/編號 [PERSON_NAME]/0989582188/727667 顧客姓名/手機號碼/編…" at bounding box center [606, 103] width 826 height 74
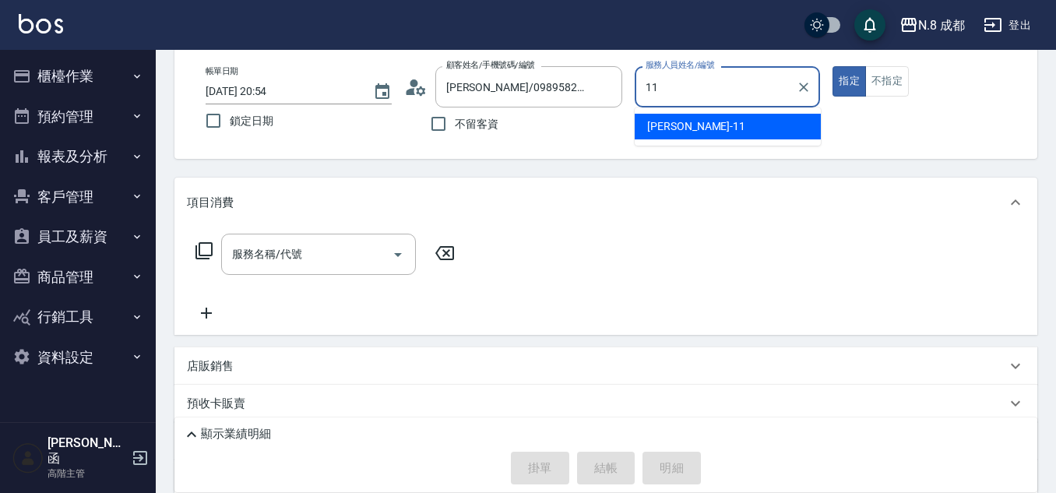
click at [669, 124] on span "[PERSON_NAME]-11" at bounding box center [696, 126] width 98 height 16
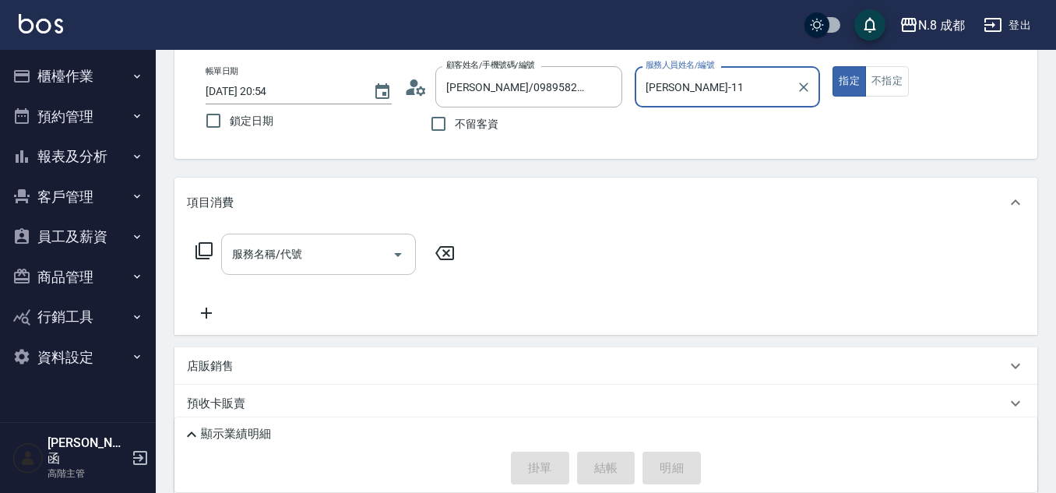
type input "[PERSON_NAME]-11"
click at [299, 260] on input "服務名稱/代號" at bounding box center [306, 254] width 157 height 27
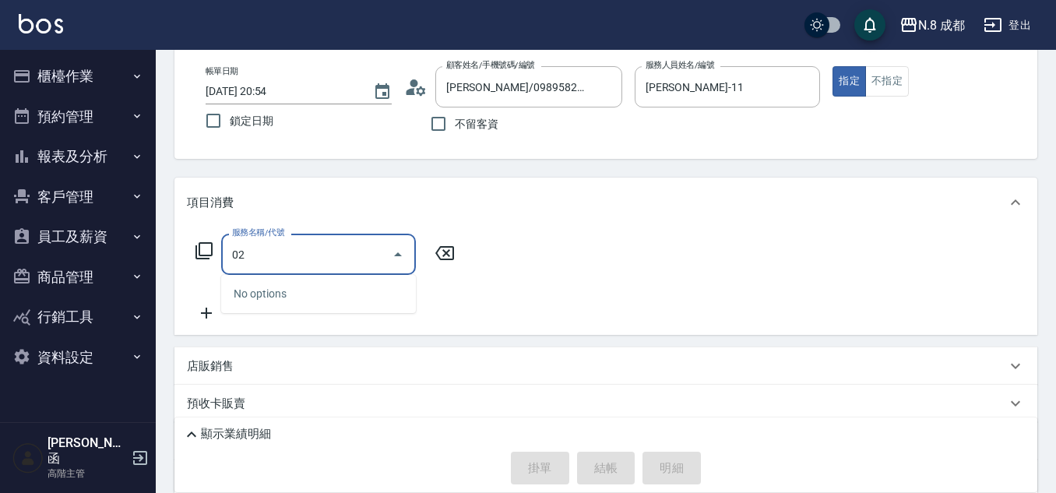
drag, startPoint x: 329, startPoint y: 259, endPoint x: 203, endPoint y: 271, distance: 127.5
click at [203, 271] on div "服務名稱/代號 02 服務名稱/代號" at bounding box center [325, 254] width 277 height 41
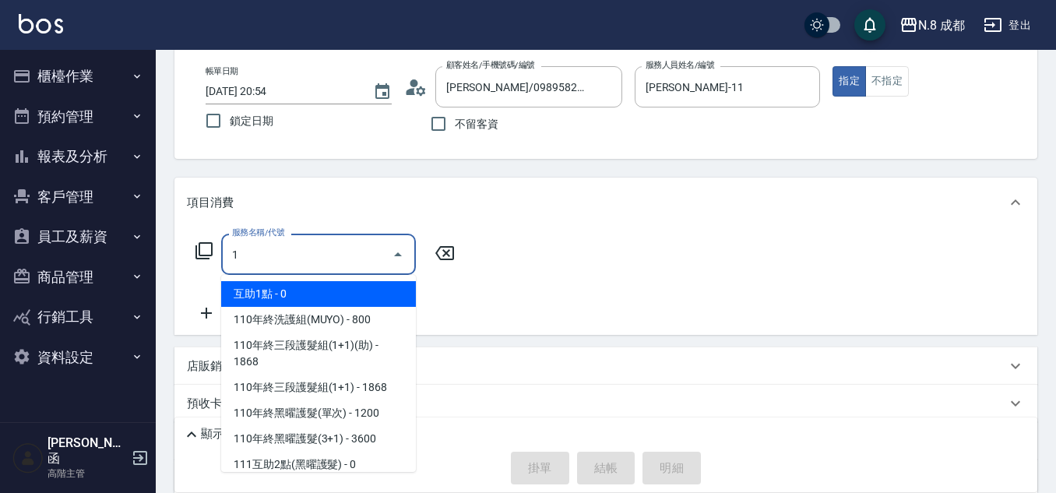
click at [358, 294] on span "互助1點 - 0" at bounding box center [318, 294] width 195 height 26
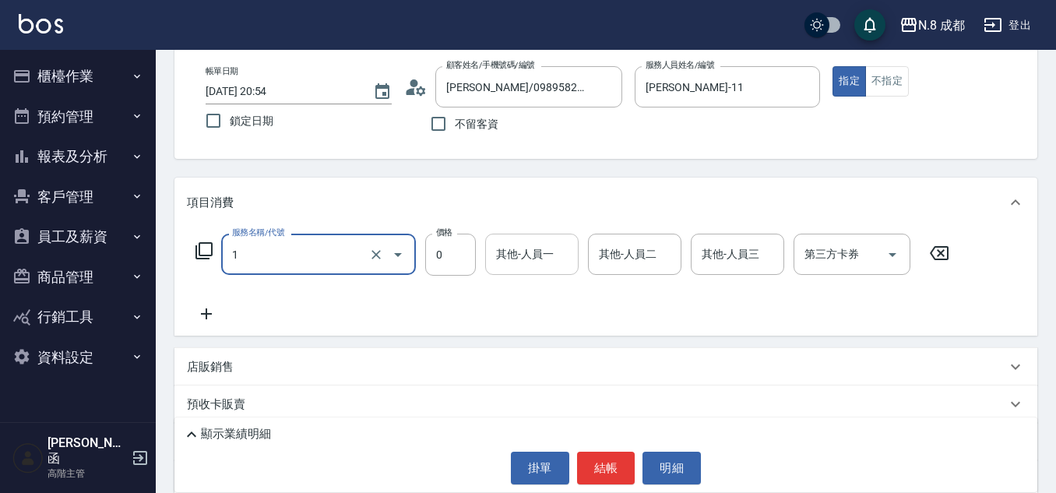
type input "互助1點(1)"
click at [527, 251] on input "其他-人員一" at bounding box center [531, 254] width 79 height 27
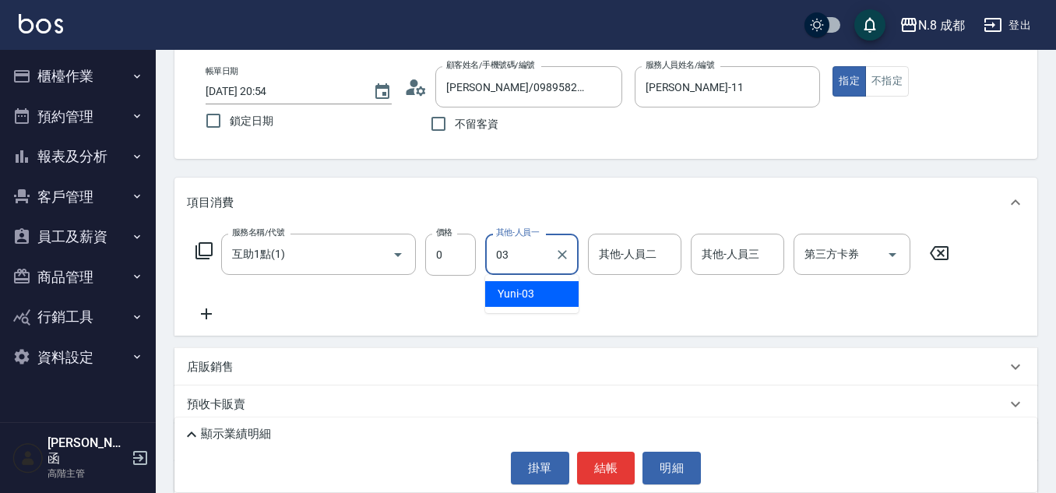
click at [534, 297] on div "Yuni -03" at bounding box center [531, 294] width 93 height 26
type input "Yuni-03"
drag, startPoint x: 618, startPoint y: 458, endPoint x: 340, endPoint y: 238, distance: 354.4
click at [347, 246] on div "Key In 打帳單 上一筆訂單:#7 帳單速查 結帳前確認明細 連續打單結帳 掛單 結帳 明細 帳單日期 [DATE] 20:54 鎖定日期 顧客姓名/手機…" at bounding box center [606, 296] width 900 height 649
click at [214, 318] on icon at bounding box center [206, 314] width 39 height 19
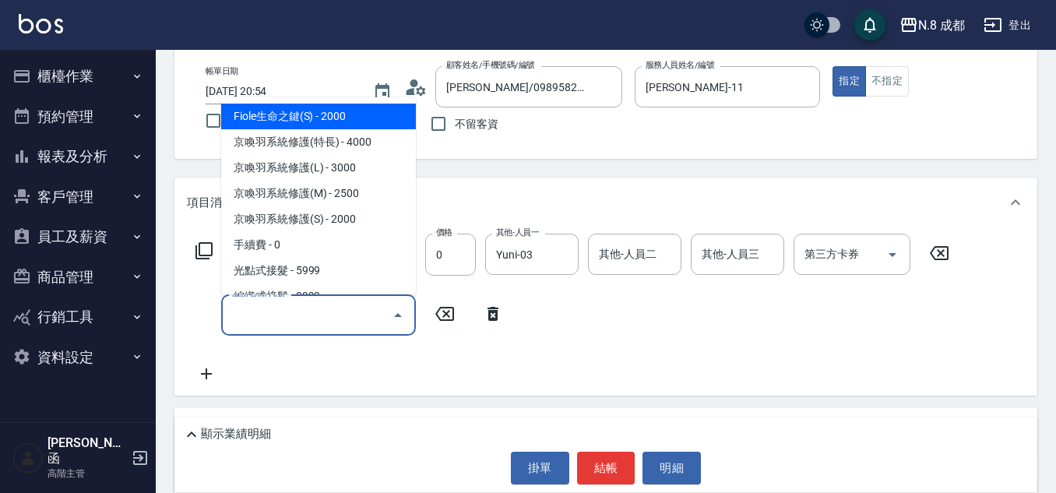
click at [259, 306] on input "服務名稱/代號" at bounding box center [306, 314] width 157 height 27
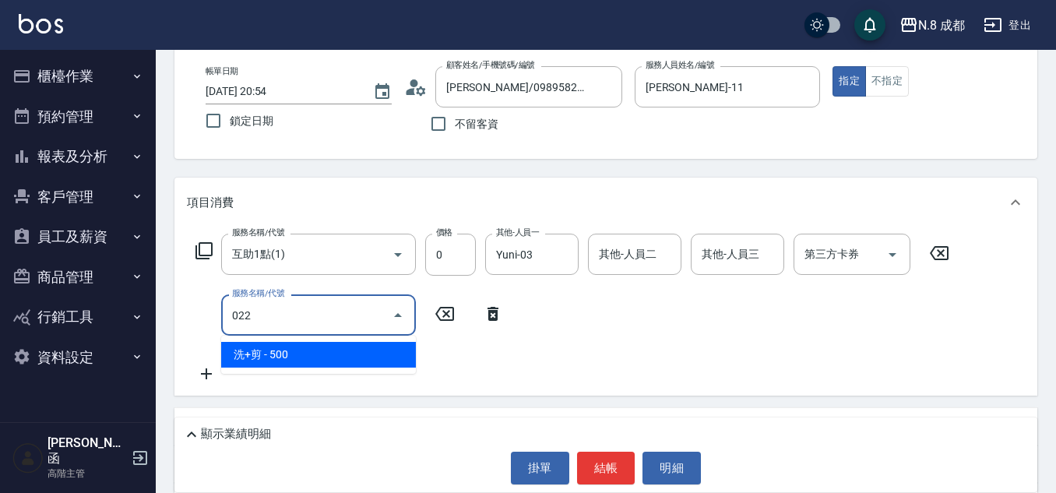
click at [322, 348] on span "洗+剪 - 500" at bounding box center [318, 355] width 195 height 26
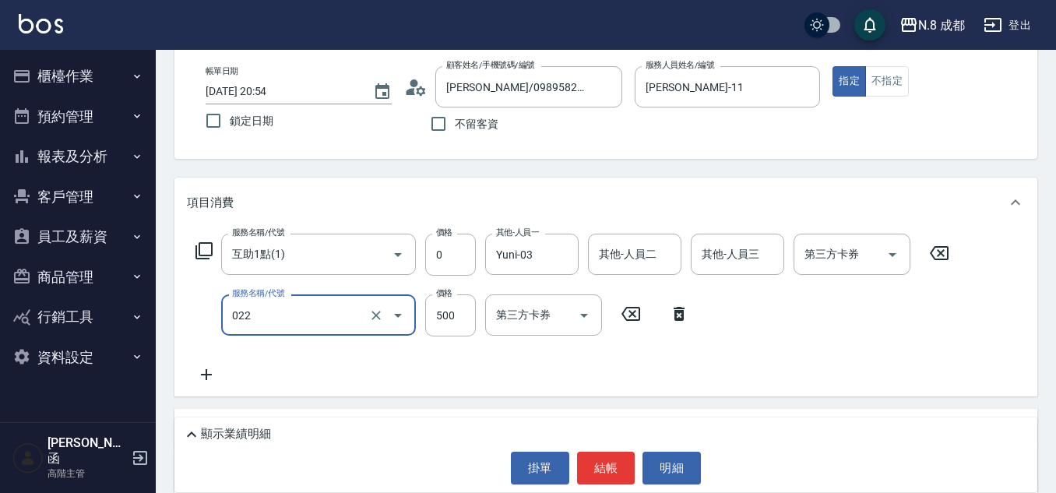
type input "洗+剪(022)"
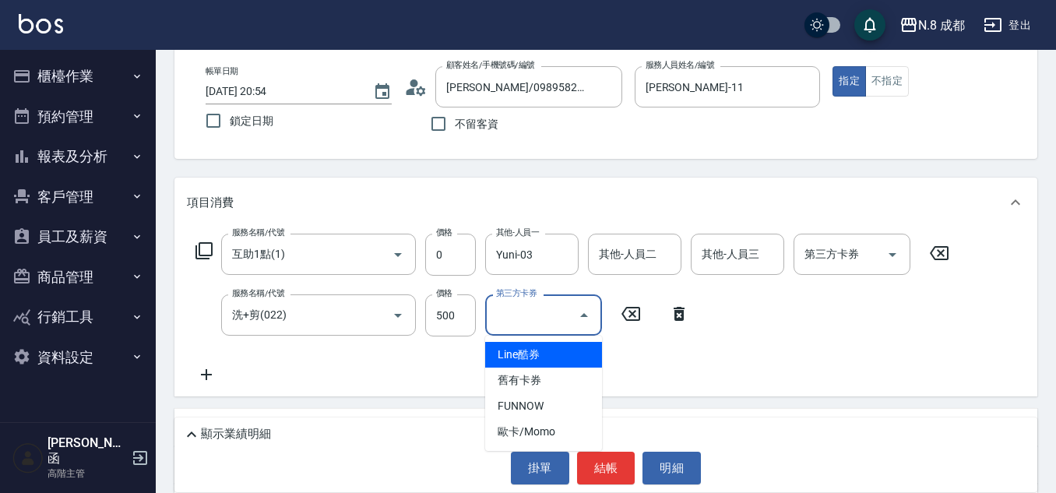
drag, startPoint x: 479, startPoint y: 326, endPoint x: 519, endPoint y: 317, distance: 40.6
click at [517, 319] on input "第三方卡券" at bounding box center [531, 314] width 79 height 27
click at [448, 317] on input "500" at bounding box center [450, 315] width 51 height 42
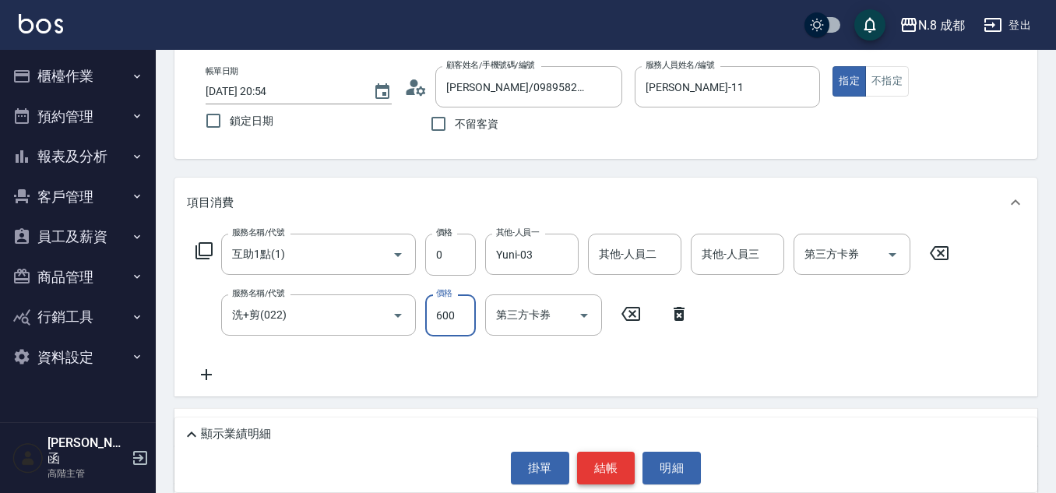
type input "600"
click at [619, 467] on button "結帳" at bounding box center [606, 468] width 58 height 33
type input "[DATE] 20:55"
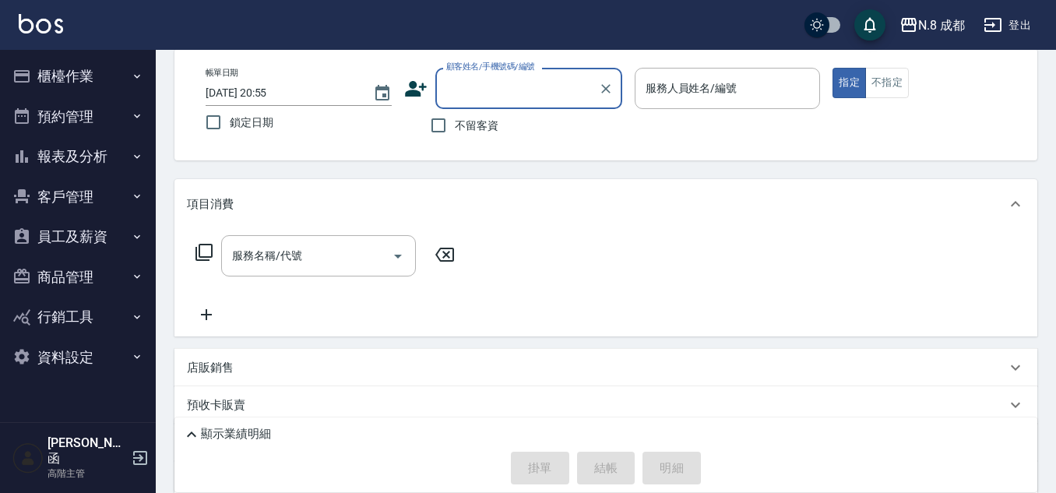
scroll to position [0, 0]
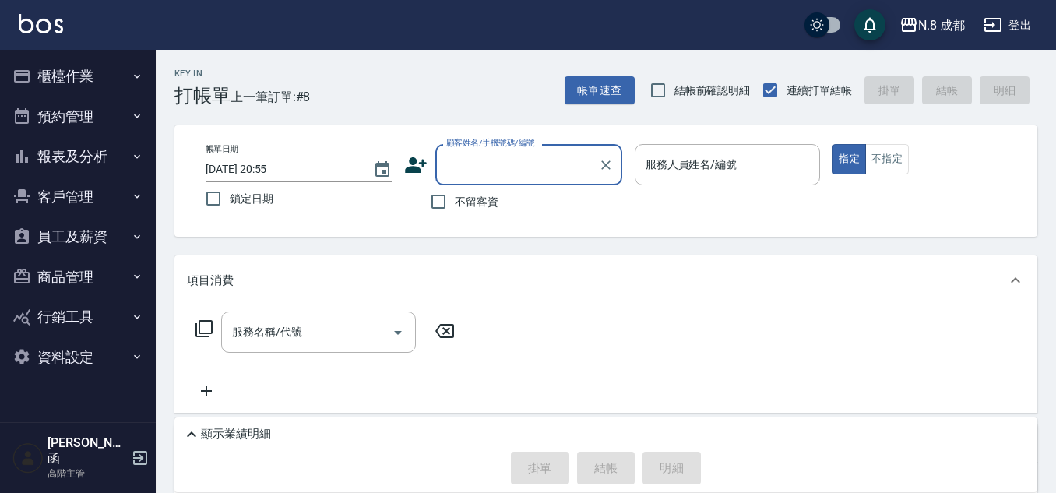
click at [94, 64] on button "櫃檯作業" at bounding box center [77, 76] width 143 height 41
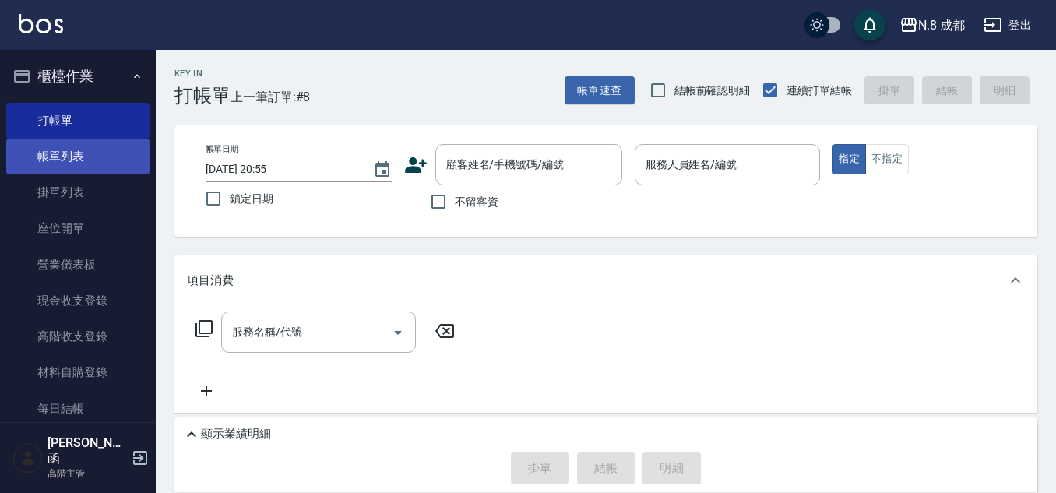
click at [97, 157] on link "帳單列表" at bounding box center [77, 157] width 143 height 36
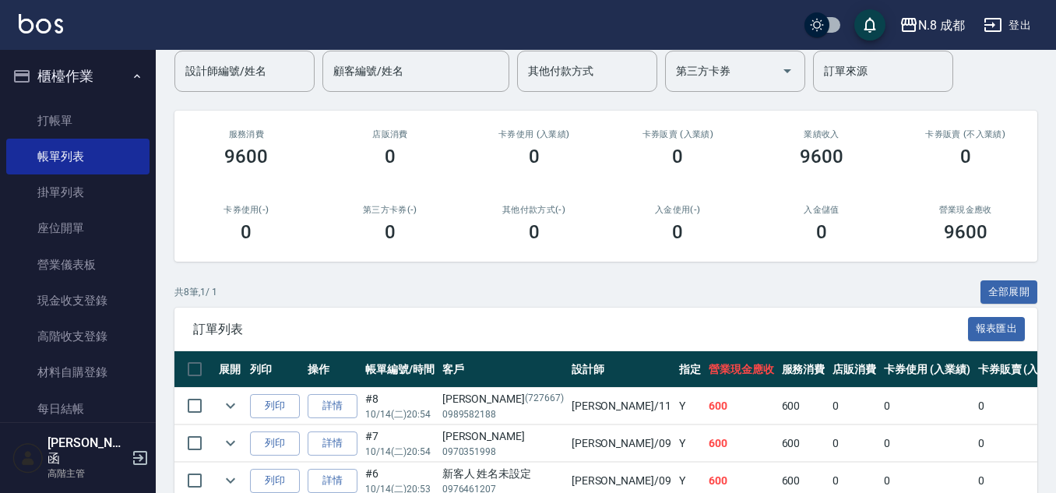
scroll to position [156, 0]
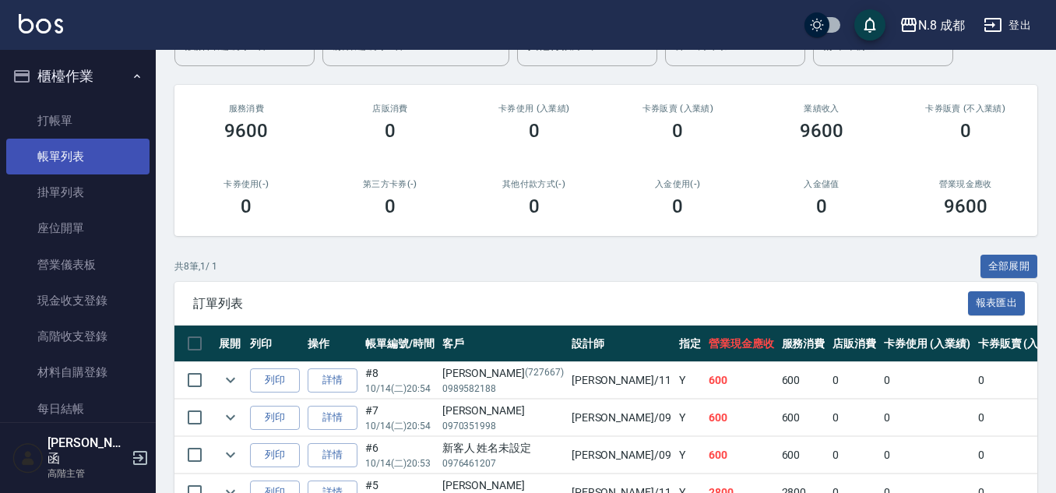
click at [97, 149] on link "帳單列表" at bounding box center [77, 157] width 143 height 36
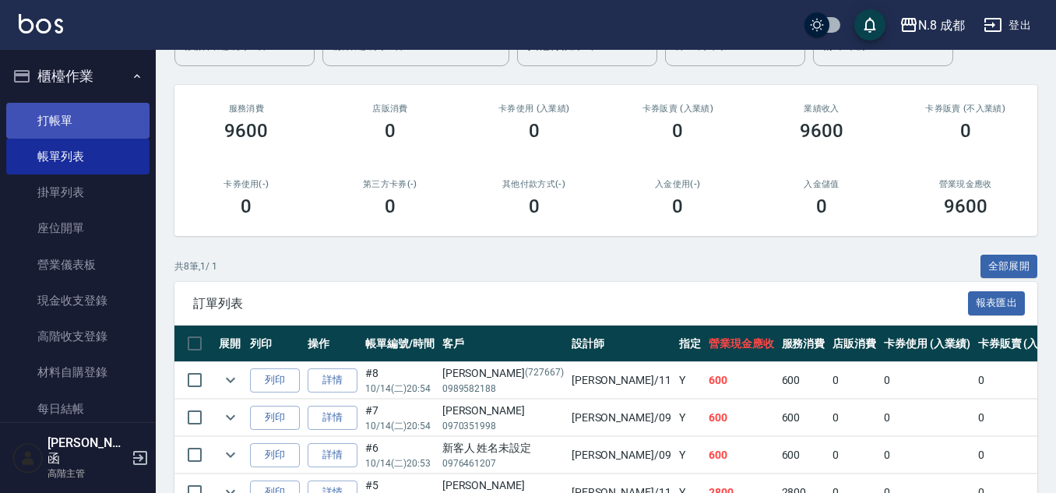
click at [94, 123] on link "打帳單" at bounding box center [77, 121] width 143 height 36
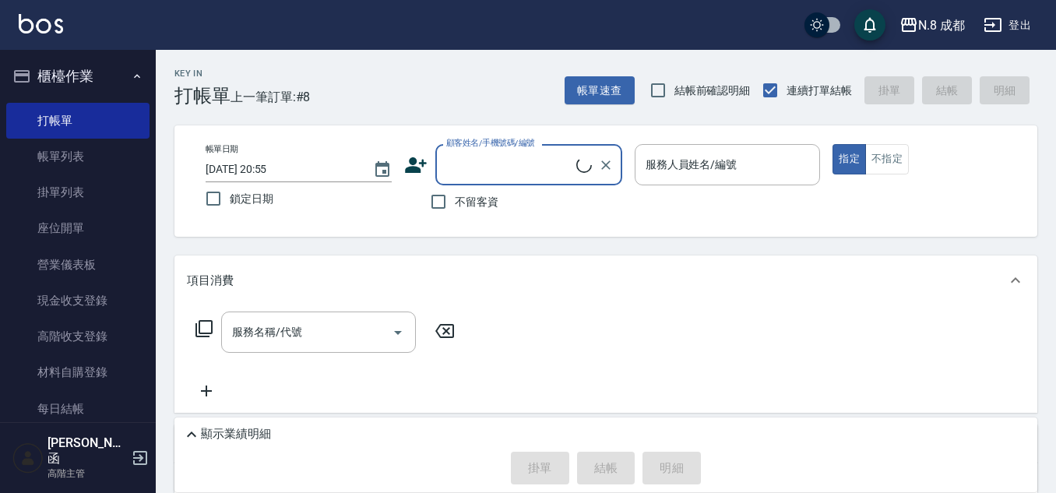
click at [512, 164] on input "顧客姓名/手機號碼/編號" at bounding box center [509, 164] width 134 height 27
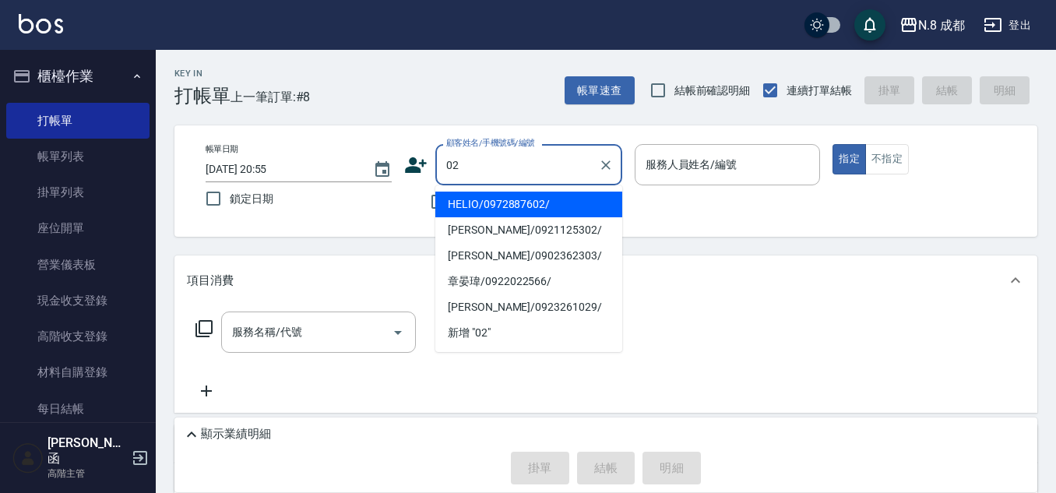
drag, startPoint x: 514, startPoint y: 164, endPoint x: 401, endPoint y: 172, distance: 113.3
click at [401, 172] on div "帳單日期 [DATE] 20:55 鎖定日期 顧客姓名/手機號碼/編號 02 顧客姓名/手機號碼/編號 不留客資 服務人員姓名/編號 服務人員姓名/編號 指定…" at bounding box center [606, 181] width 826 height 74
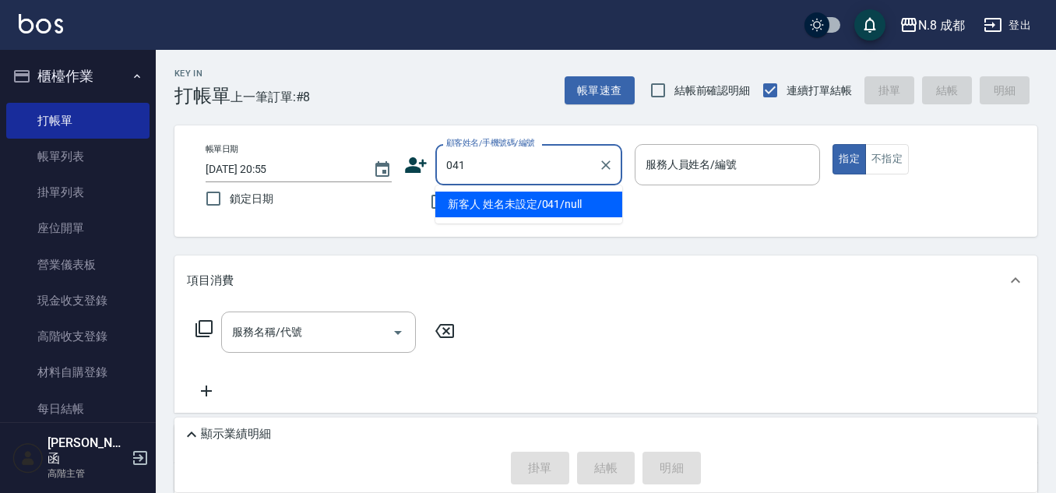
click at [564, 208] on li "新客人 姓名未設定/041/null" at bounding box center [528, 205] width 187 height 26
type input "新客人 姓名未設定/041/null"
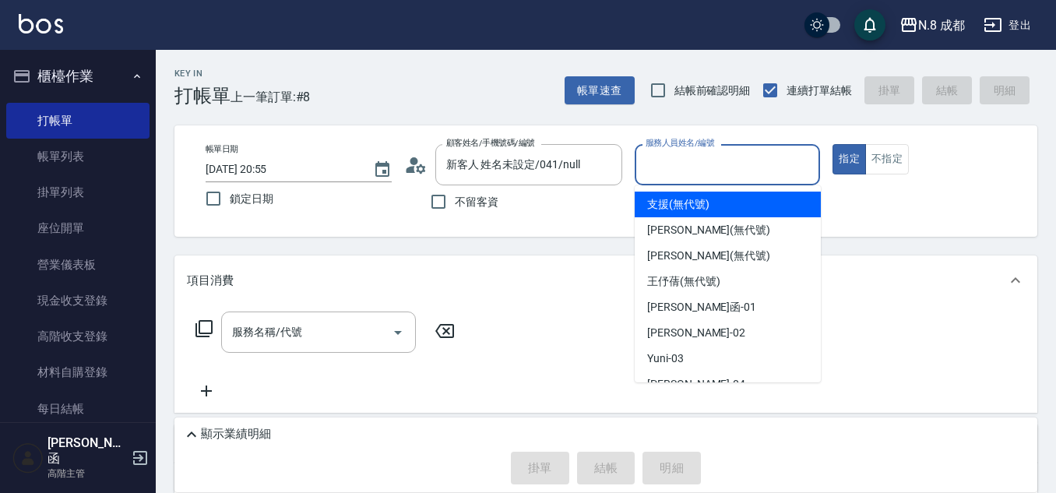
click at [660, 167] on input "服務人員姓名/編號" at bounding box center [728, 164] width 172 height 27
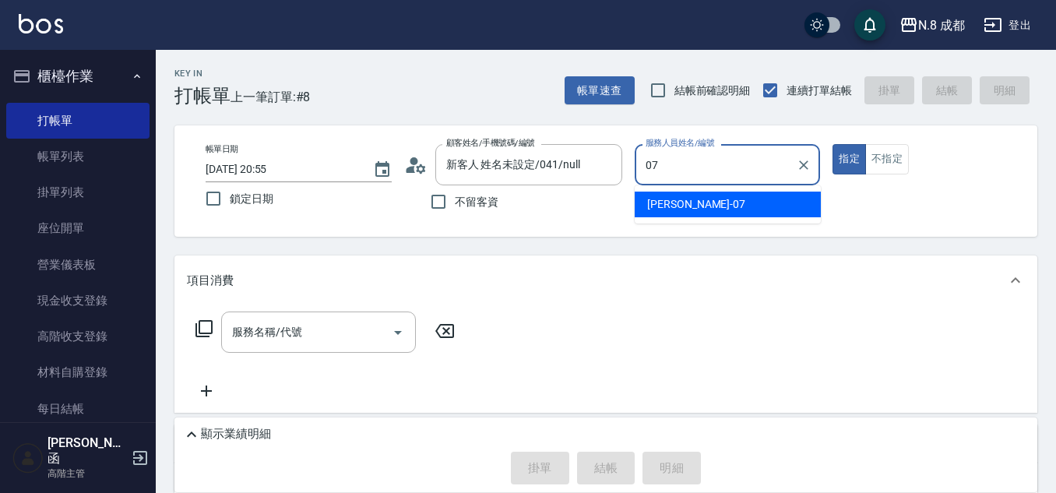
click at [682, 202] on span "[PERSON_NAME] -07" at bounding box center [696, 204] width 98 height 16
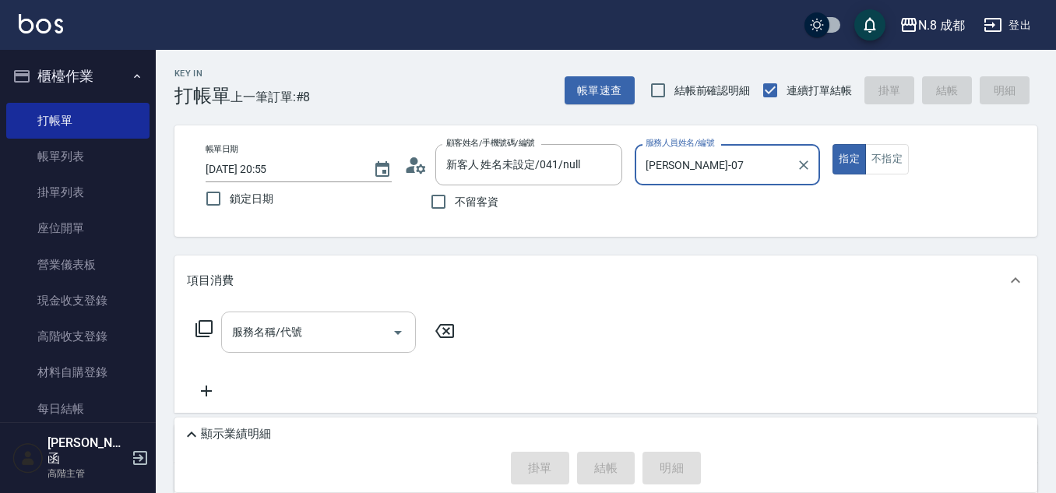
type input "[PERSON_NAME]-07"
click at [363, 321] on input "服務名稱/代號" at bounding box center [306, 332] width 157 height 27
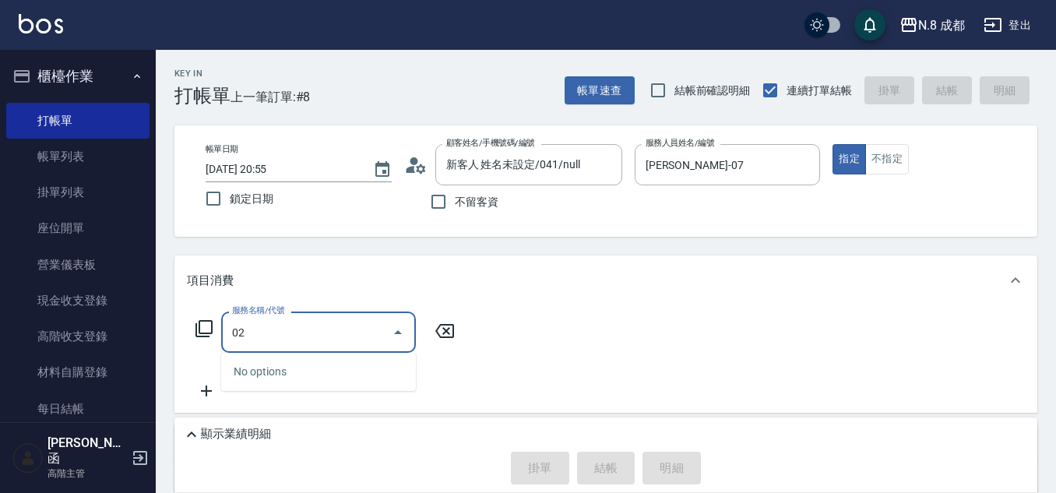
type input "022"
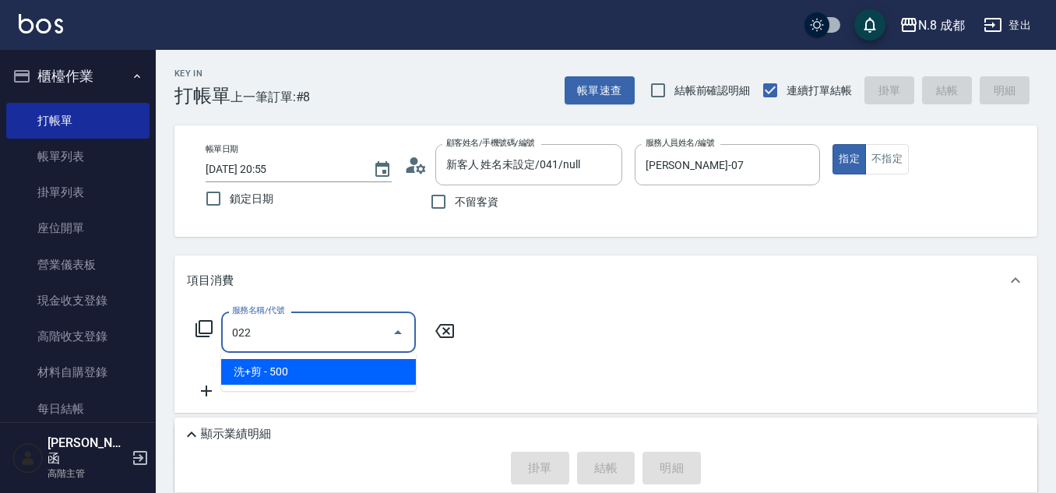
click at [362, 366] on span "洗+剪 - 500" at bounding box center [318, 372] width 195 height 26
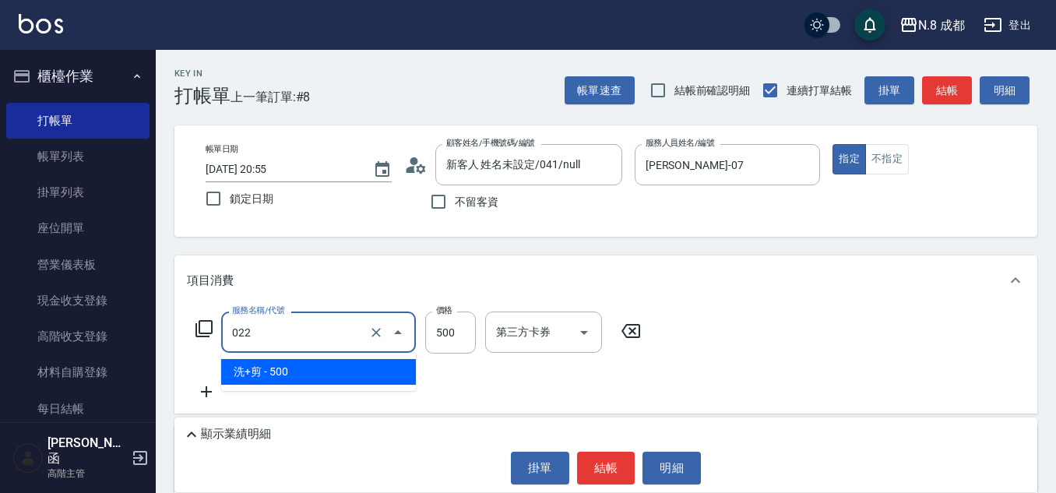
click at [253, 334] on input "022" at bounding box center [296, 332] width 137 height 27
drag, startPoint x: 272, startPoint y: 334, endPoint x: 196, endPoint y: 336, distance: 76.4
click at [196, 336] on div "服務名稱/代號 022 服務名稱/代號 價格 500 價格 第三方卡券 第三方卡券" at bounding box center [418, 333] width 463 height 42
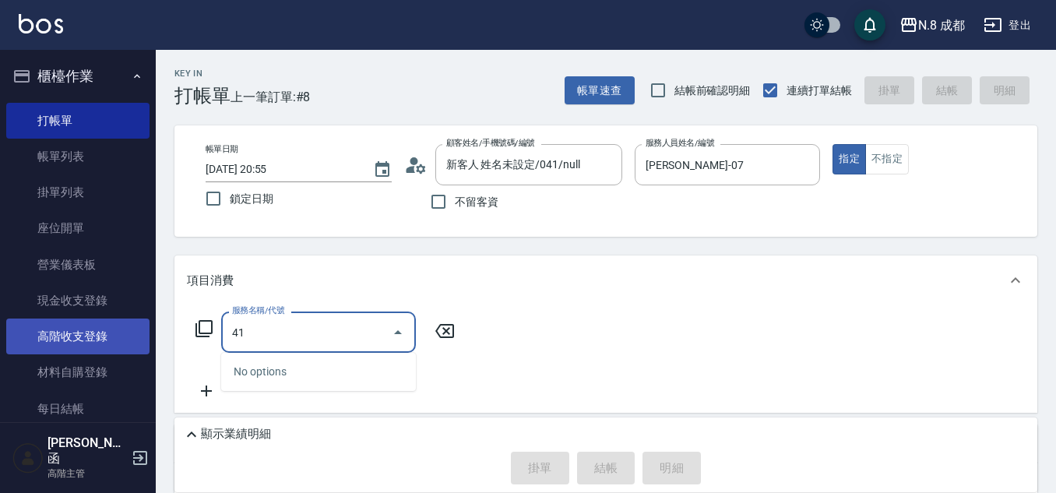
drag, startPoint x: 303, startPoint y: 339, endPoint x: 121, endPoint y: 337, distance: 182.3
click at [120, 337] on div "N.8 成都 登出 櫃檯作業 打帳單 帳單列表 掛單列表 座位開單 營業儀表板 現金收支登錄 高階收支登錄 材料自購登錄 每日結帳 排班表 現場電腦打卡 掃碼…" at bounding box center [528, 349] width 1056 height 698
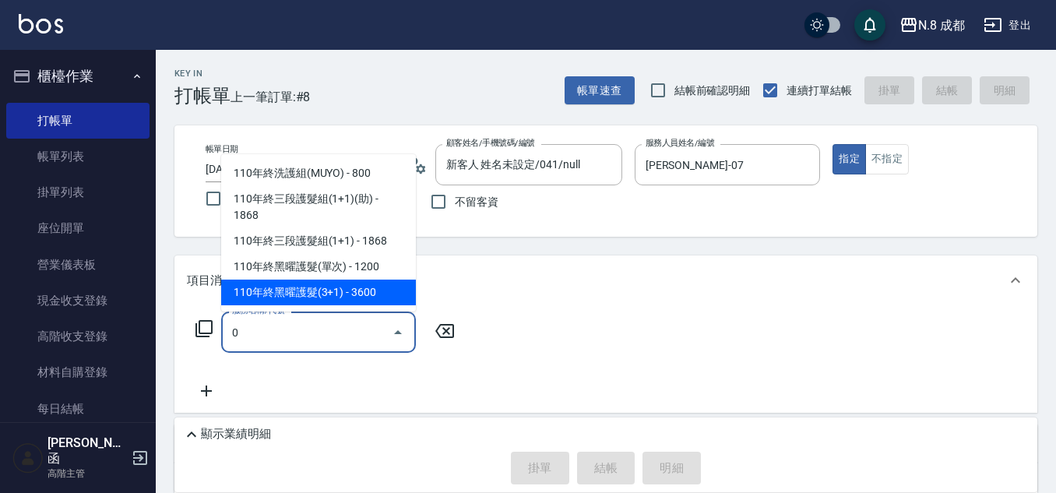
drag, startPoint x: 219, startPoint y: 336, endPoint x: 178, endPoint y: 336, distance: 41.3
click at [178, 336] on div "服務名稱/代號 0 服務名稱/代號" at bounding box center [605, 358] width 863 height 107
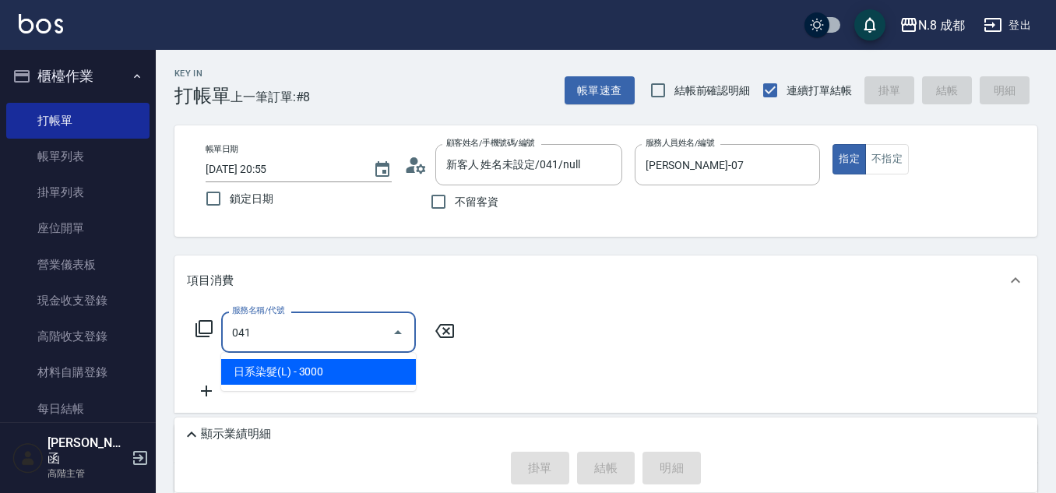
click at [329, 379] on span "日系染髮(L) - 3000" at bounding box center [318, 372] width 195 height 26
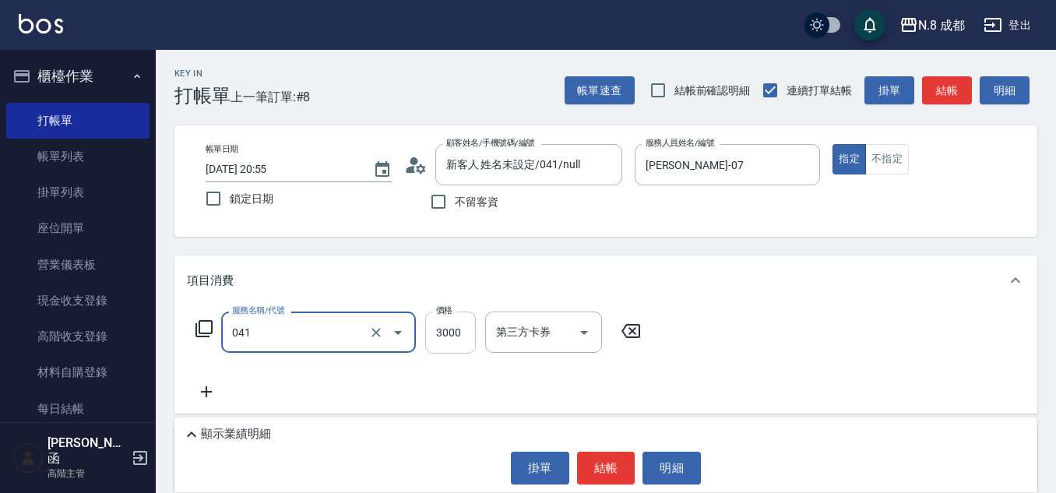
type input "日系染髮(L)(041)"
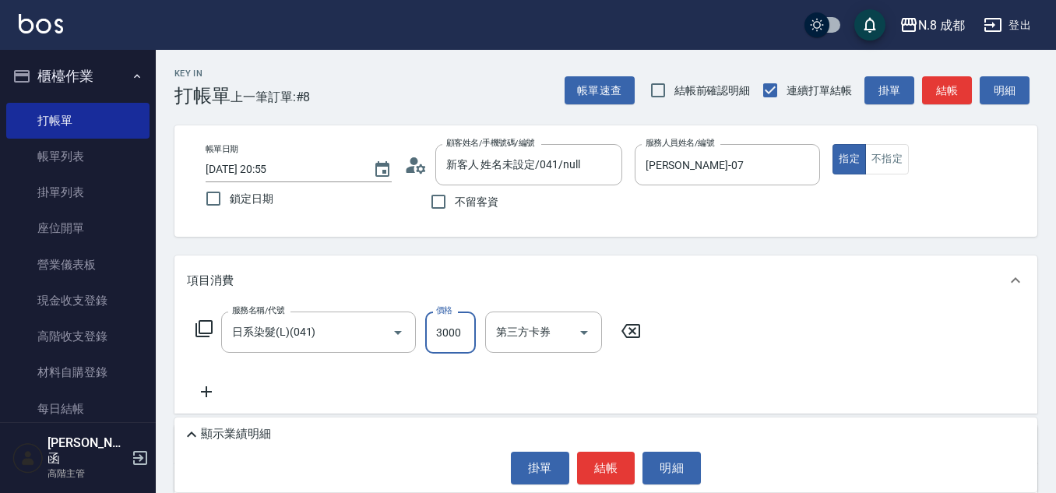
click at [448, 334] on input "3000" at bounding box center [450, 333] width 51 height 42
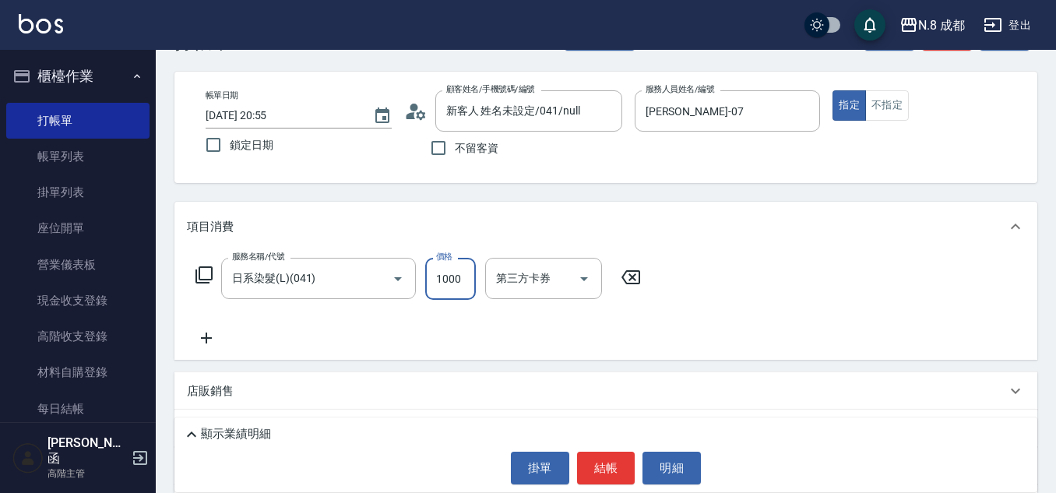
scroll to position [78, 0]
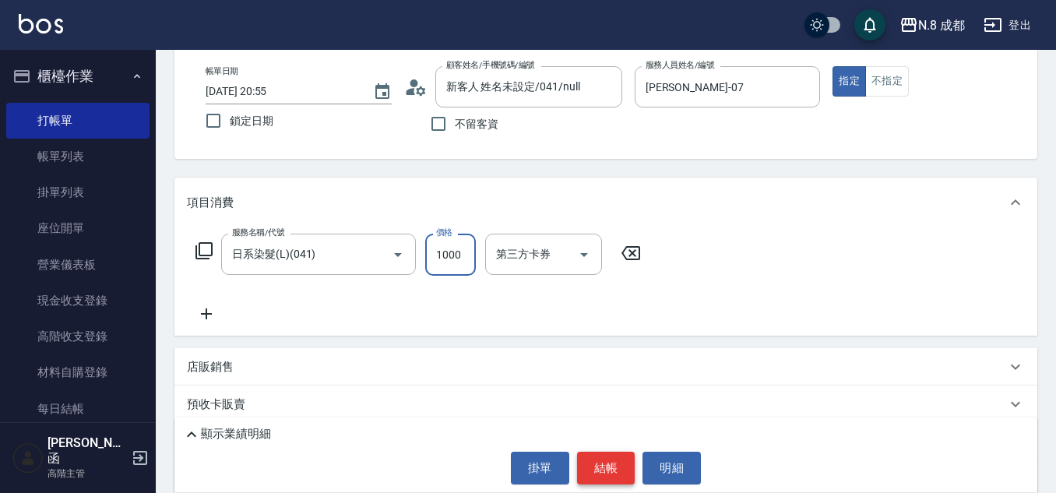
type input "1000"
click at [582, 454] on button "結帳" at bounding box center [606, 468] width 58 height 33
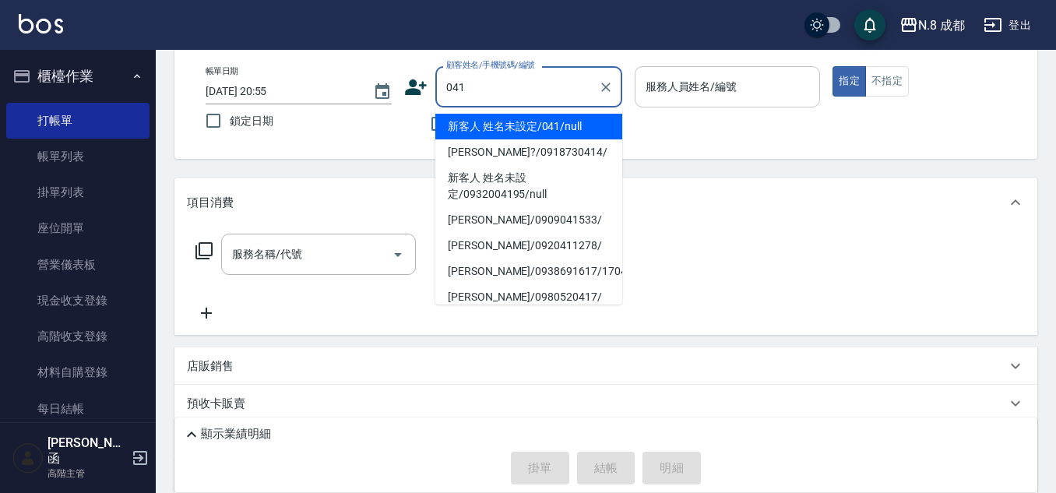
click at [529, 130] on li "新客人 姓名未設定/041/null" at bounding box center [528, 127] width 187 height 26
type input "新客人 姓名未設定/041/null"
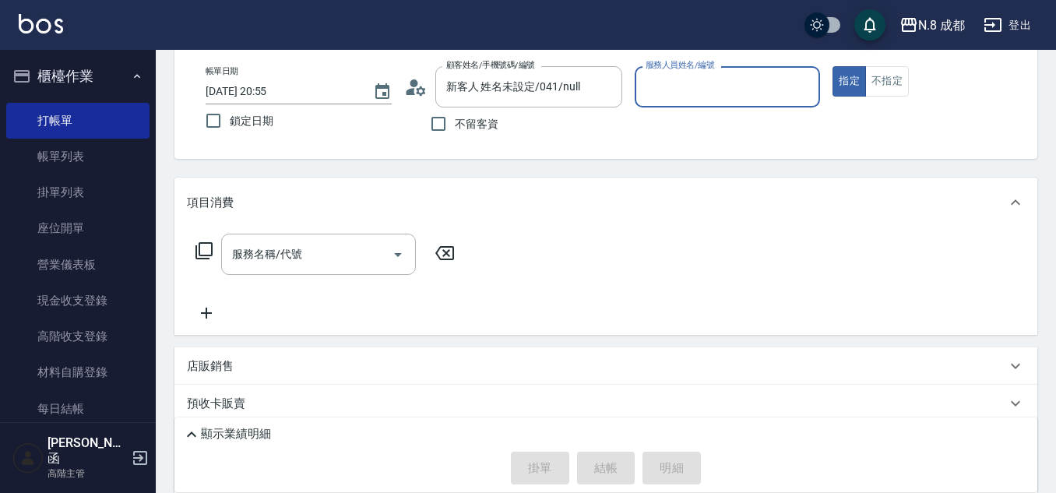
click at [701, 90] on input "服務人員姓名/編號" at bounding box center [728, 86] width 172 height 27
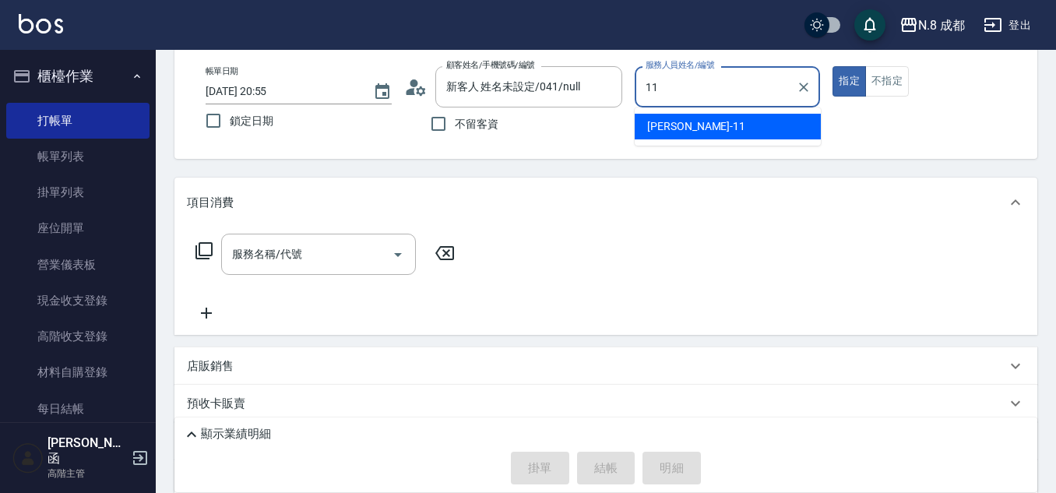
click at [682, 126] on span "[PERSON_NAME]-11" at bounding box center [696, 126] width 98 height 16
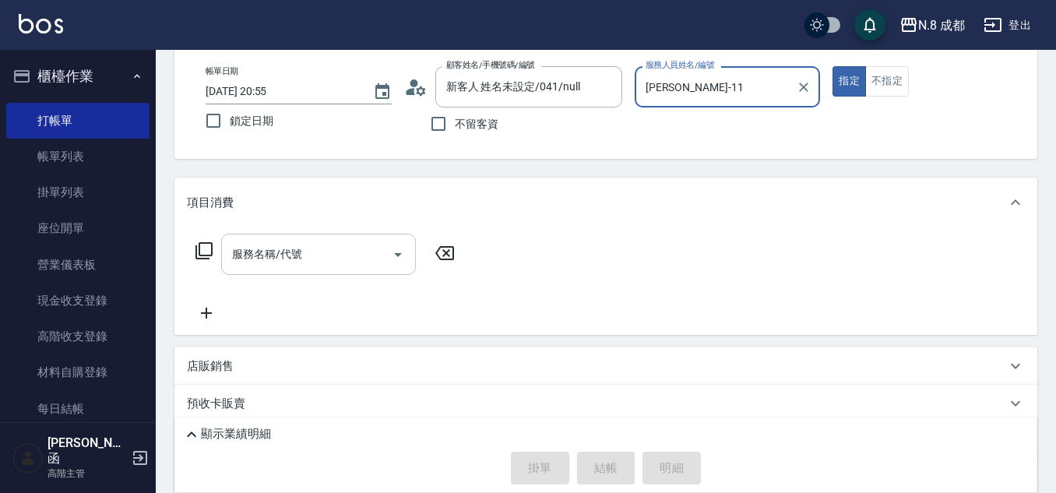
type input "[PERSON_NAME]-11"
click at [312, 261] on input "服務名稱/代號" at bounding box center [306, 254] width 157 height 27
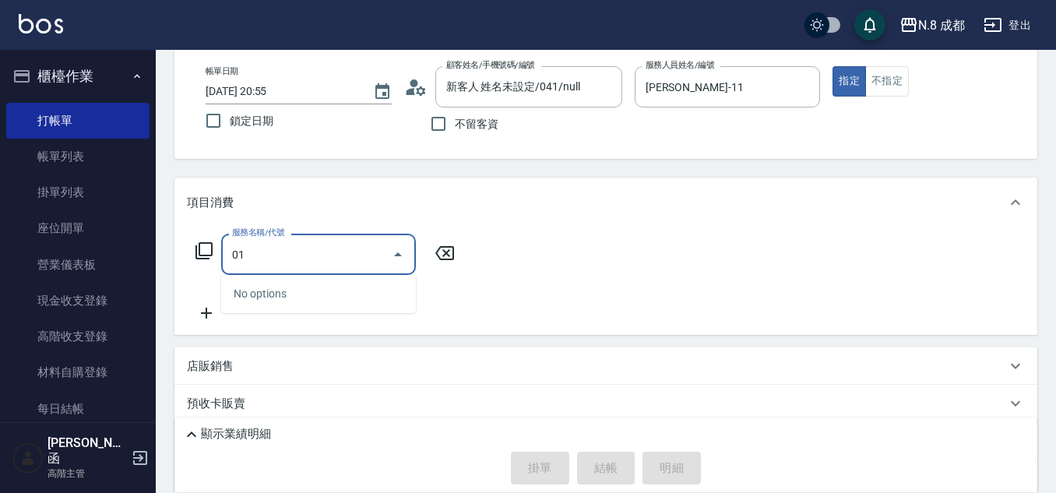
click at [324, 294] on div "No options" at bounding box center [318, 294] width 195 height 38
drag, startPoint x: 313, startPoint y: 249, endPoint x: 193, endPoint y: 249, distance: 120.0
click at [193, 249] on div "服務名稱/代號 01 服務名稱/代號" at bounding box center [325, 254] width 277 height 41
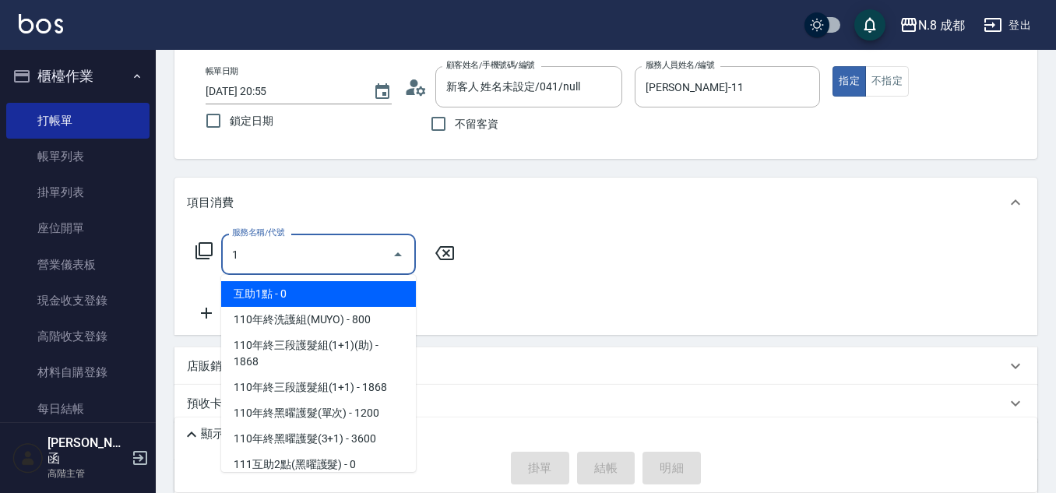
drag, startPoint x: 198, startPoint y: 255, endPoint x: 322, endPoint y: 254, distance: 123.9
click at [162, 255] on div "Key In 打帳單 上一筆訂單:#9 帳單速查 結帳前確認明細 連續打單結帳 掛單 結帳 明細 帳單日期 [DATE] 20:55 鎖定日期 顧客姓名/手機…" at bounding box center [606, 296] width 900 height 648
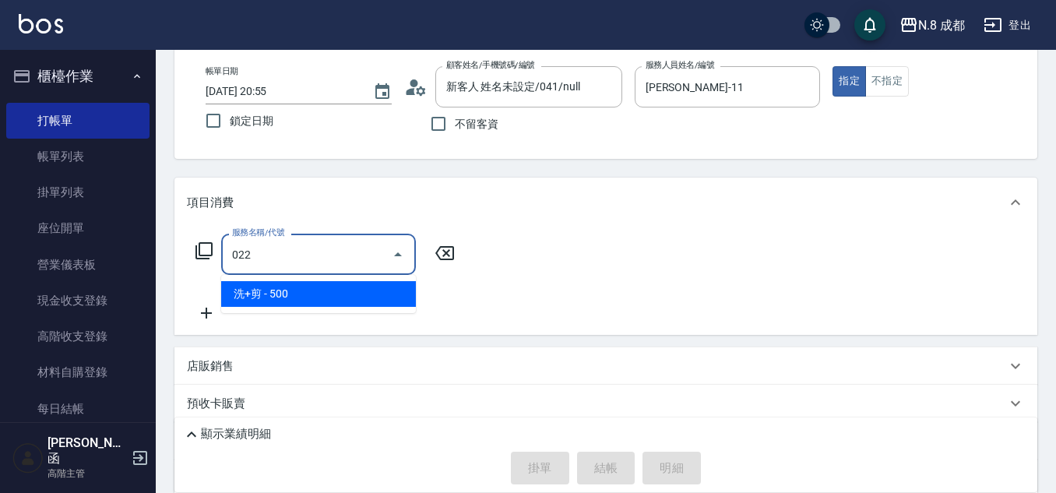
click at [315, 298] on span "洗+剪 - 500" at bounding box center [318, 294] width 195 height 26
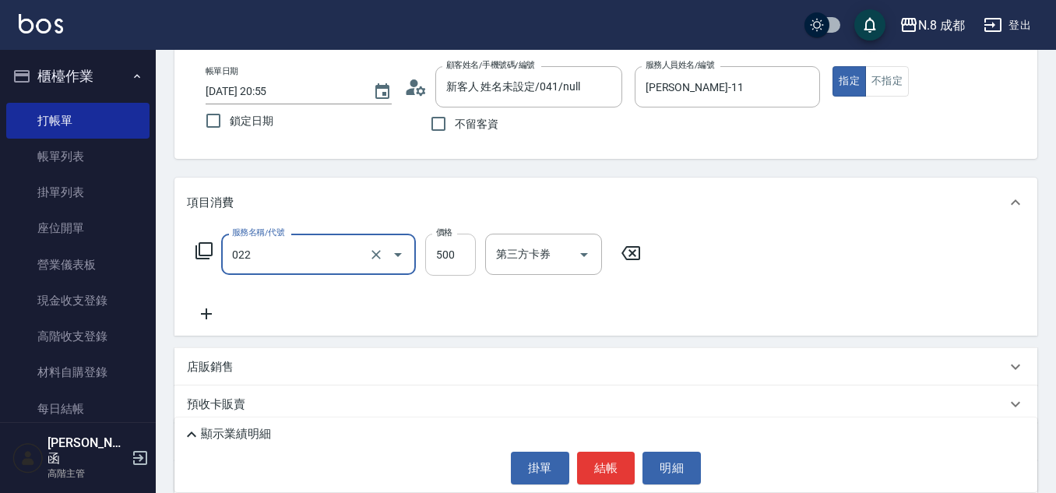
type input "洗+剪(022)"
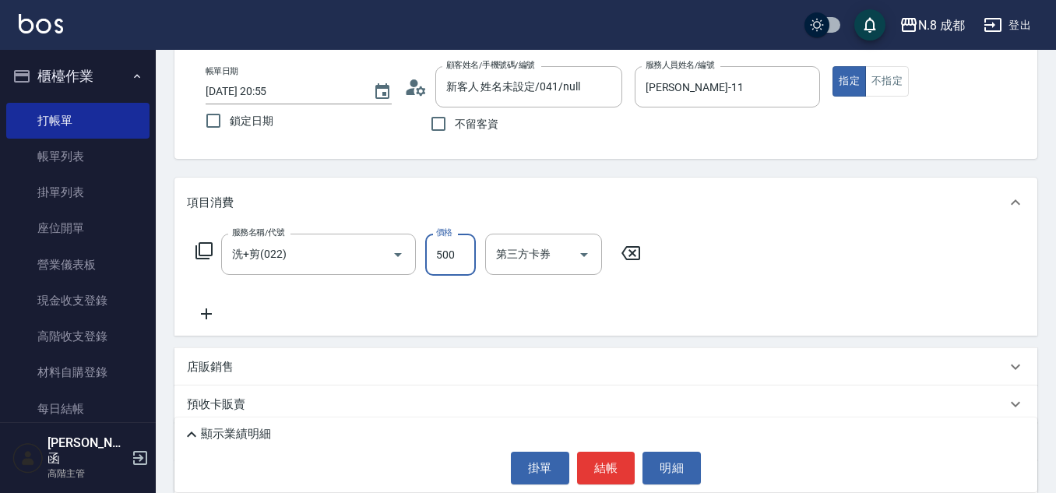
click at [439, 252] on input "500" at bounding box center [450, 255] width 51 height 42
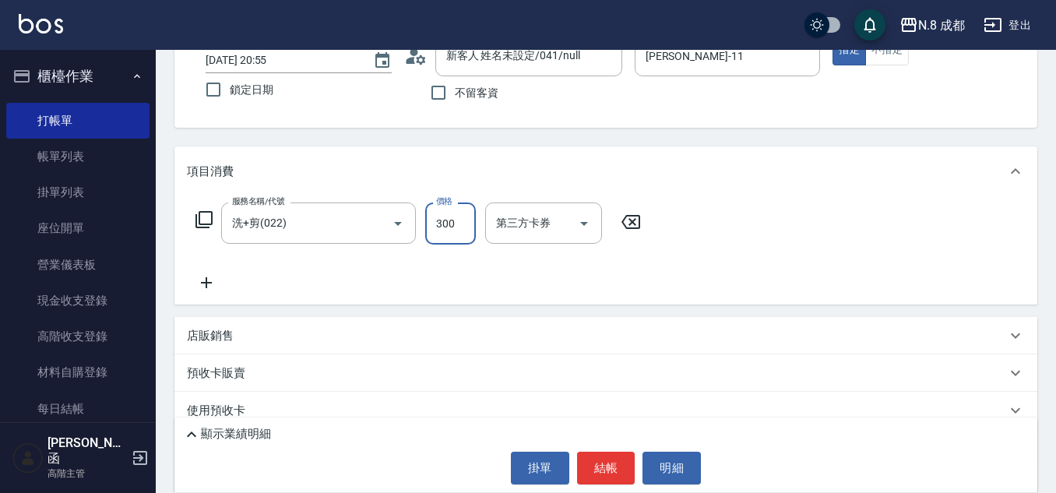
scroll to position [156, 0]
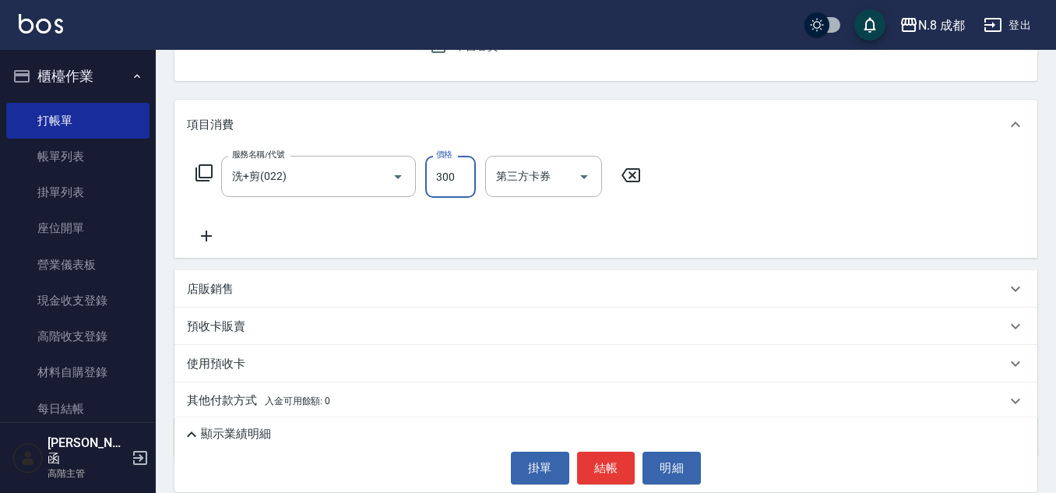
type input "300"
click at [220, 235] on icon at bounding box center [206, 236] width 39 height 19
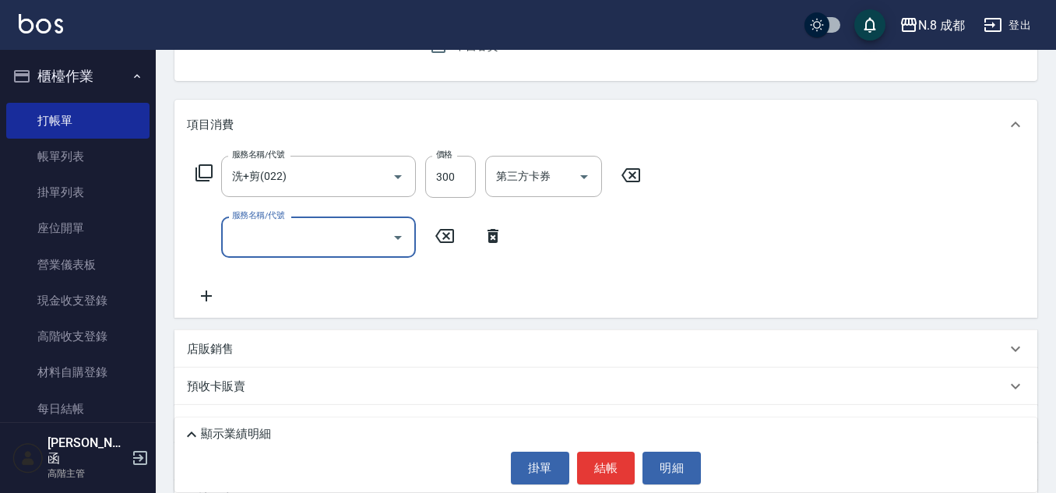
click at [270, 236] on input "服務名稱/代號" at bounding box center [306, 237] width 157 height 27
type input "1"
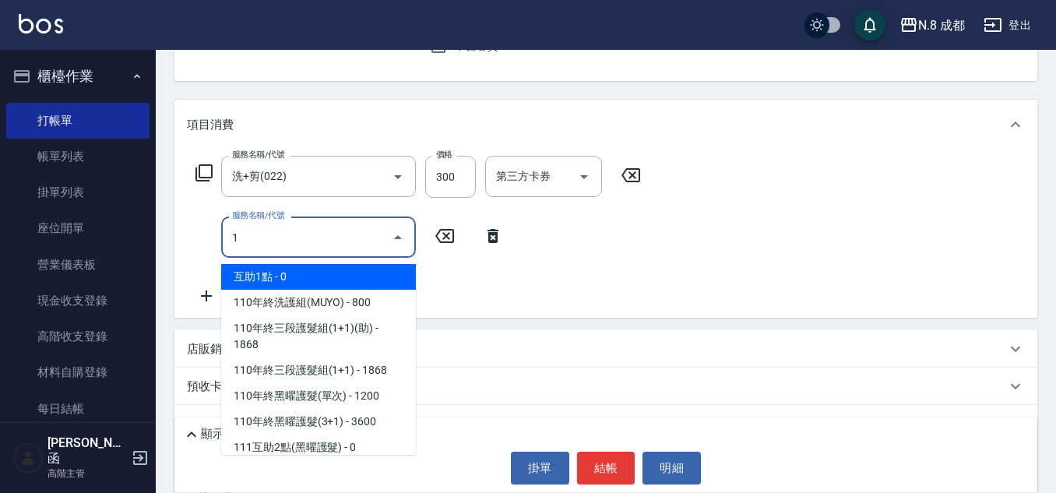
click at [287, 270] on span "互助1點 - 0" at bounding box center [318, 277] width 195 height 26
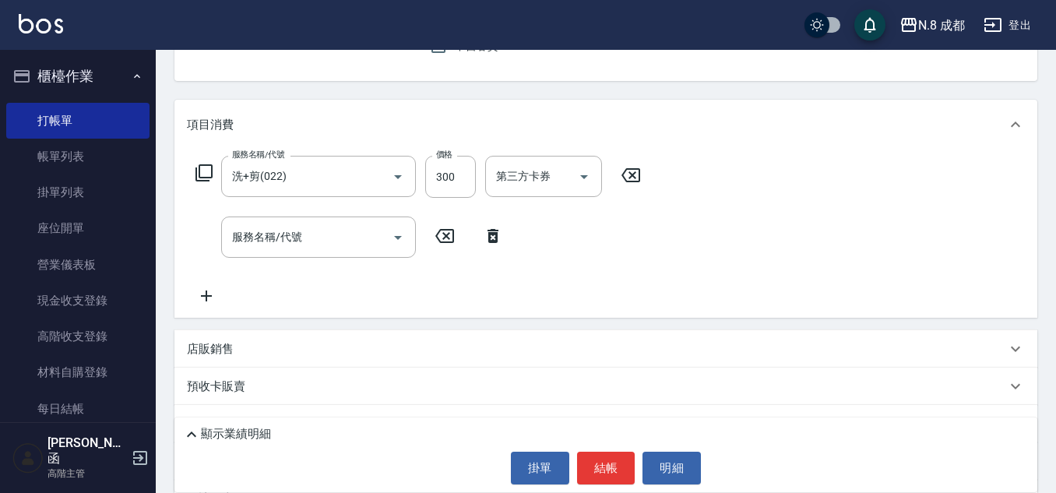
click at [573, 236] on div "服務名稱/代號 洗+剪(022) 服務名稱/代號 價格 300 價格 第三方卡券 第三方卡券 服務名稱/代號 服務名稱/代號" at bounding box center [418, 231] width 463 height 150
click at [351, 235] on input "服務名稱/代號" at bounding box center [306, 237] width 157 height 27
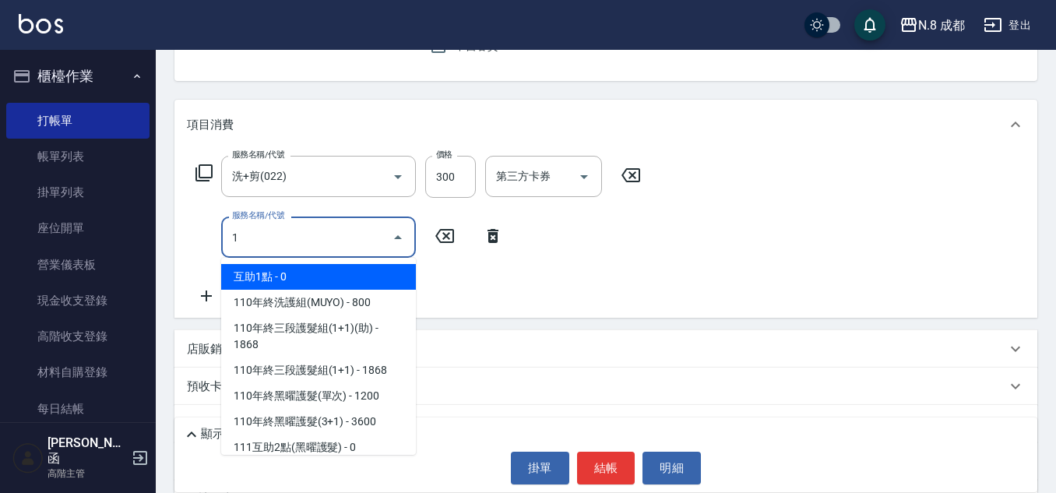
click at [347, 262] on body "N.8 成都 登出 櫃檯作業 打帳單 帳單列表 掛單列表 座位開單 營業儀表板 現金收支登錄 高階收支登錄 材料自購登錄 每日結帳 排班表 現場電腦打卡 掃碼…" at bounding box center [528, 223] width 1056 height 759
click at [348, 276] on span "互助1點 - 0" at bounding box center [318, 277] width 195 height 26
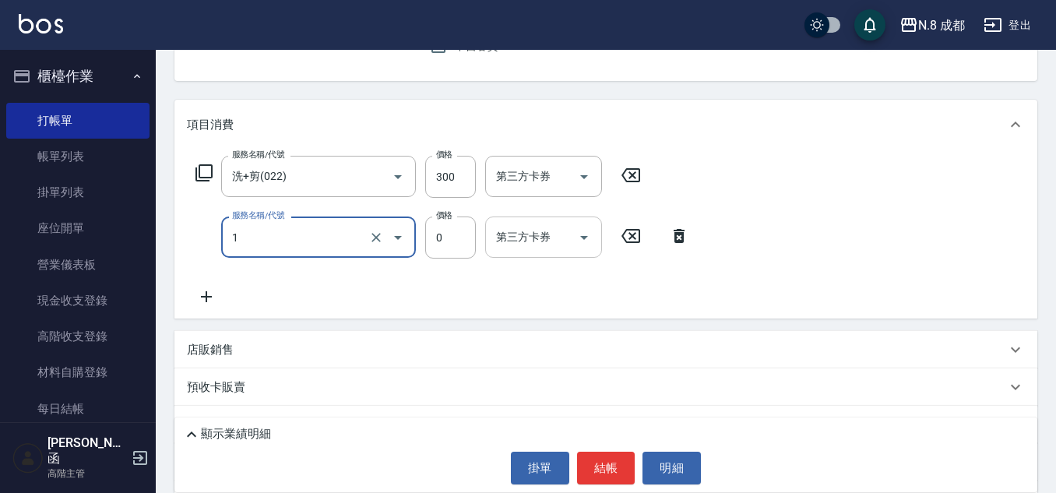
type input "互助1點(1)"
click at [523, 245] on div "服務名稱/代號 互助1點(1) 服務名稱/代號 價格 0 價格 第三方卡券 第三方卡券" at bounding box center [443, 238] width 512 height 42
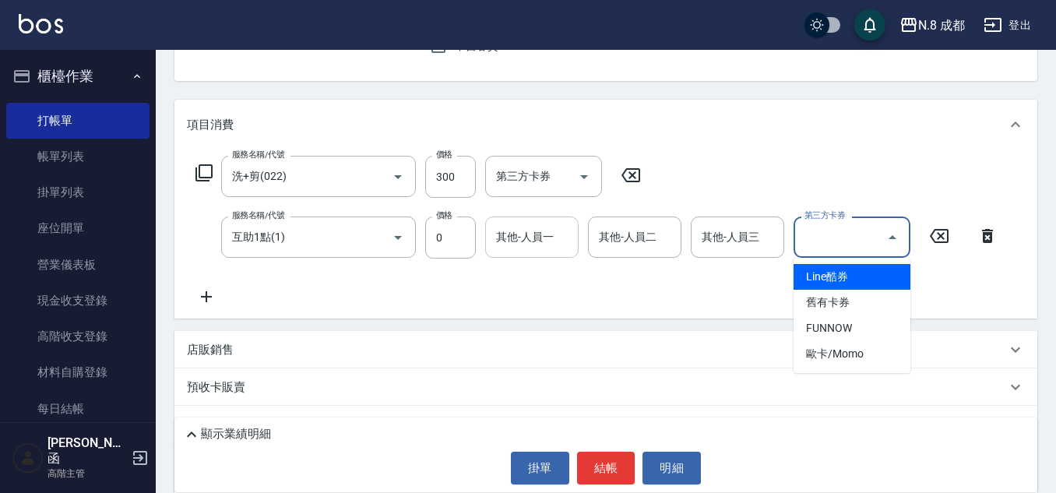
drag, startPoint x: 515, startPoint y: 231, endPoint x: 527, endPoint y: 231, distance: 11.7
click at [516, 231] on input "其他-人員一" at bounding box center [531, 237] width 79 height 27
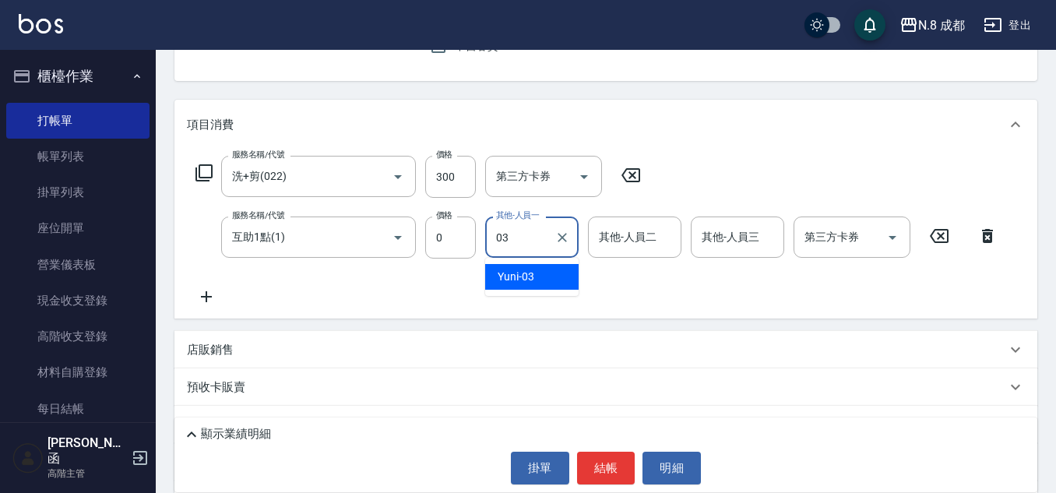
drag, startPoint x: 528, startPoint y: 277, endPoint x: 537, endPoint y: 319, distance: 42.9
click at [527, 277] on span "Yuni -03" at bounding box center [516, 277] width 37 height 16
type input "Yuni-03"
click at [596, 457] on button "結帳" at bounding box center [606, 468] width 58 height 33
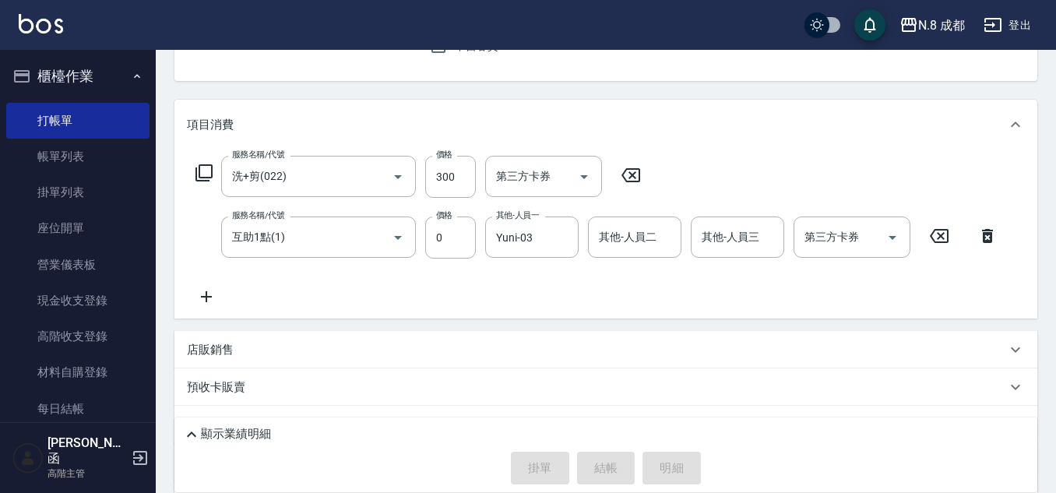
type input "[DATE] 20:56"
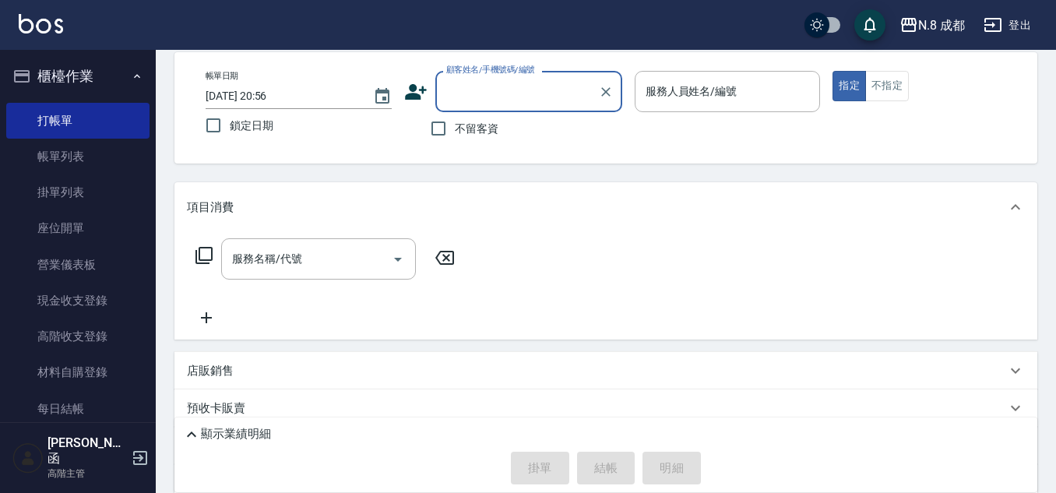
scroll to position [0, 0]
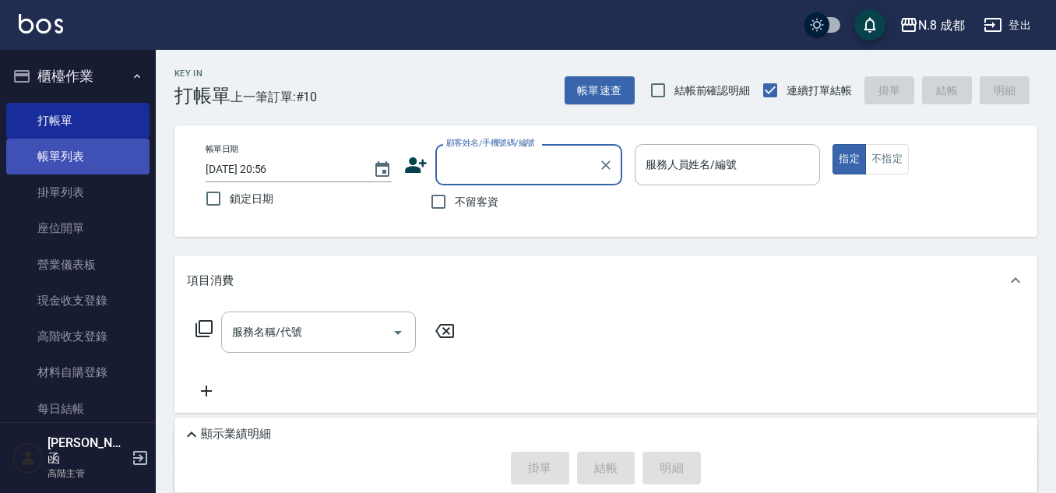
click at [51, 156] on link "帳單列表" at bounding box center [77, 157] width 143 height 36
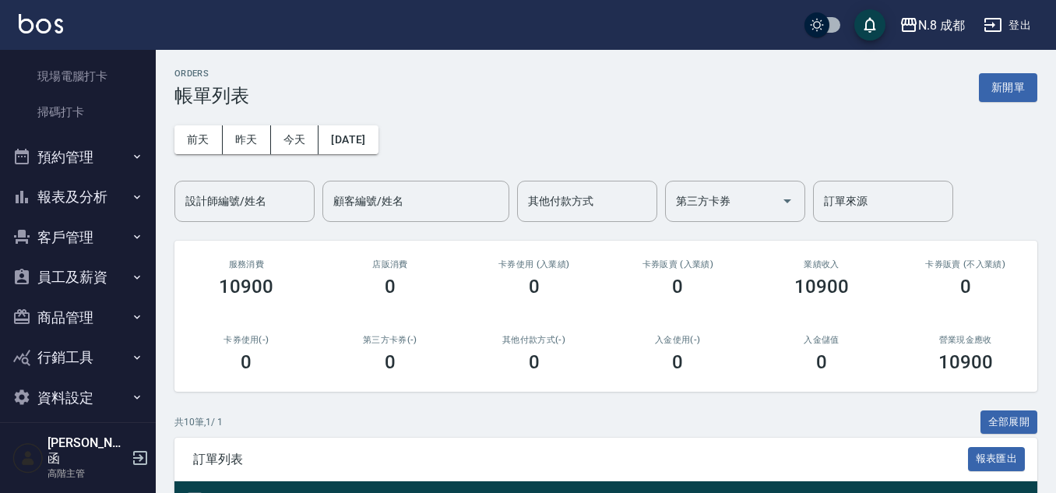
drag, startPoint x: 115, startPoint y: 193, endPoint x: 146, endPoint y: 185, distance: 33.1
click at [115, 192] on button "報表及分析" at bounding box center [77, 197] width 143 height 41
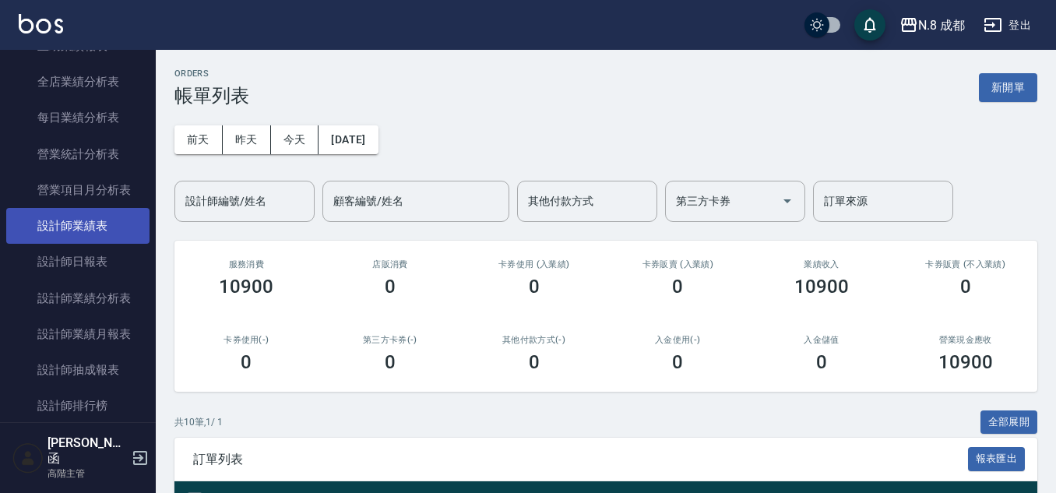
scroll to position [950, 0]
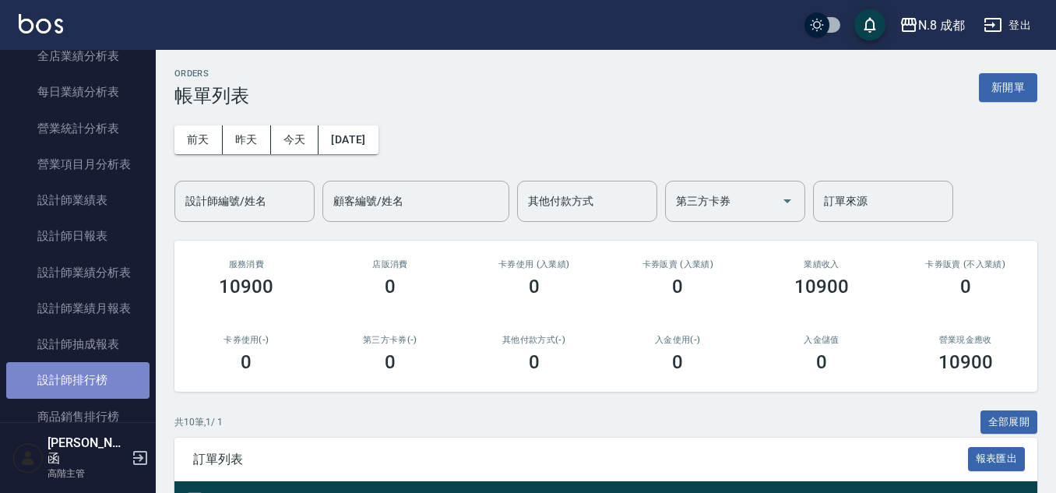
click at [109, 372] on link "設計師排行榜" at bounding box center [77, 380] width 143 height 36
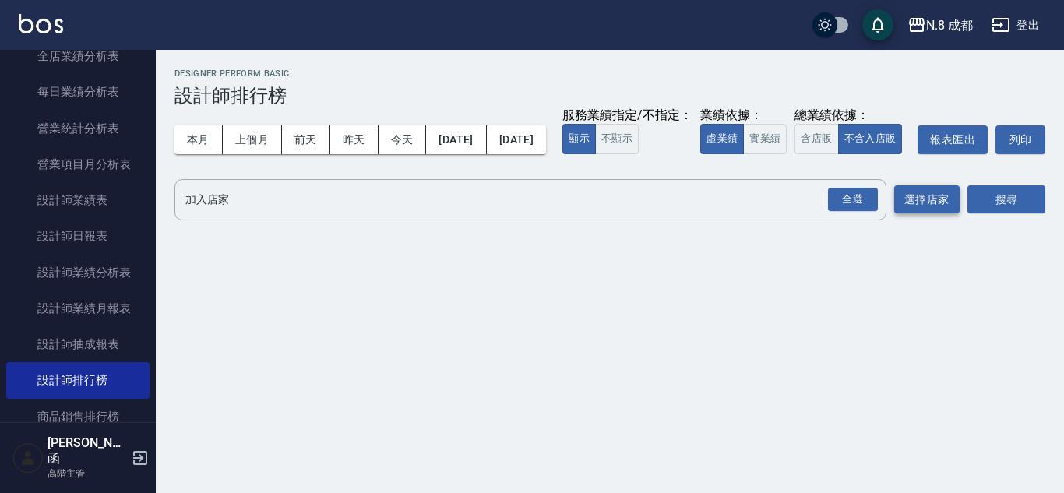
click at [918, 214] on button "選擇店家" at bounding box center [926, 199] width 65 height 29
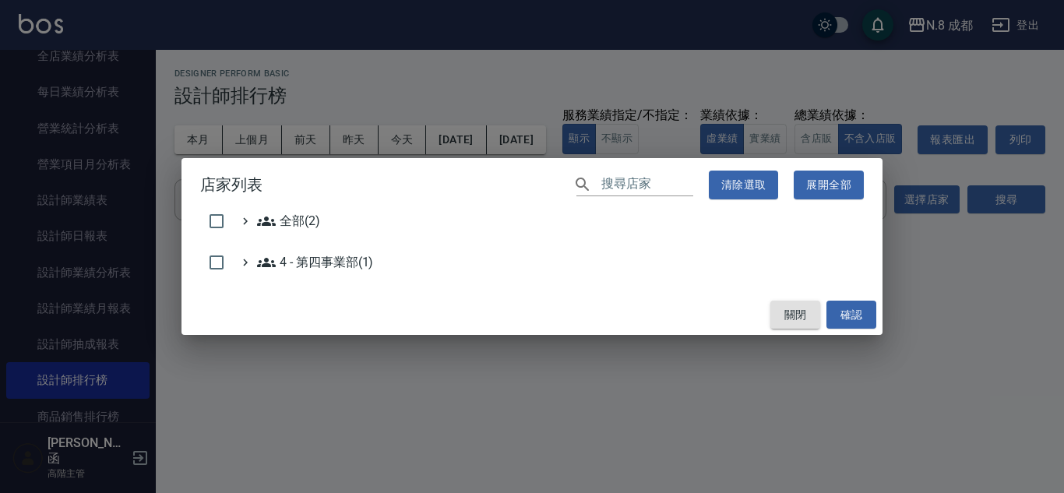
drag, startPoint x: 795, startPoint y: 317, endPoint x: 851, endPoint y: 231, distance: 102.6
click at [795, 315] on button "關閉" at bounding box center [795, 315] width 50 height 29
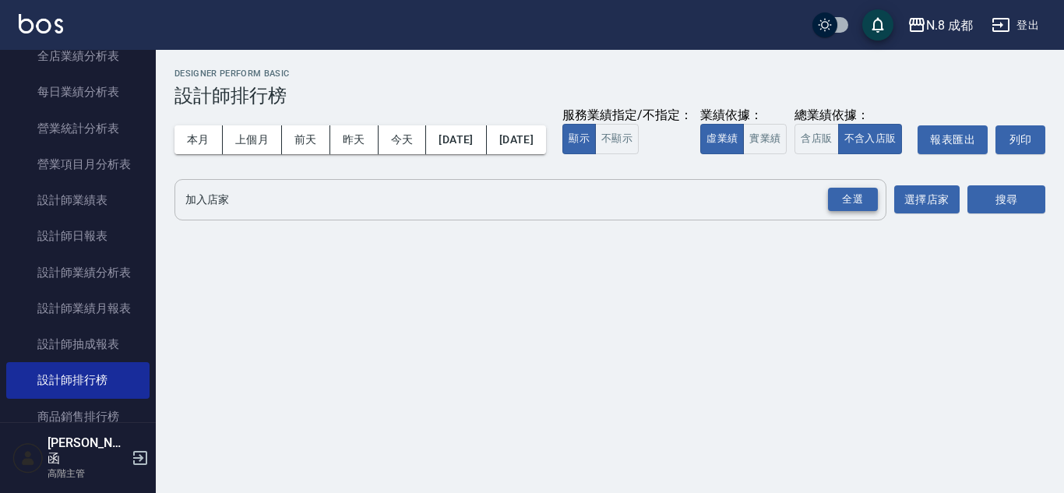
click at [842, 212] on div "全選" at bounding box center [853, 200] width 50 height 24
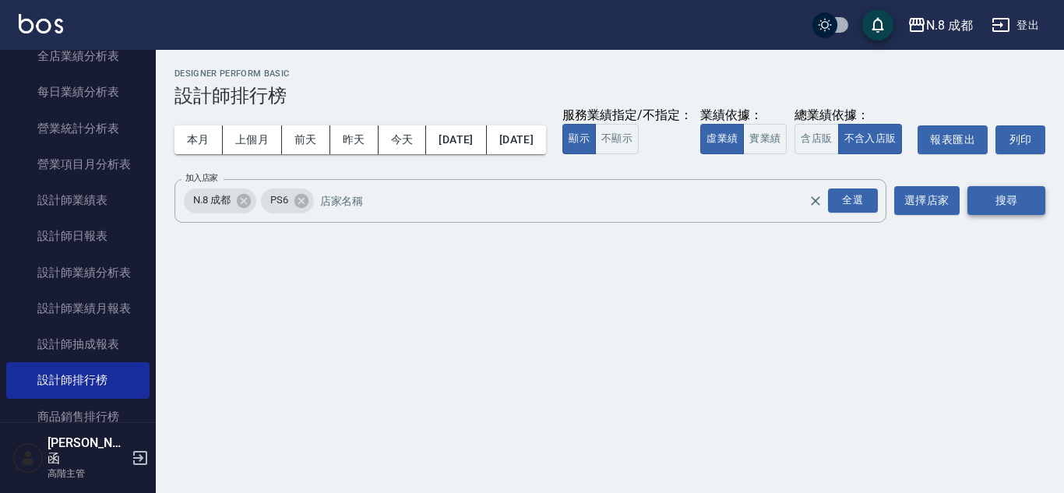
click at [1035, 215] on button "搜尋" at bounding box center [1006, 200] width 78 height 29
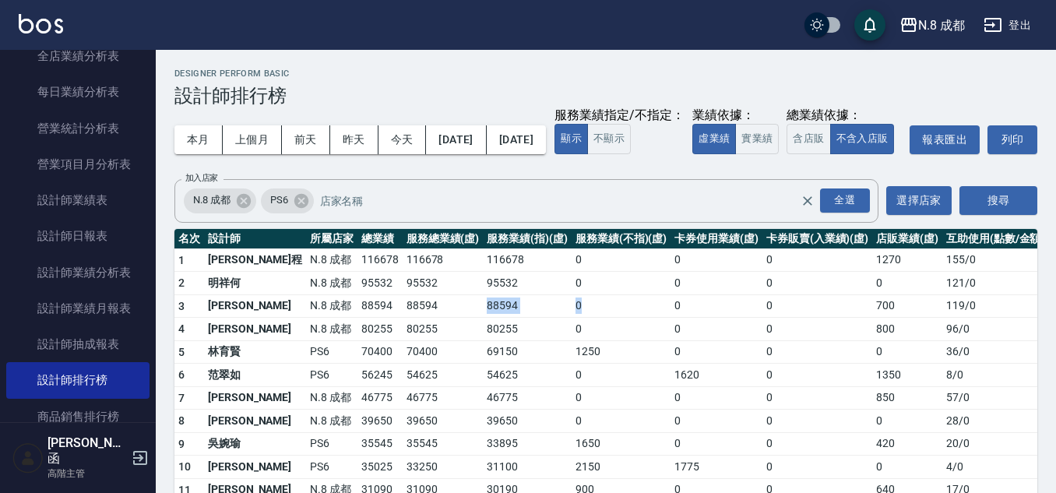
drag, startPoint x: 441, startPoint y: 341, endPoint x: 544, endPoint y: 343, distance: 102.8
click at [544, 318] on tr "3 [PERSON_NAME]8 成都 88594 88594 88594 0 0 0 700 119 / 0" at bounding box center [611, 305] width 874 height 23
click at [572, 318] on td "0" at bounding box center [621, 305] width 99 height 23
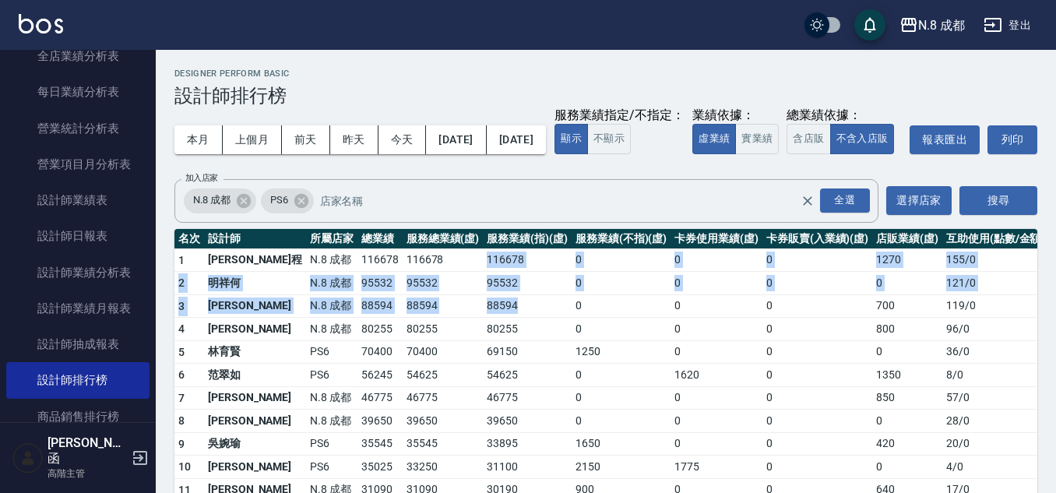
drag, startPoint x: 516, startPoint y: 338, endPoint x: 421, endPoint y: 293, distance: 105.9
click at [421, 293] on tbody "1 [PERSON_NAME][PERSON_NAME]8 成都 116678 116678 116678 0 0 0 1270 155 / 0 2 明祥何 …" at bounding box center [611, 430] width 874 height 365
click at [421, 272] on td "116678" at bounding box center [443, 259] width 81 height 23
drag, startPoint x: 418, startPoint y: 291, endPoint x: 511, endPoint y: 334, distance: 102.4
click at [511, 334] on tbody "1 [PERSON_NAME][PERSON_NAME]8 成都 116678 116678 116678 0 0 0 1270 155 / 0 2 明祥何 …" at bounding box center [611, 430] width 874 height 365
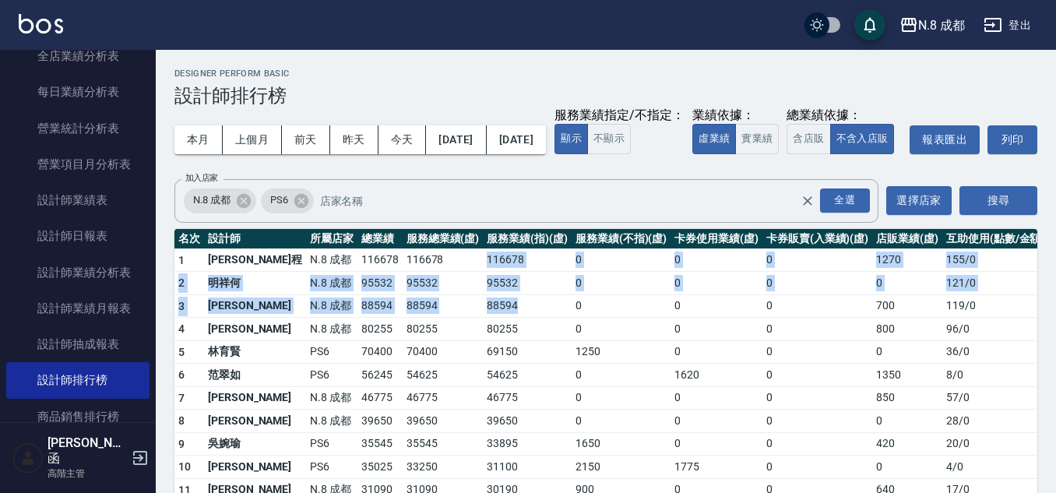
click at [511, 318] on td "88594" at bounding box center [527, 305] width 89 height 23
drag, startPoint x: 523, startPoint y: 333, endPoint x: 431, endPoint y: 294, distance: 100.1
click at [432, 294] on tbody "1 [PERSON_NAME][PERSON_NAME]8 成都 116678 116678 116678 0 0 0 1270 155 / 0 2 明祥何 …" at bounding box center [611, 430] width 874 height 365
click at [431, 272] on td "116678" at bounding box center [443, 259] width 81 height 23
drag, startPoint x: 438, startPoint y: 291, endPoint x: 516, endPoint y: 346, distance: 95.1
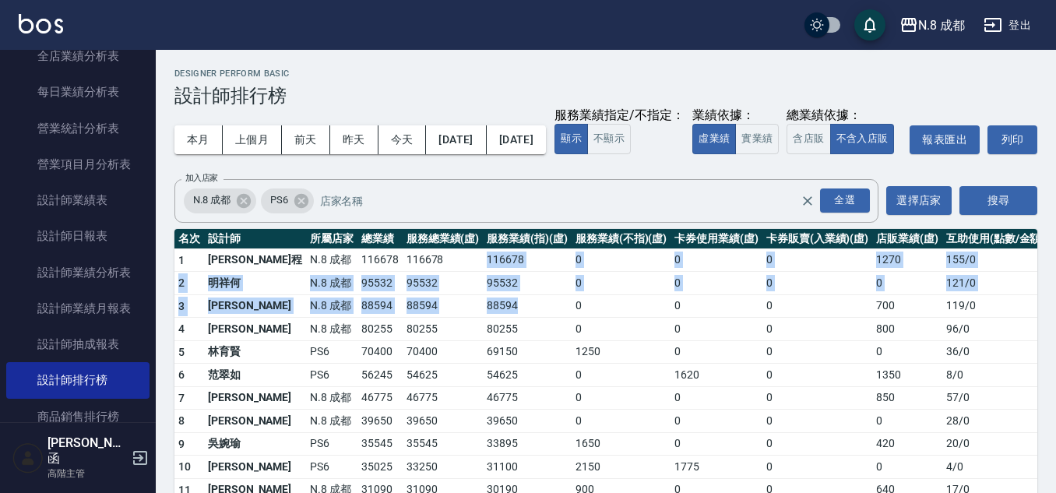
click at [516, 347] on tbody "1 [PERSON_NAME][PERSON_NAME]8 成都 116678 116678 116678 0 0 0 1270 155 / 0 2 明祥何 …" at bounding box center [611, 430] width 874 height 365
click at [516, 318] on td "88594" at bounding box center [527, 305] width 89 height 23
drag, startPoint x: 530, startPoint y: 338, endPoint x: 417, endPoint y: 293, distance: 122.4
click at [417, 293] on tbody "1 [PERSON_NAME][PERSON_NAME]8 成都 116678 116678 116678 0 0 0 1270 155 / 0 2 明祥何 …" at bounding box center [611, 430] width 874 height 365
click at [417, 272] on td "116678" at bounding box center [443, 259] width 81 height 23
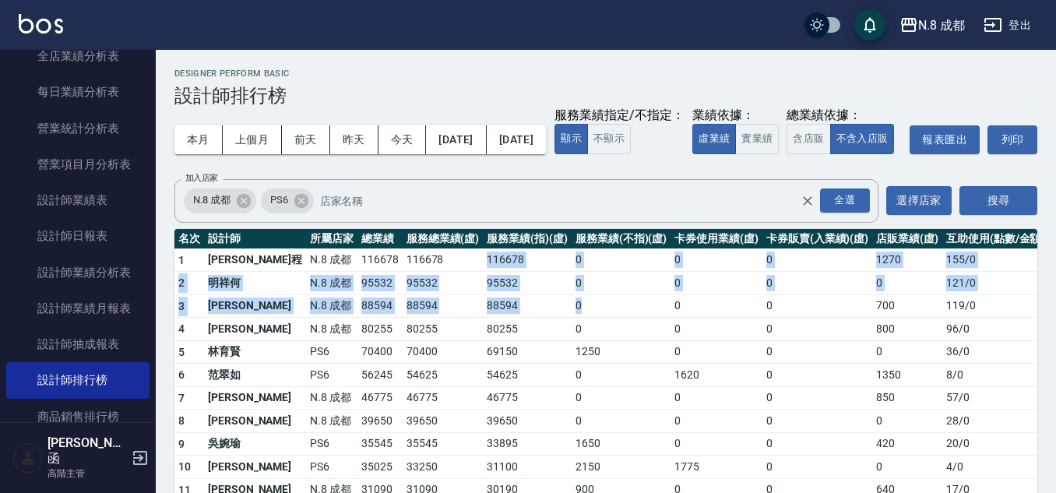
drag, startPoint x: 423, startPoint y: 289, endPoint x: 539, endPoint y: 336, distance: 125.1
click at [539, 336] on tbody "1 [PERSON_NAME][PERSON_NAME]8 成都 116678 116678 116678 0 0 0 1270 155 / 0 2 明祥何 …" at bounding box center [611, 430] width 874 height 365
click at [572, 318] on td "0" at bounding box center [621, 305] width 99 height 23
drag, startPoint x: 554, startPoint y: 334, endPoint x: 425, endPoint y: 294, distance: 134.5
click at [425, 294] on tbody "1 [PERSON_NAME][PERSON_NAME]8 成都 116678 116678 116678 0 0 0 1270 155 / 0 2 明祥何 …" at bounding box center [611, 430] width 874 height 365
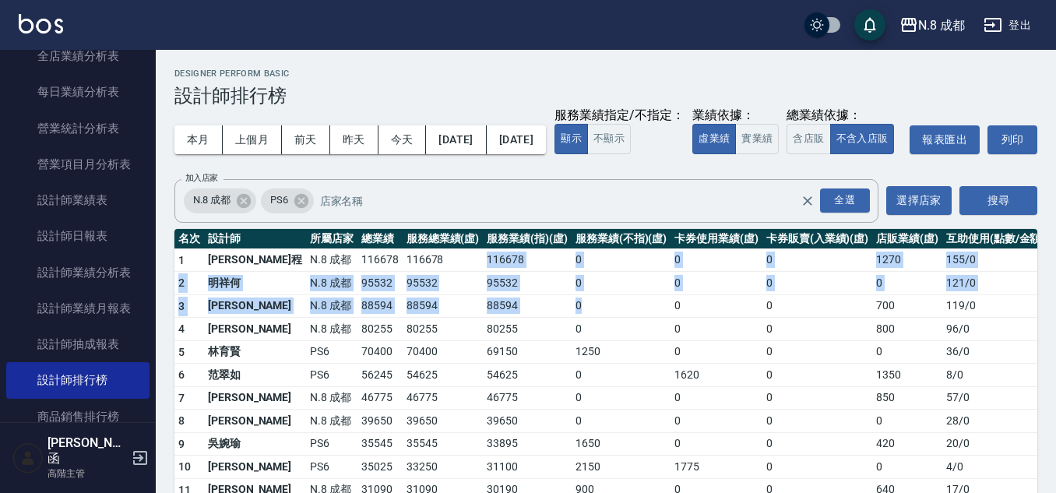
click at [425, 272] on td "116678" at bounding box center [443, 259] width 81 height 23
drag, startPoint x: 419, startPoint y: 288, endPoint x: 532, endPoint y: 336, distance: 122.5
click at [532, 336] on tbody "1 [PERSON_NAME][PERSON_NAME]8 成都 116678 116678 116678 0 0 0 1270 155 / 0 2 明祥何 …" at bounding box center [611, 430] width 874 height 365
drag, startPoint x: 532, startPoint y: 336, endPoint x: 557, endPoint y: 335, distance: 24.9
click at [572, 318] on td "0" at bounding box center [621, 305] width 99 height 23
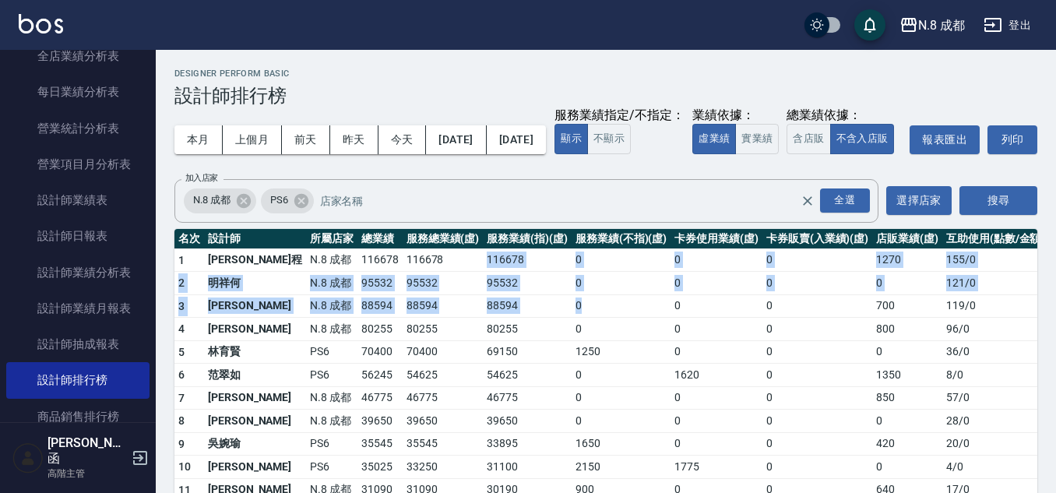
drag, startPoint x: 548, startPoint y: 336, endPoint x: 418, endPoint y: 291, distance: 137.7
click at [418, 291] on tbody "1 [PERSON_NAME][PERSON_NAME]8 成都 116678 116678 116678 0 0 0 1270 155 / 0 2 明祥何 …" at bounding box center [611, 430] width 874 height 365
click at [418, 272] on td "116678" at bounding box center [443, 259] width 81 height 23
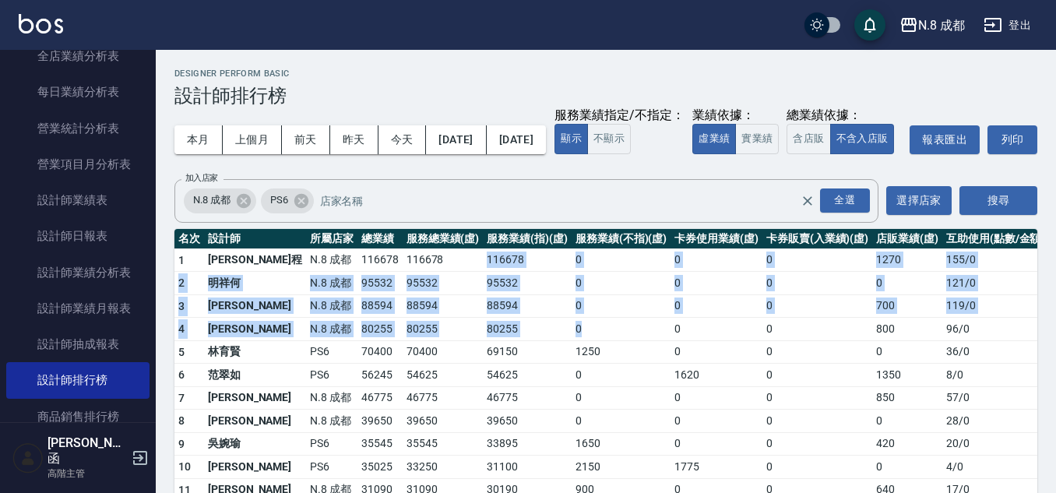
drag, startPoint x: 414, startPoint y: 289, endPoint x: 545, endPoint y: 354, distance: 146.7
click at [545, 354] on tbody "1 [PERSON_NAME][PERSON_NAME]8 成都 116678 116678 116678 0 0 0 1270 155 / 0 2 明祥何 …" at bounding box center [611, 430] width 874 height 365
click at [572, 341] on td "0" at bounding box center [621, 329] width 99 height 23
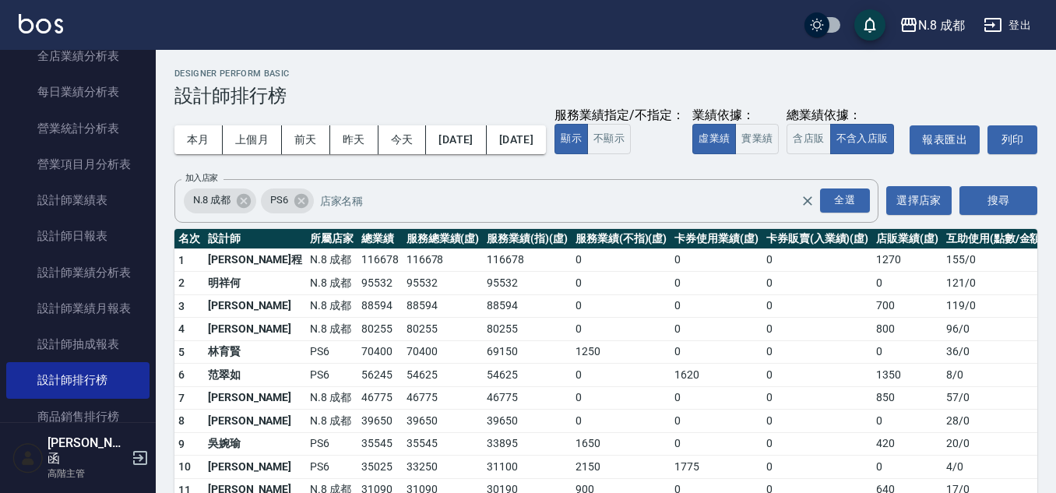
click at [572, 318] on td "0" at bounding box center [621, 305] width 99 height 23
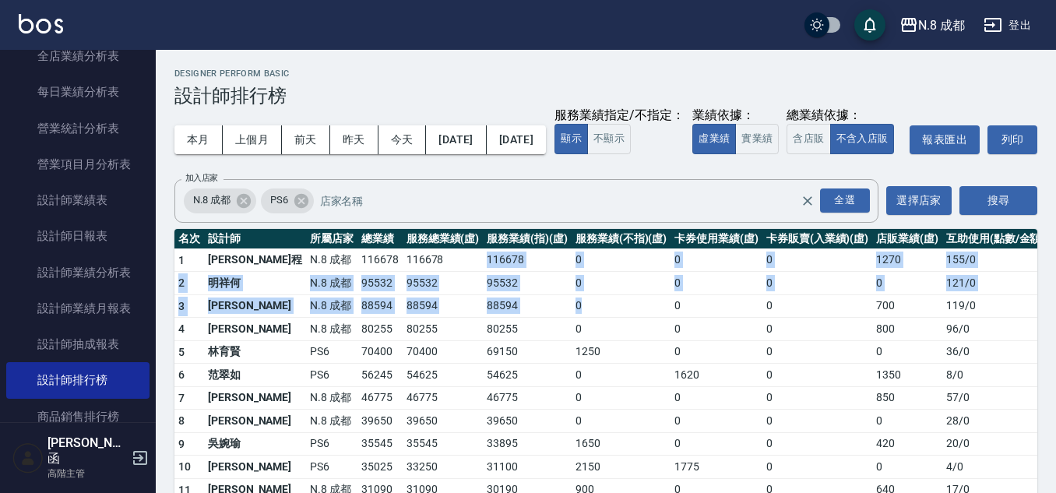
drag, startPoint x: 546, startPoint y: 340, endPoint x: 424, endPoint y: 289, distance: 132.7
click at [424, 289] on tbody "1 [PERSON_NAME][PERSON_NAME]8 成都 116678 116678 116678 0 0 0 1270 155 / 0 2 明祥何 …" at bounding box center [611, 430] width 874 height 365
click at [424, 272] on td "116678" at bounding box center [443, 259] width 81 height 23
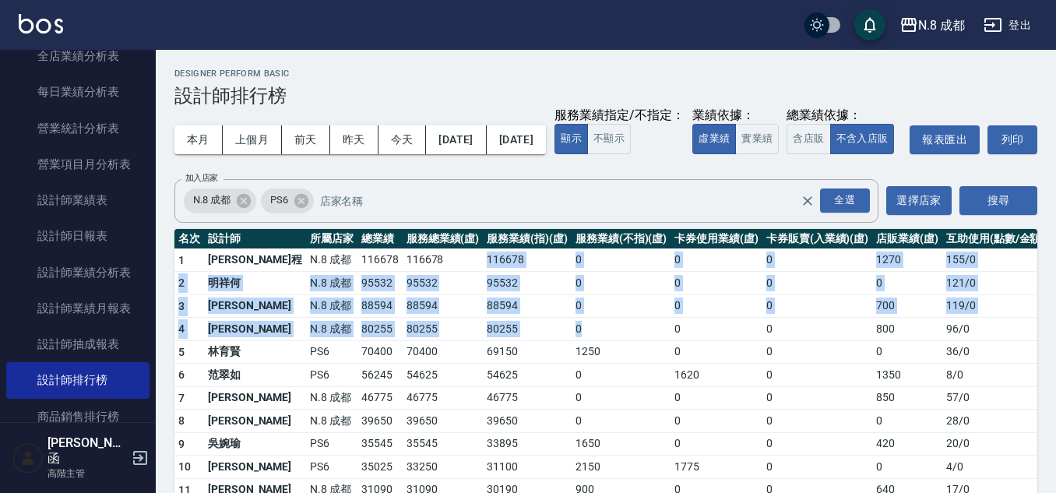
drag, startPoint x: 424, startPoint y: 287, endPoint x: 558, endPoint y: 350, distance: 147.8
click at [558, 350] on tbody "1 [PERSON_NAME][PERSON_NAME]8 成都 116678 116678 116678 0 0 0 1270 155 / 0 2 明祥何 …" at bounding box center [611, 430] width 874 height 365
drag, startPoint x: 558, startPoint y: 350, endPoint x: 572, endPoint y: 350, distance: 14.0
click at [572, 341] on td "0" at bounding box center [621, 329] width 99 height 23
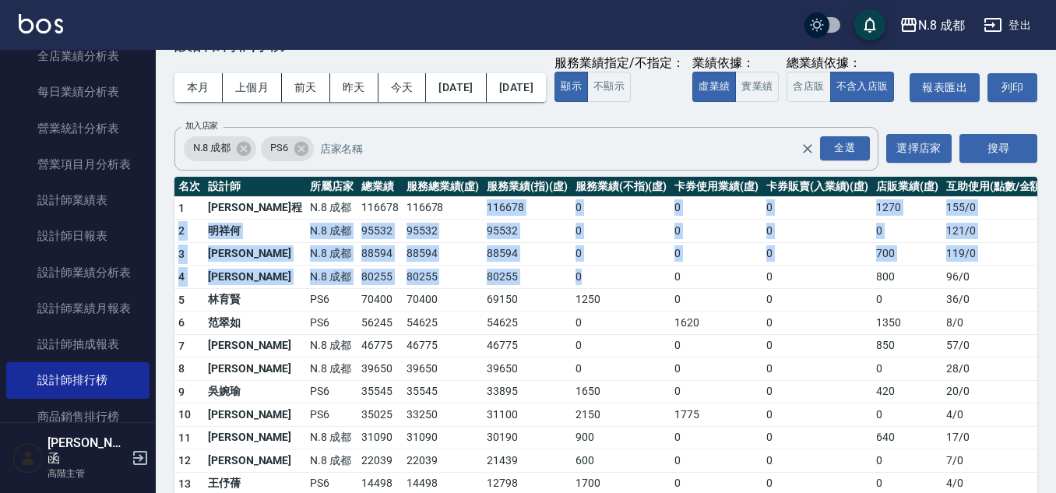
scroll to position [78, 0]
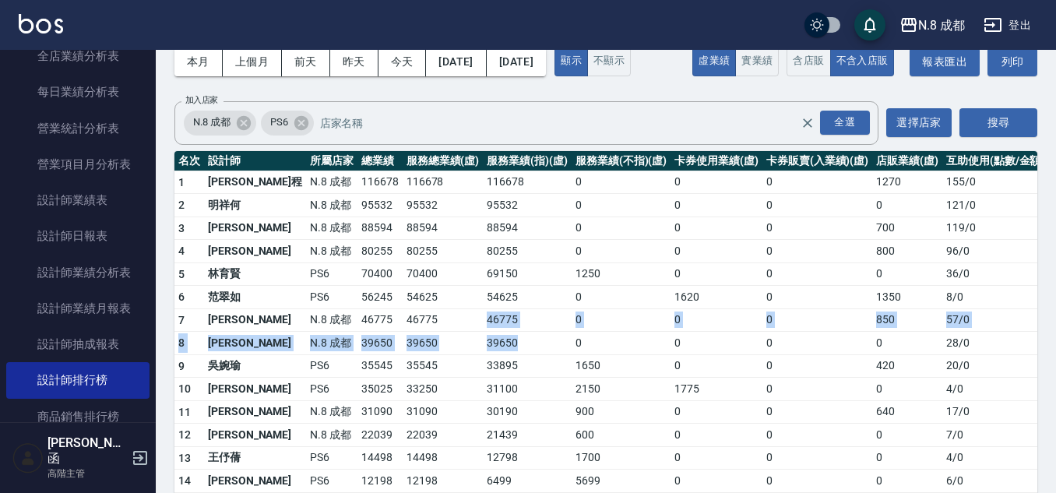
drag, startPoint x: 459, startPoint y: 349, endPoint x: 509, endPoint y: 379, distance: 58.0
click at [507, 378] on tbody "1 [PERSON_NAME][PERSON_NAME]8 成都 116678 116678 116678 0 0 0 1270 155 / 0 2 明祥何 …" at bounding box center [611, 353] width 874 height 365
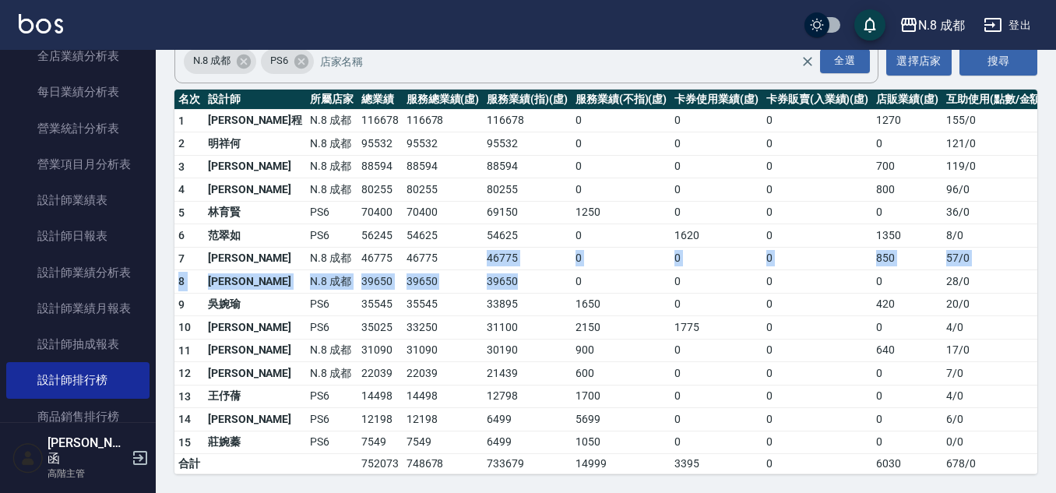
scroll to position [171, 0]
